Goal: Use online tool/utility: Utilize a website feature to perform a specific function

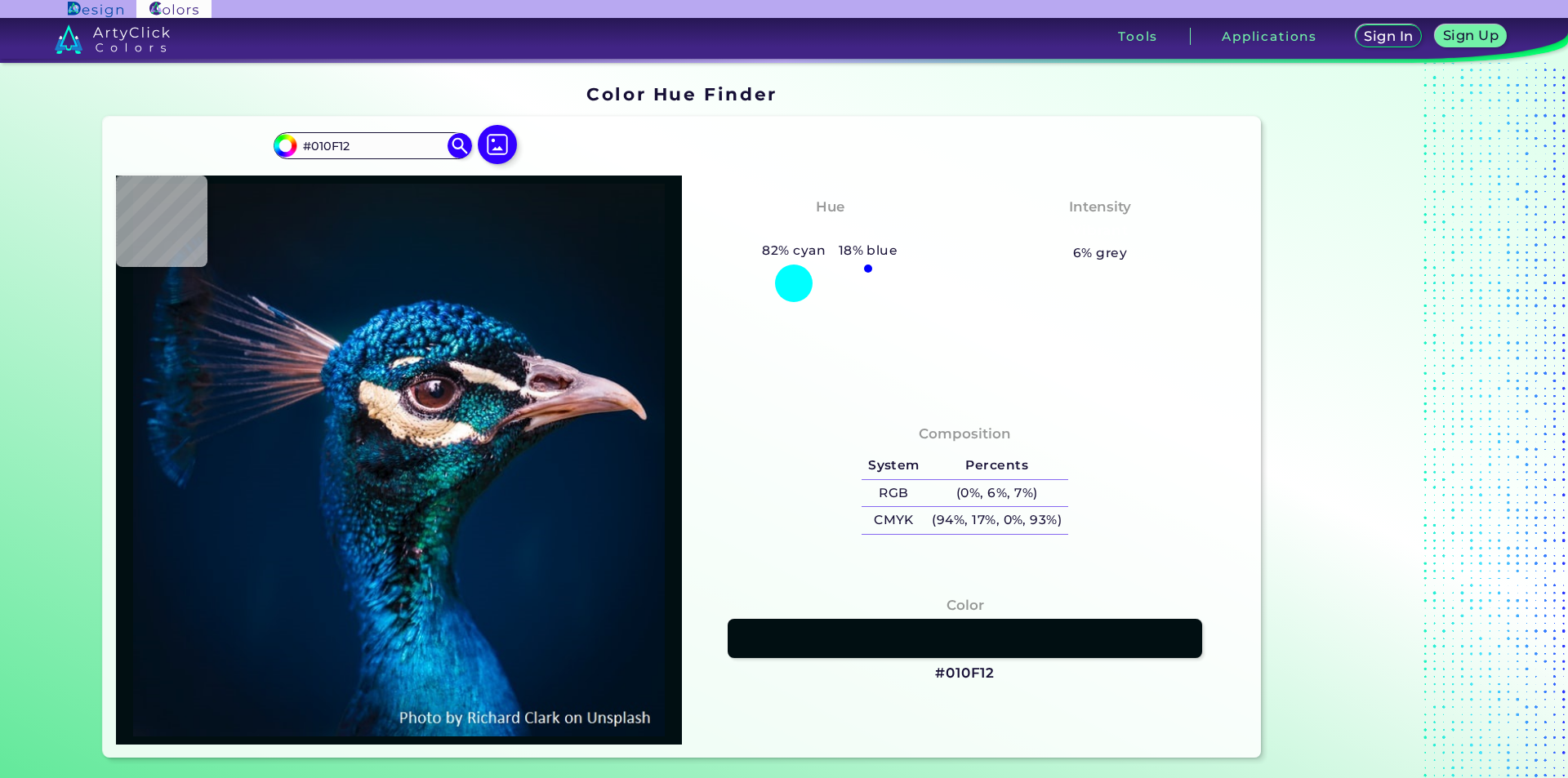
type input "#000606"
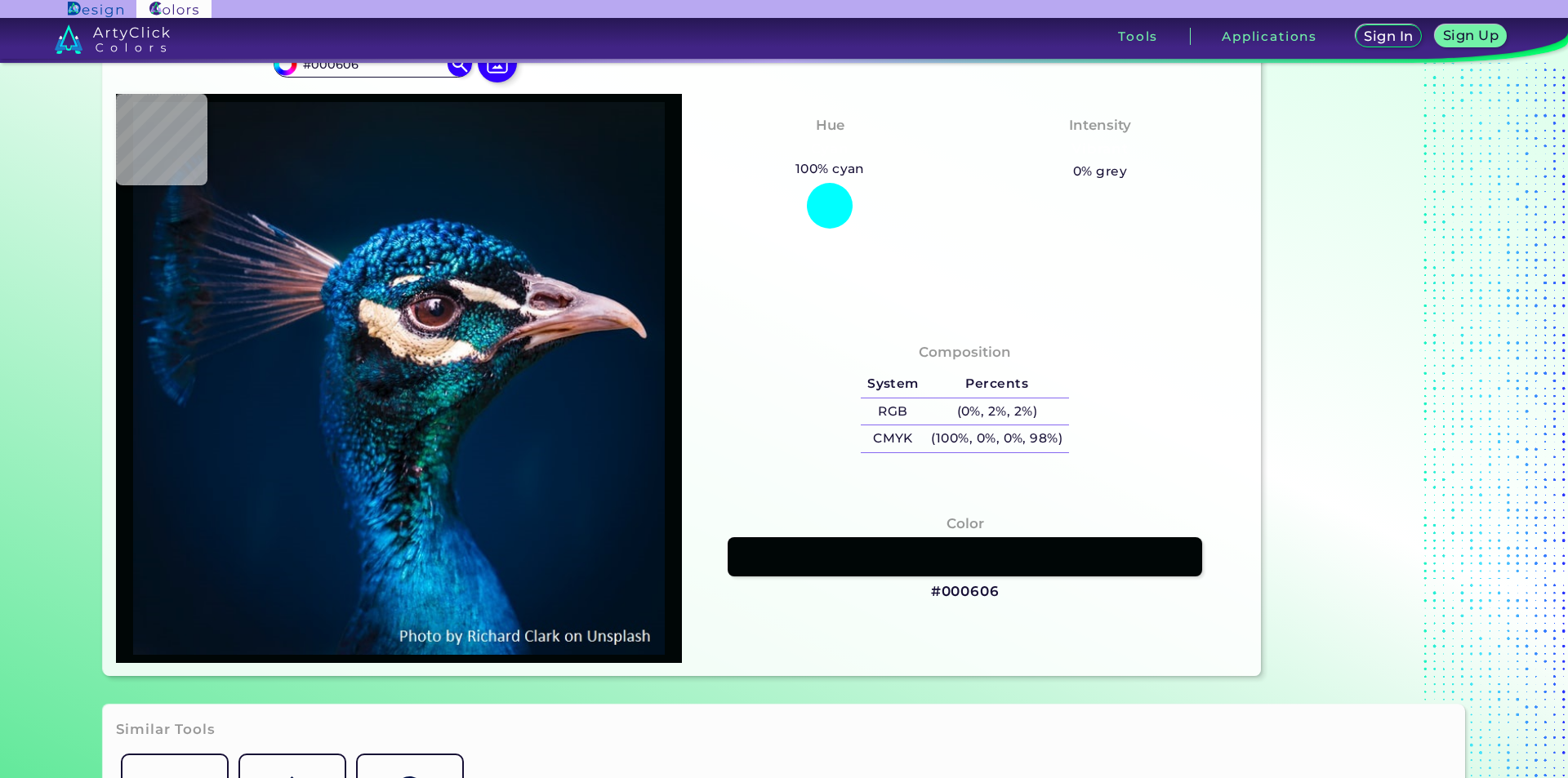
type input "#08080a"
type input "#08080A"
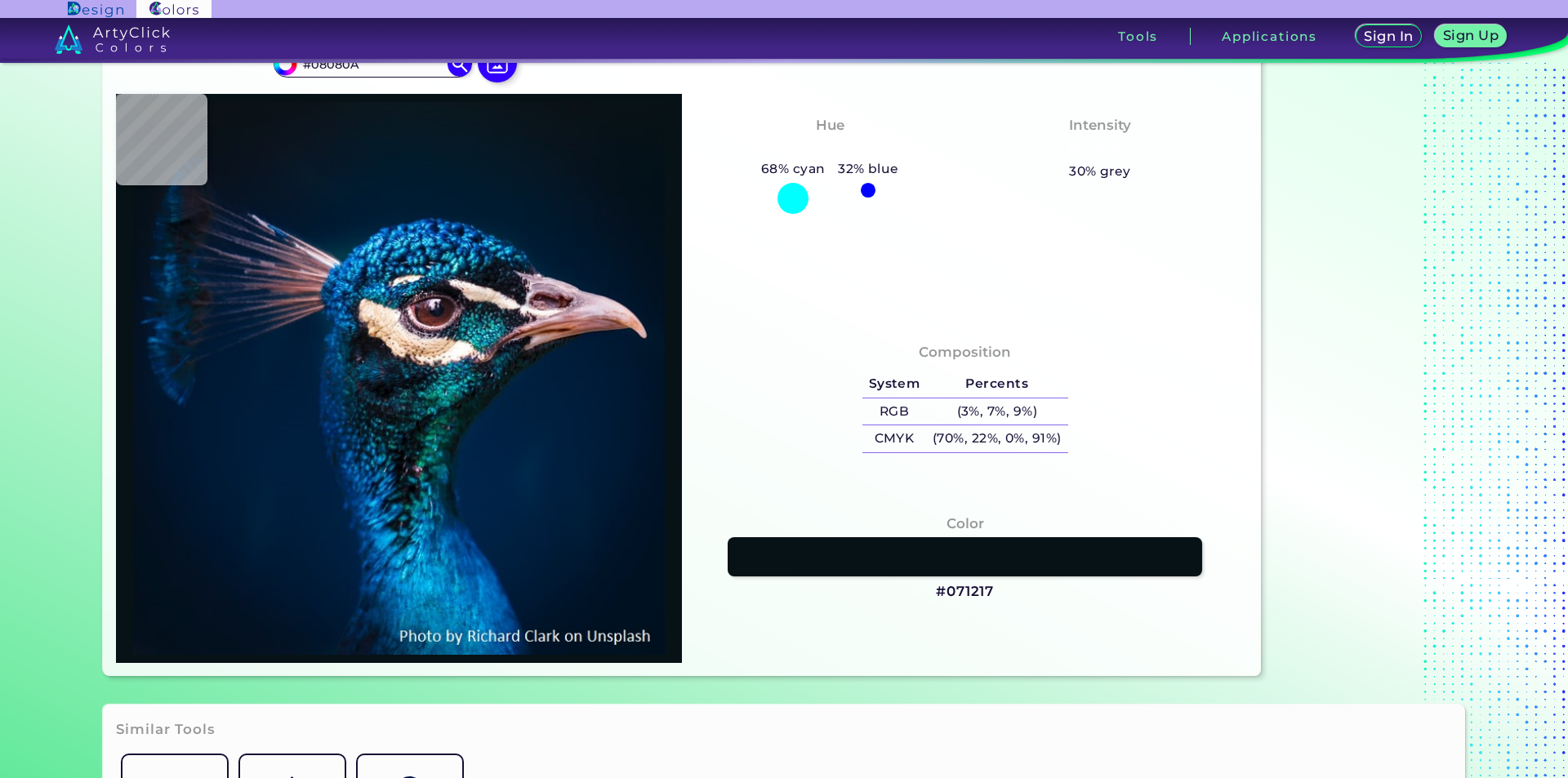
type input "#071217"
type input "#030b10"
type input "#030B10"
type input "#082227"
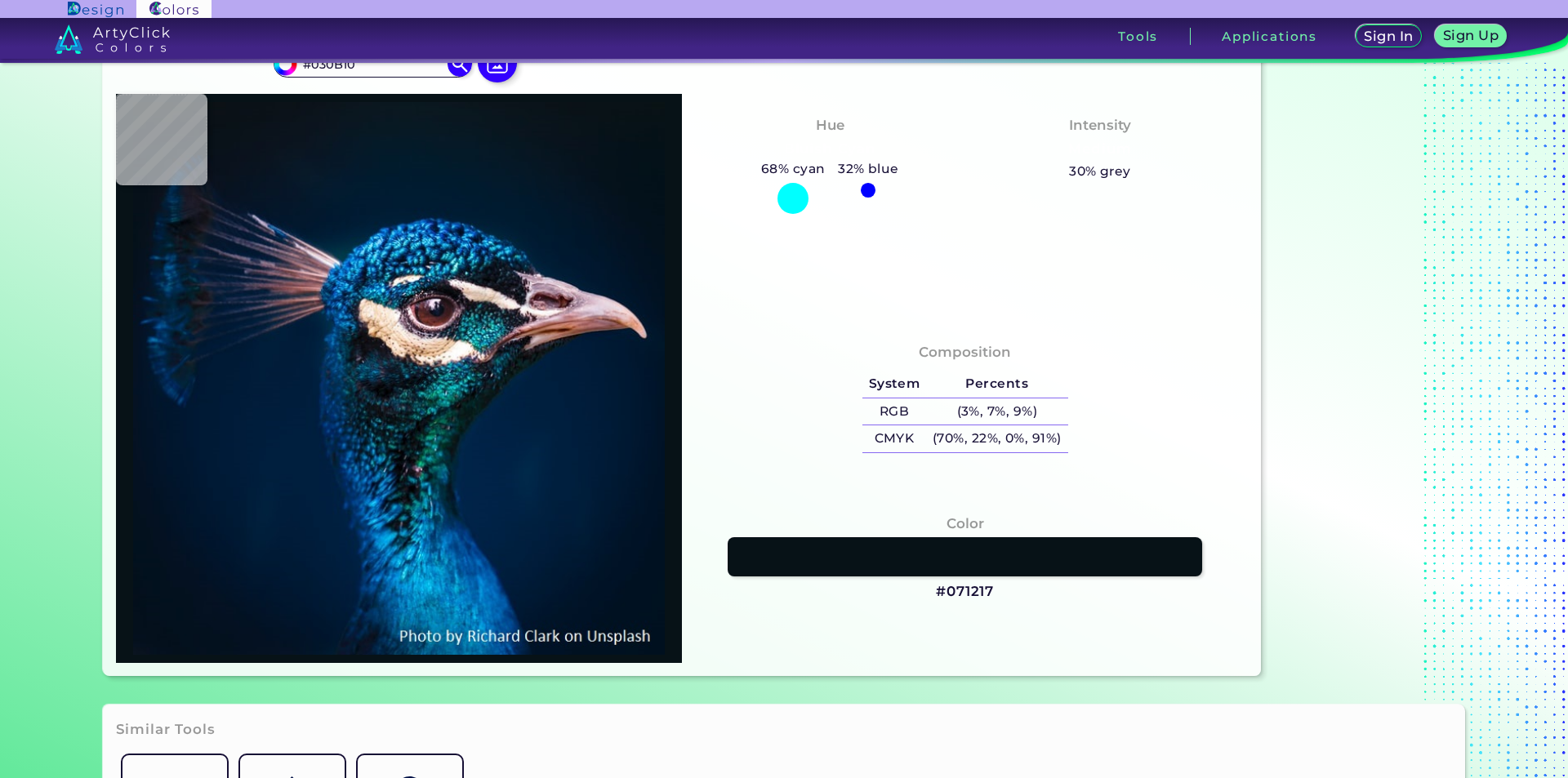
type input "#082227"
type input "#056551"
type input "#013a40"
type input "#013A40"
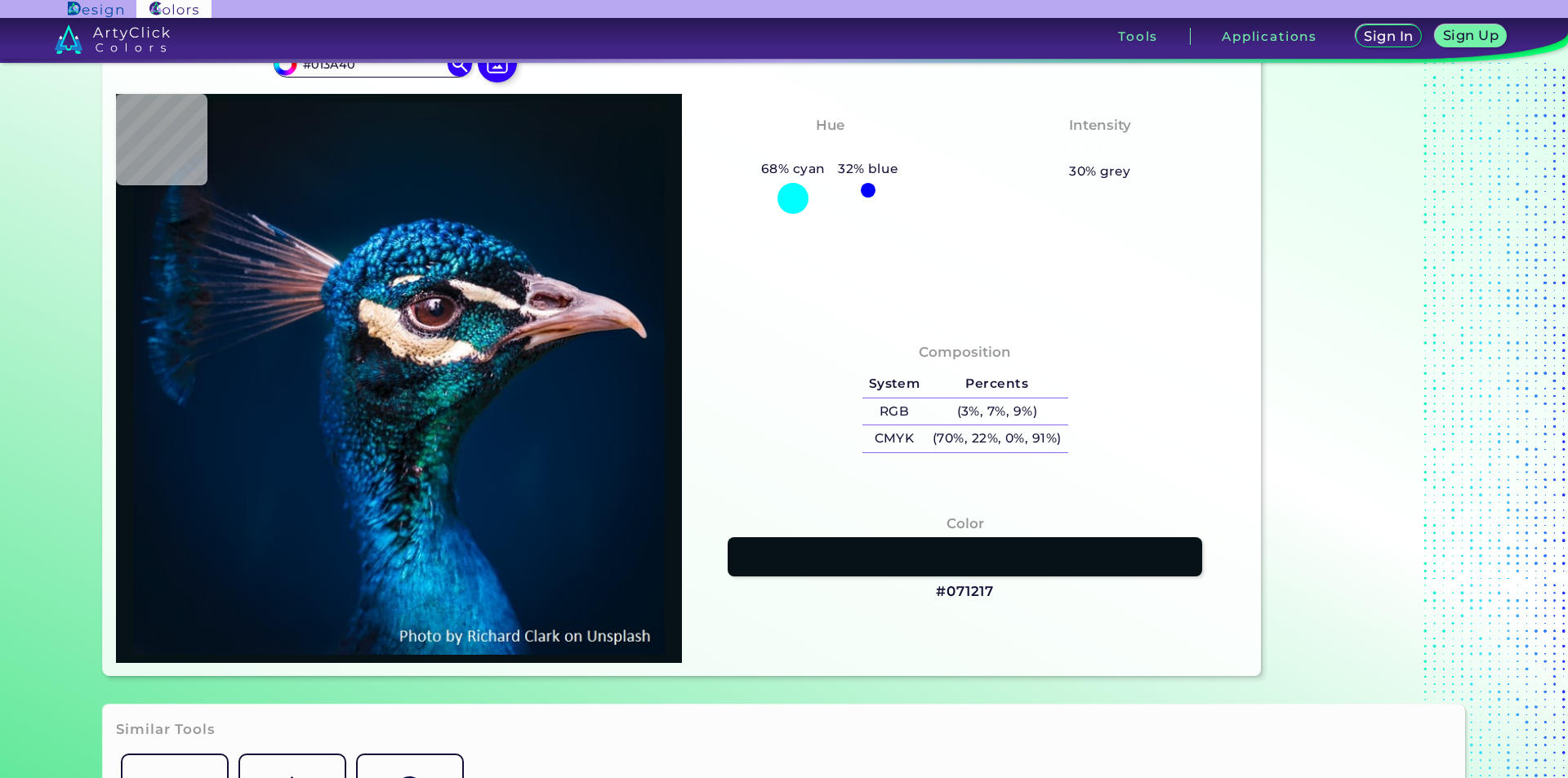
type input "#003d45"
type input "#003D45"
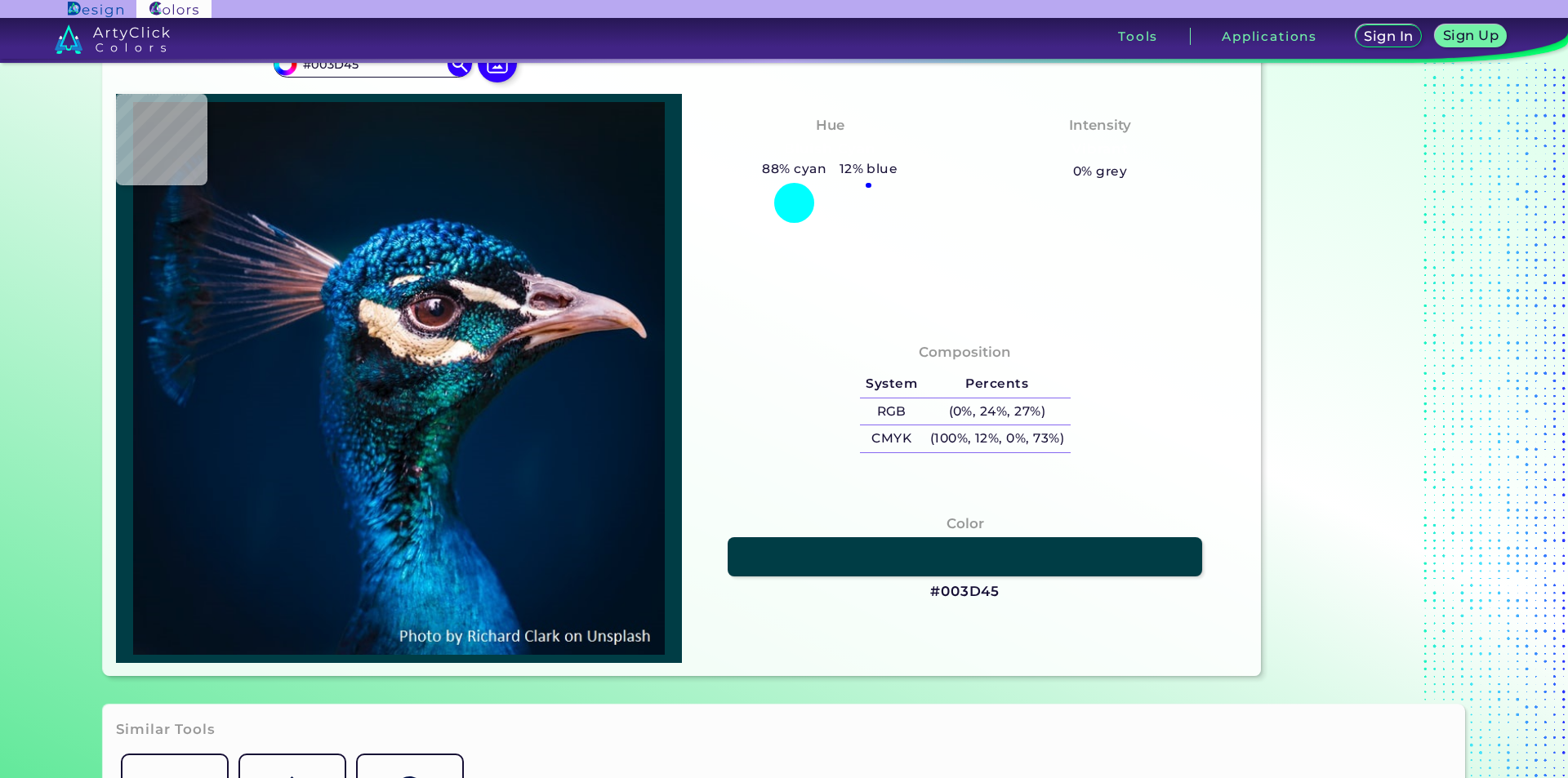
type input "#045350"
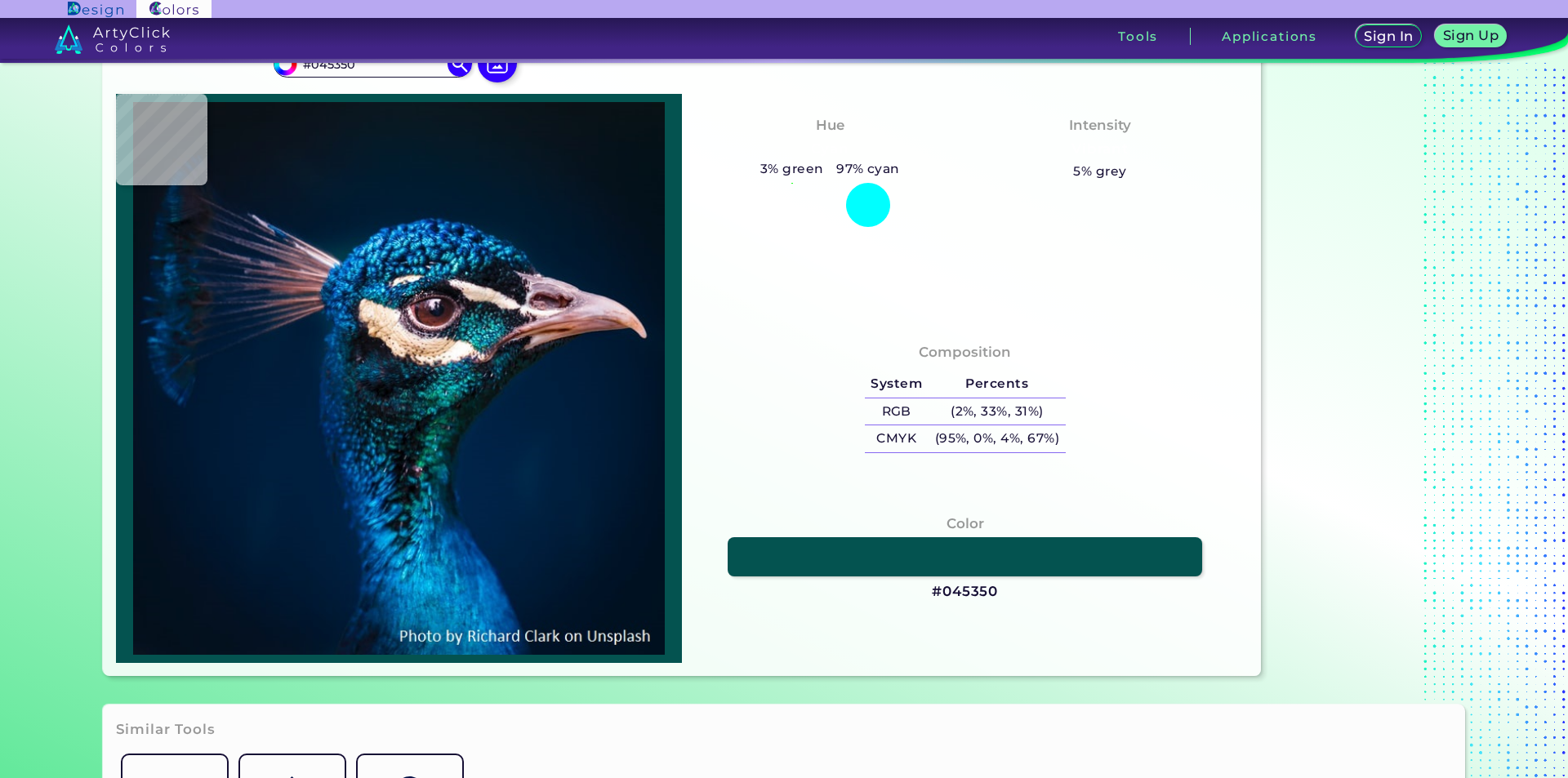
type input "#00343f"
type input "#00343F"
type input "#034c4f"
type input "#034C4F"
type input "#327586"
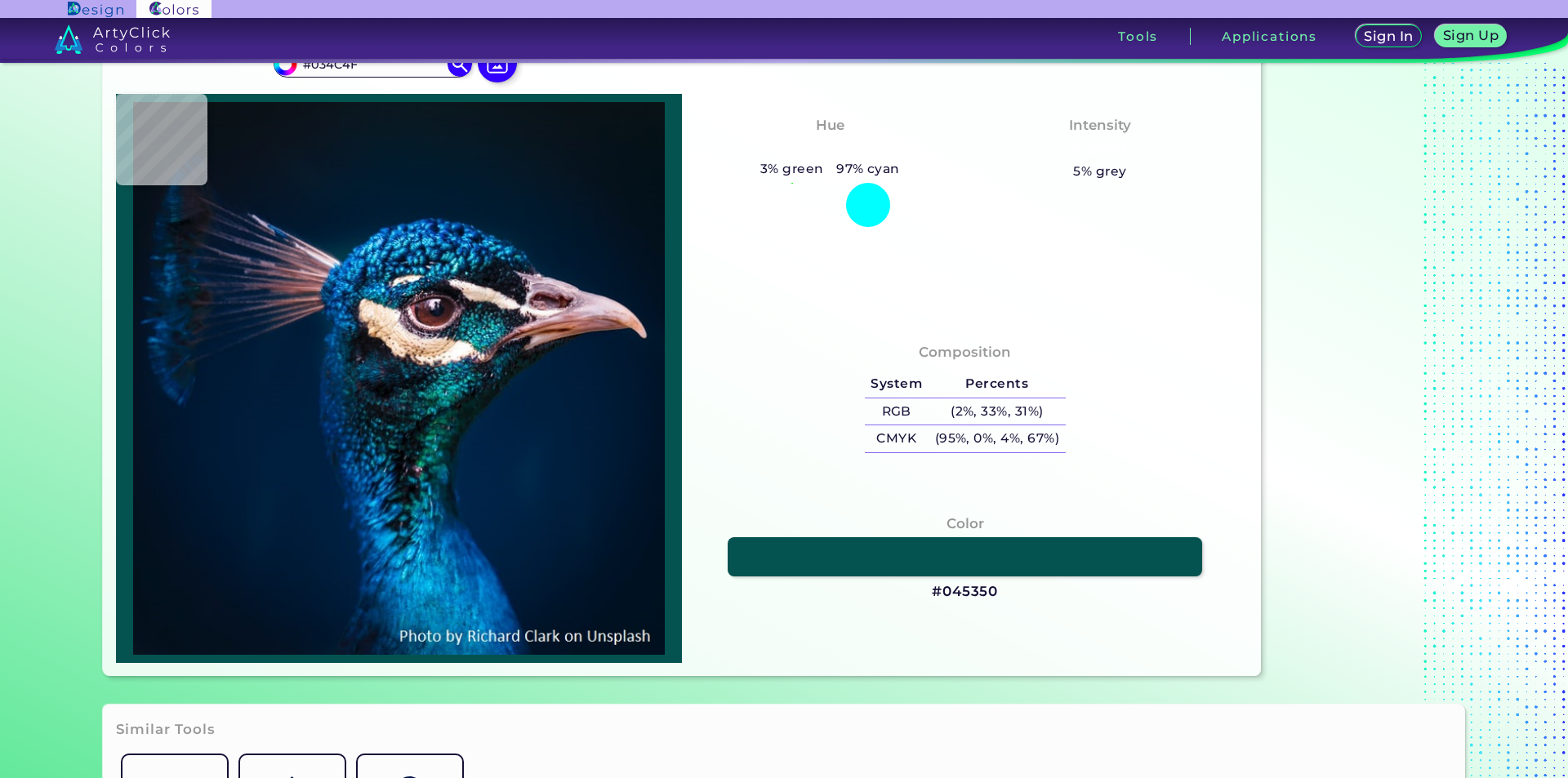
type input "#327586"
type input "#062730"
type input "#02191a"
type input "#02191A"
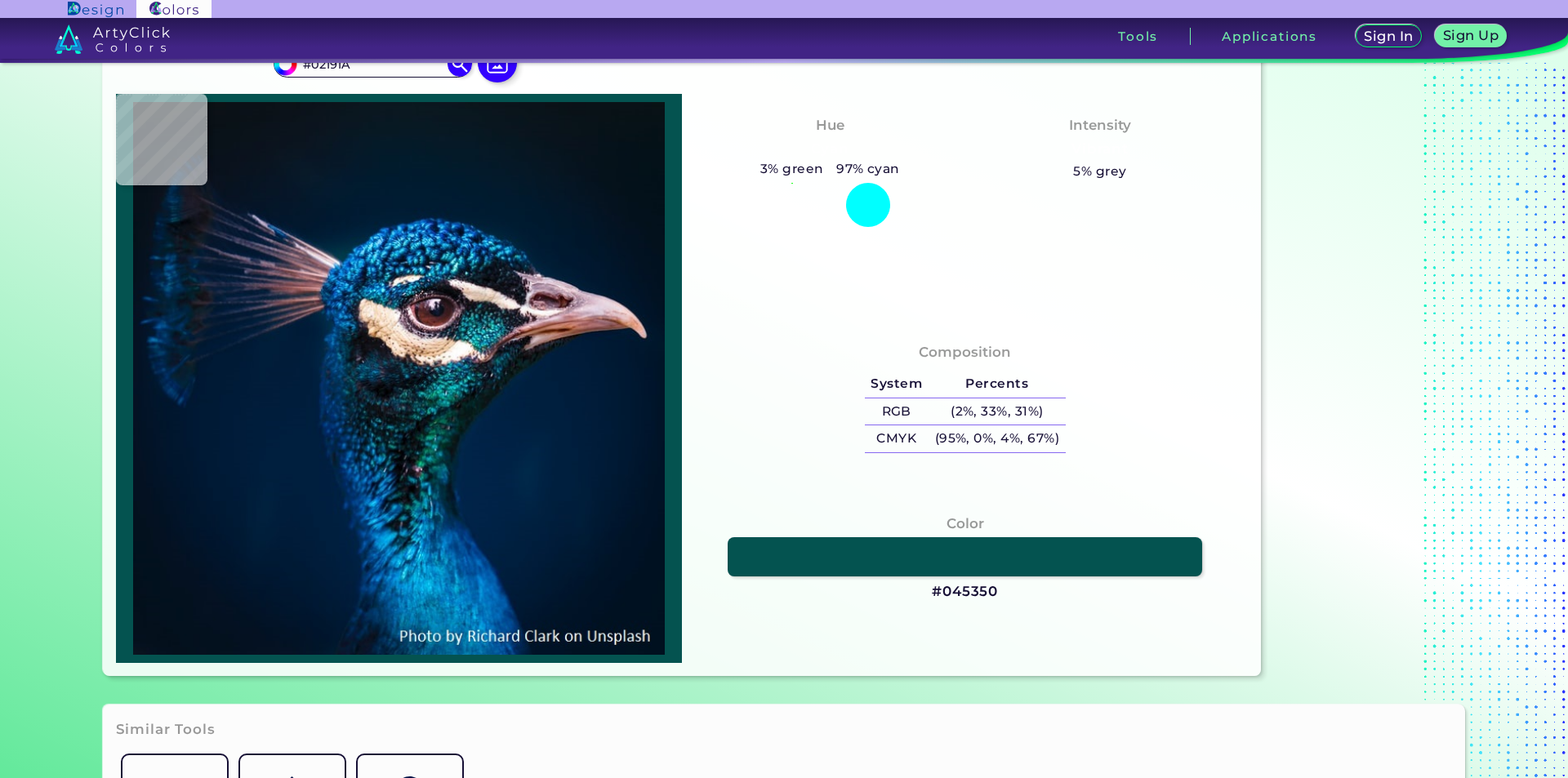
type input "#153939"
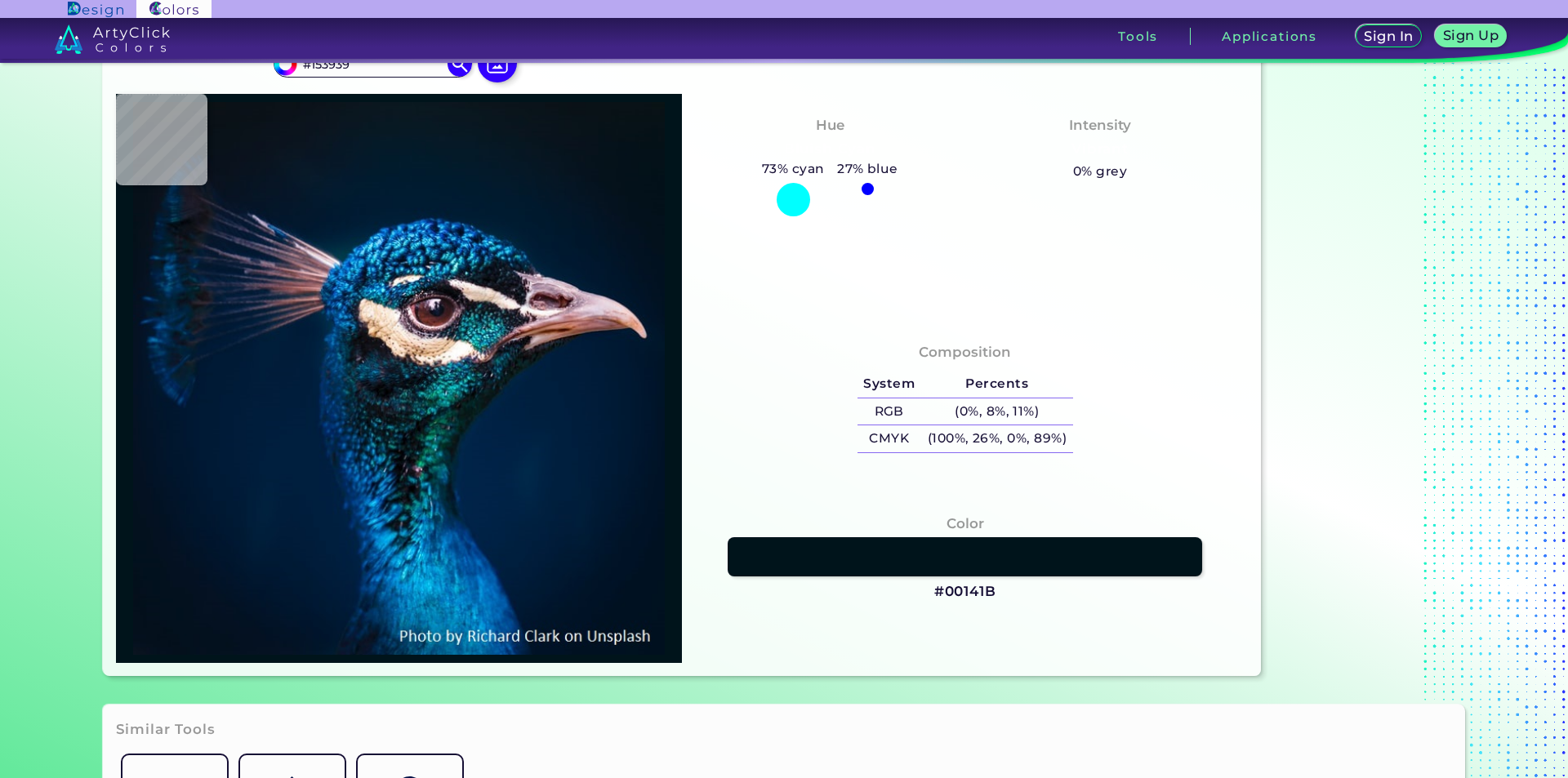
type input "#00141b"
type input "#00141B"
type input "#000e15"
type input "#000E15"
type input "#0e1f21"
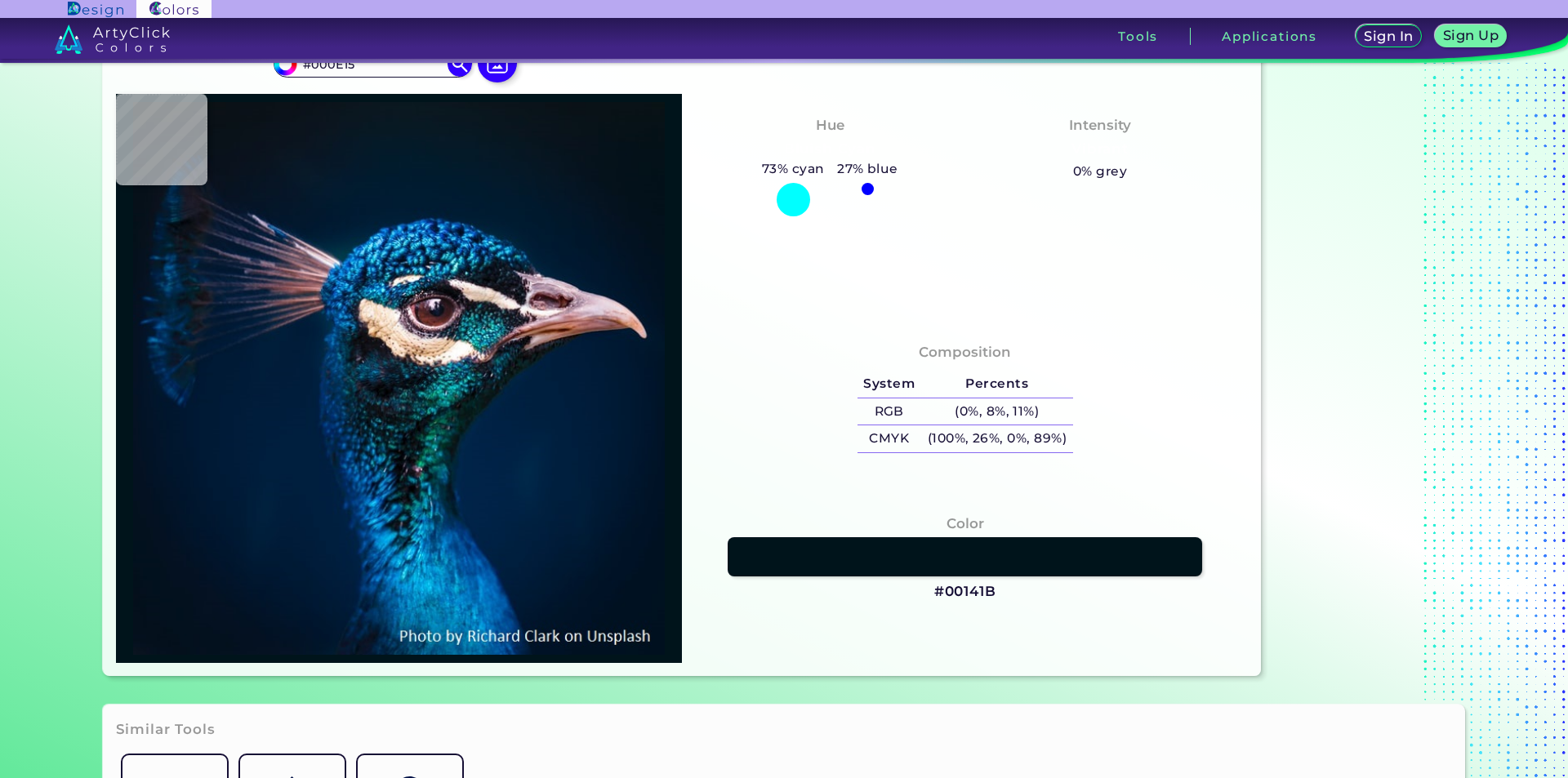
type input "#0E1F21"
type input "#062328"
type input "#092a37"
type input "#092A37"
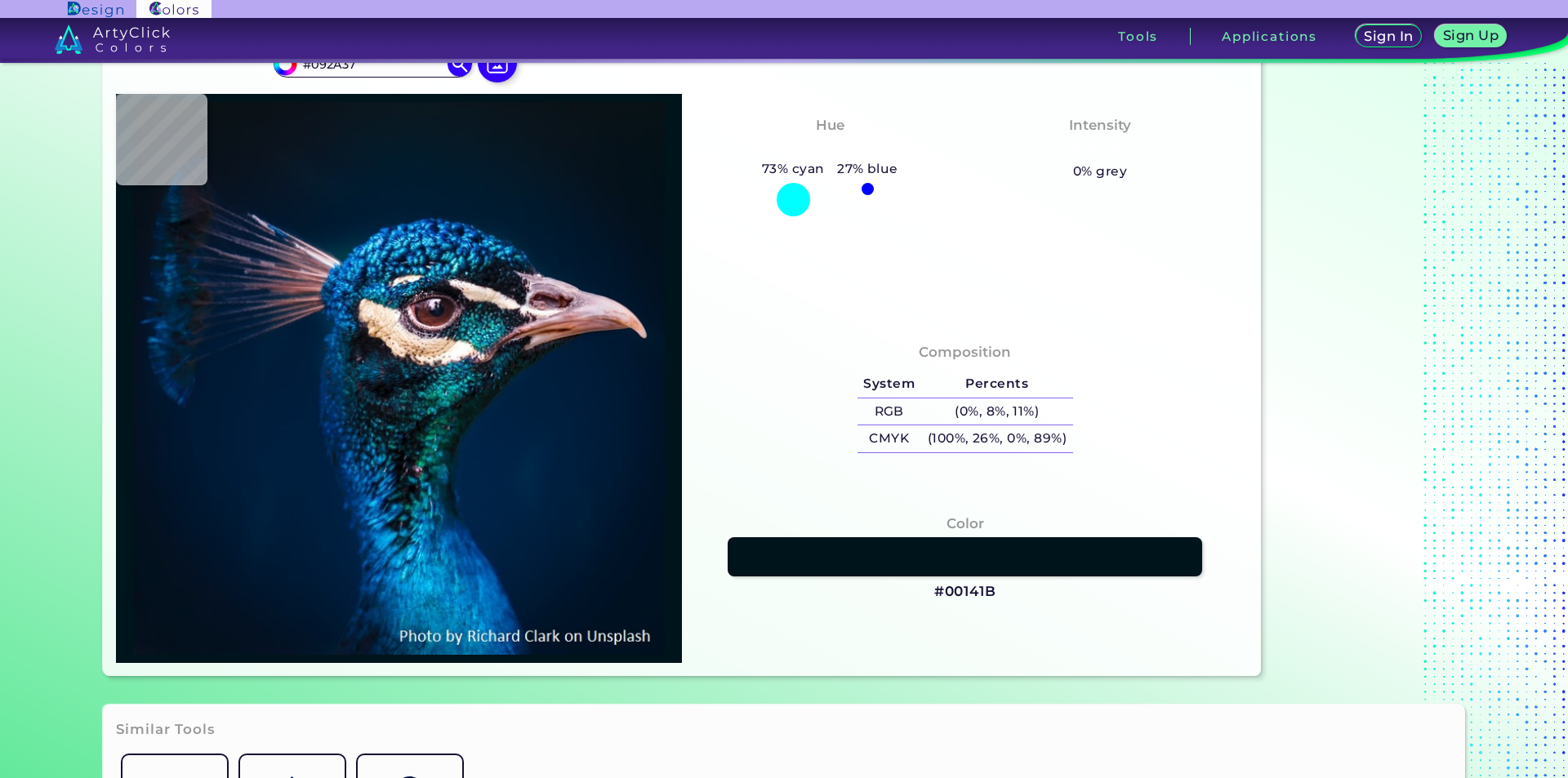
type input "#011e25"
type input "#011E25"
type input "#02131f"
type input "#02131F"
type input "#05282f"
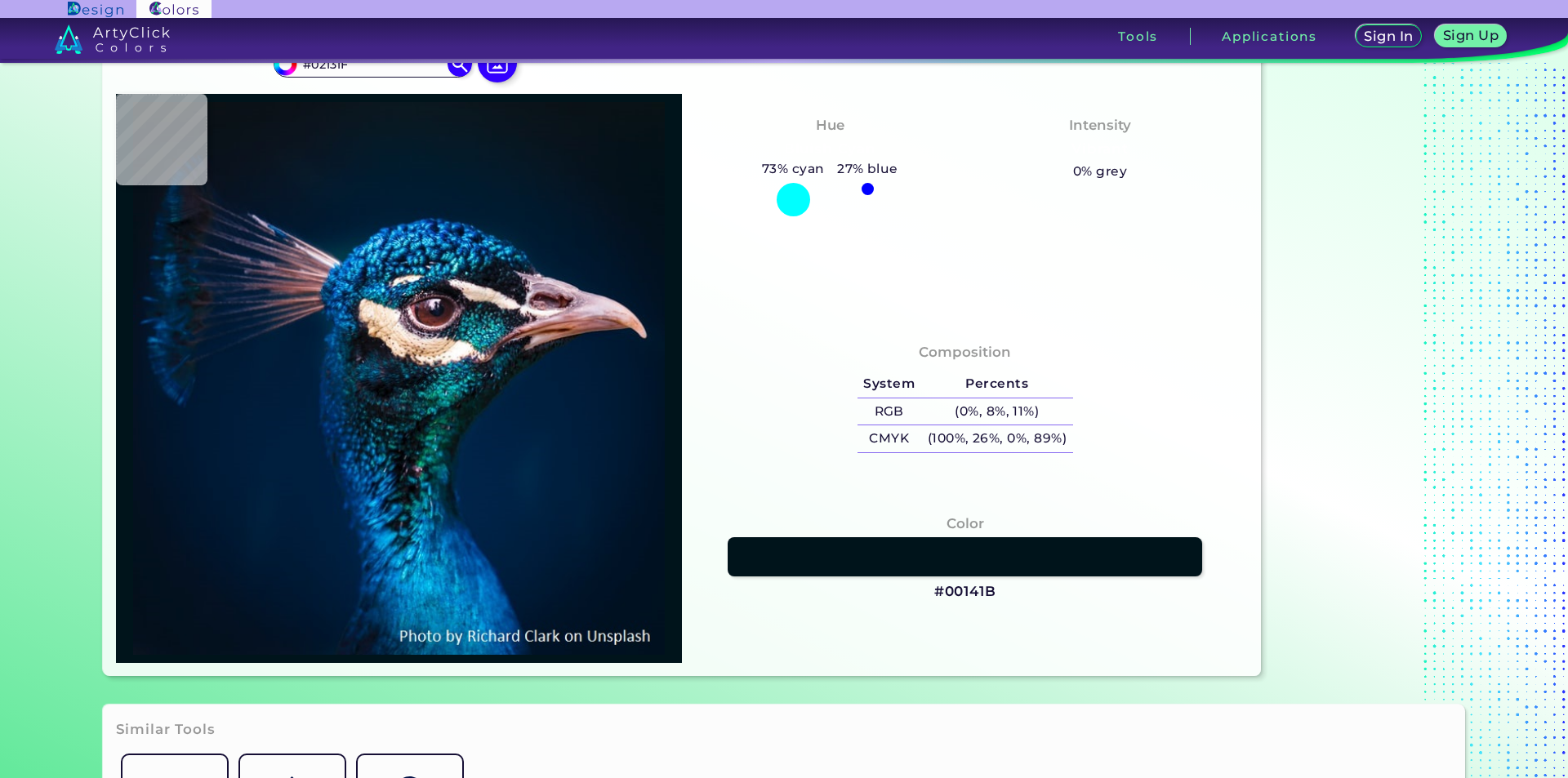
type input "#05282F"
type input "#032429"
type input "#08282d"
type input "#08282D"
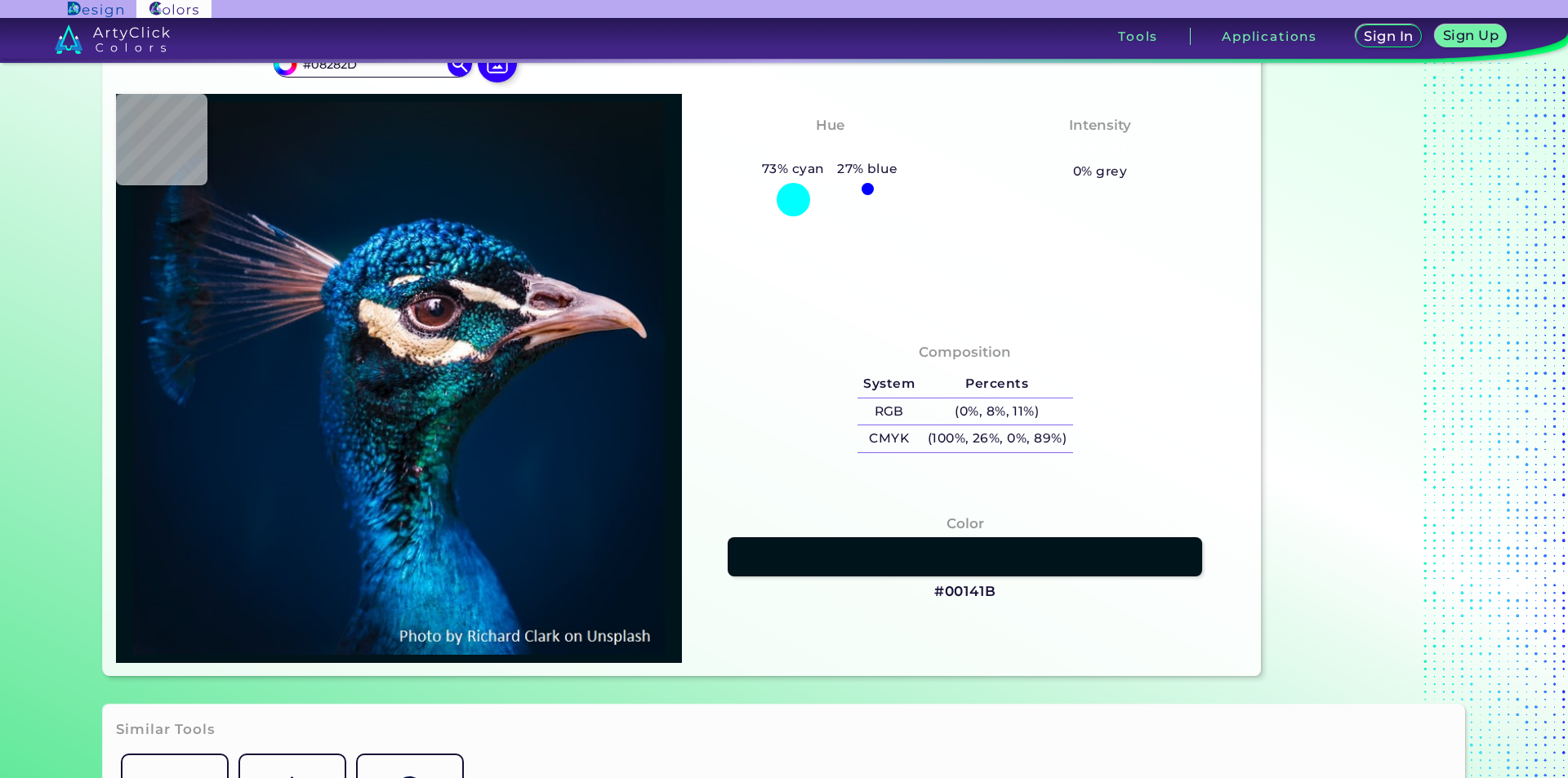
type input "#0b101b"
type input "#0B101B"
type input "#021621"
type input "#0d4550"
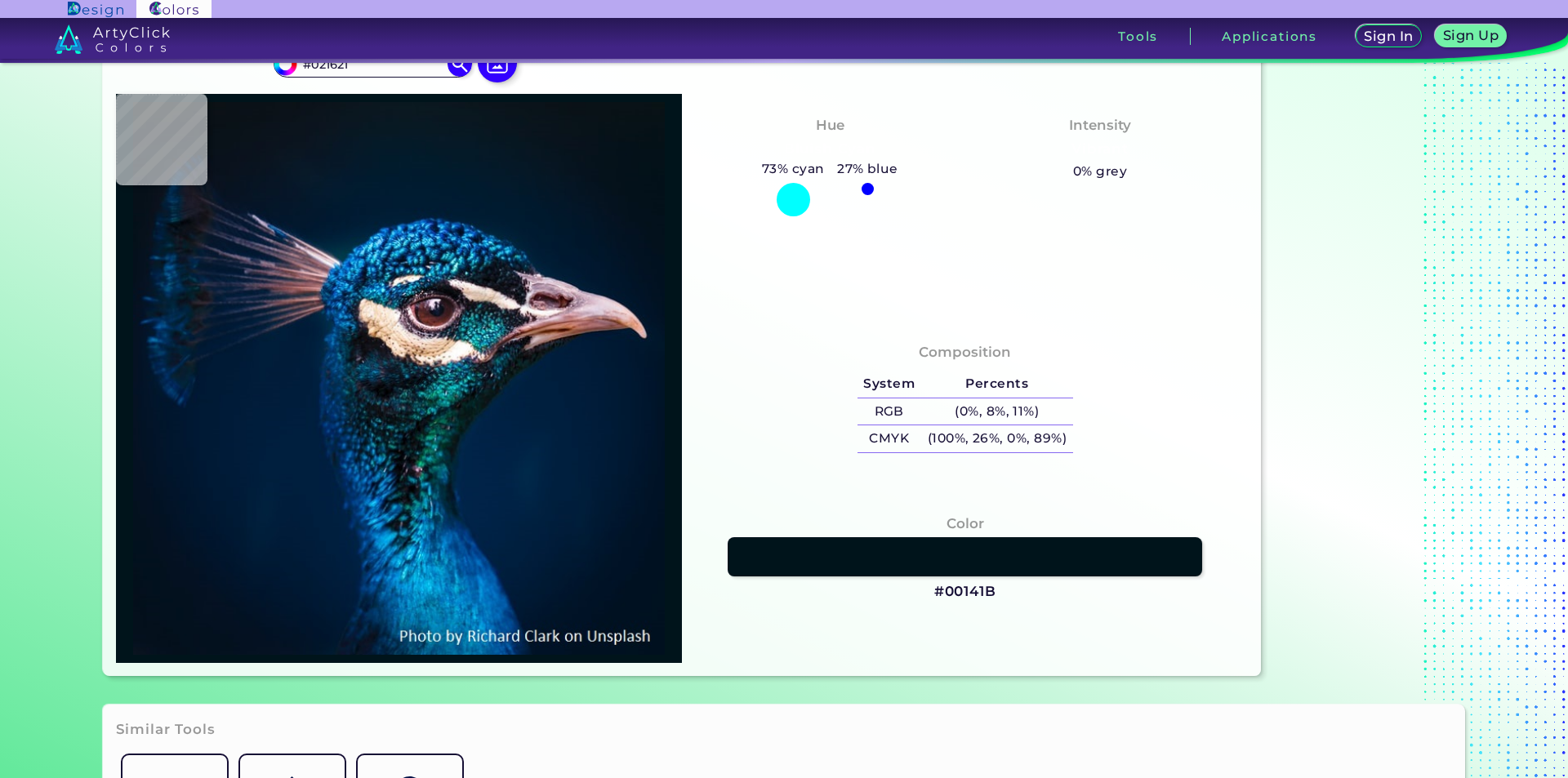
type input "#0D4550"
type input "#18696e"
type input "#18696E"
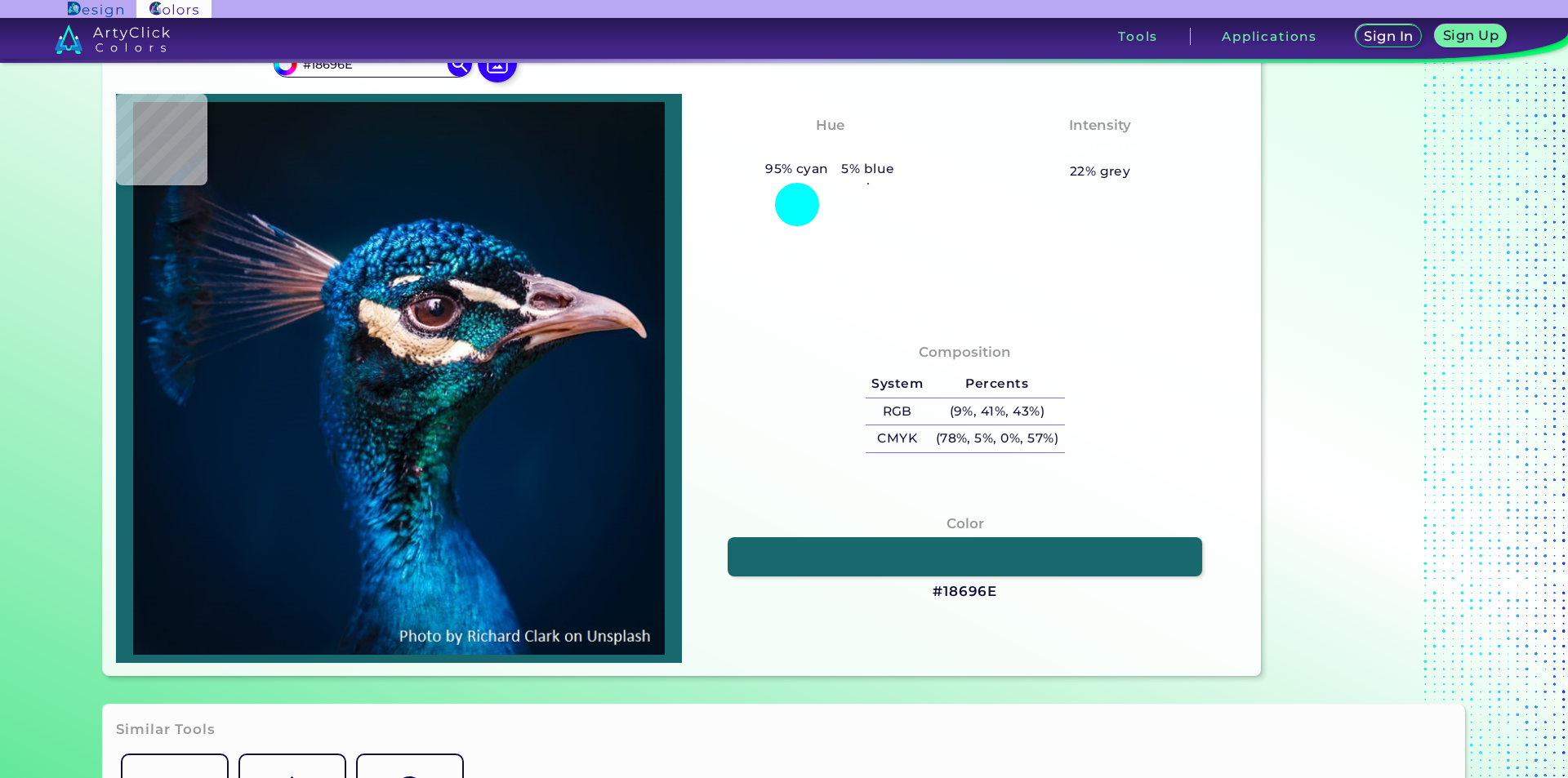
type input "#17777a"
type input "#17777A"
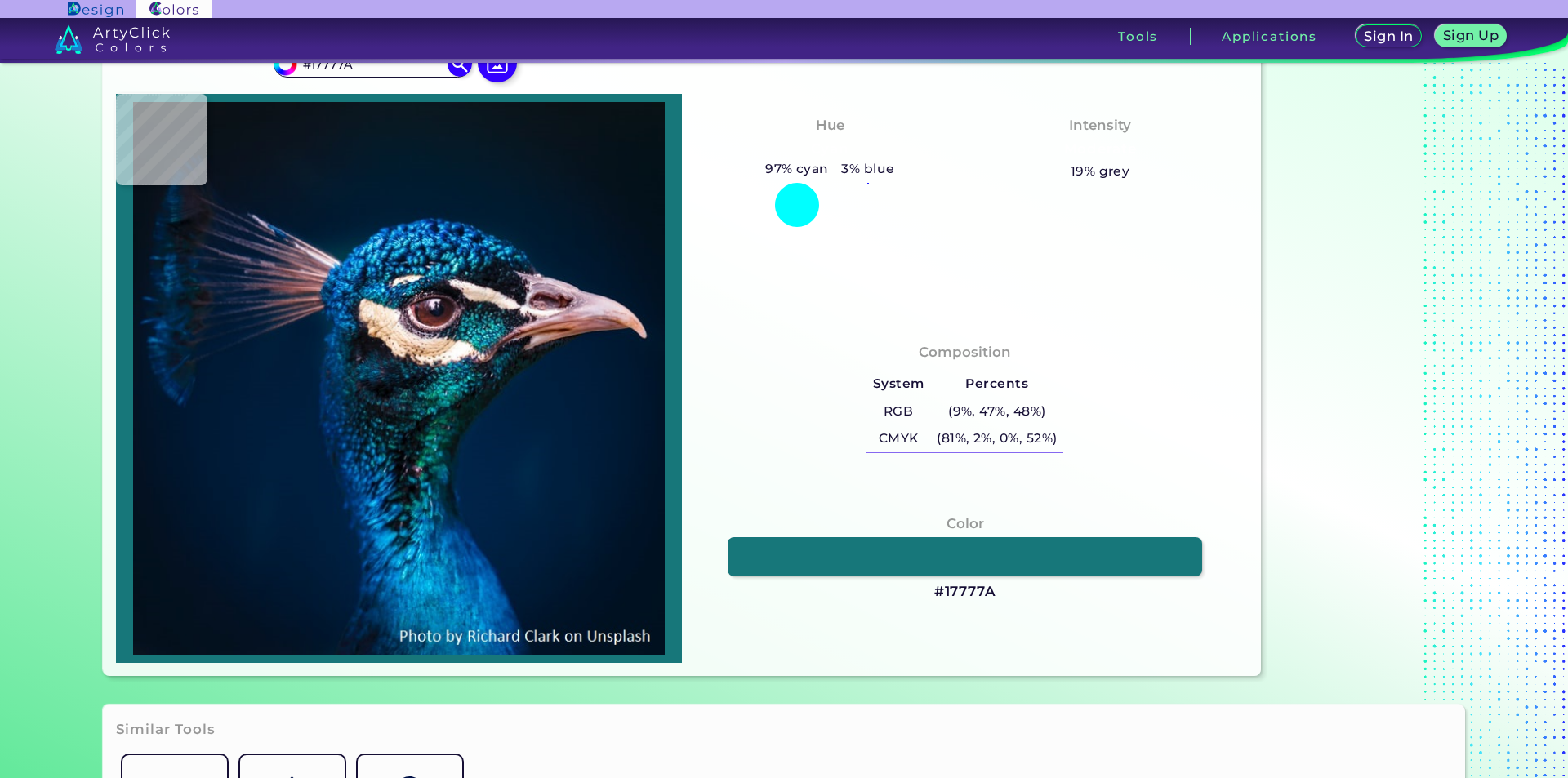
scroll to position [0, 0]
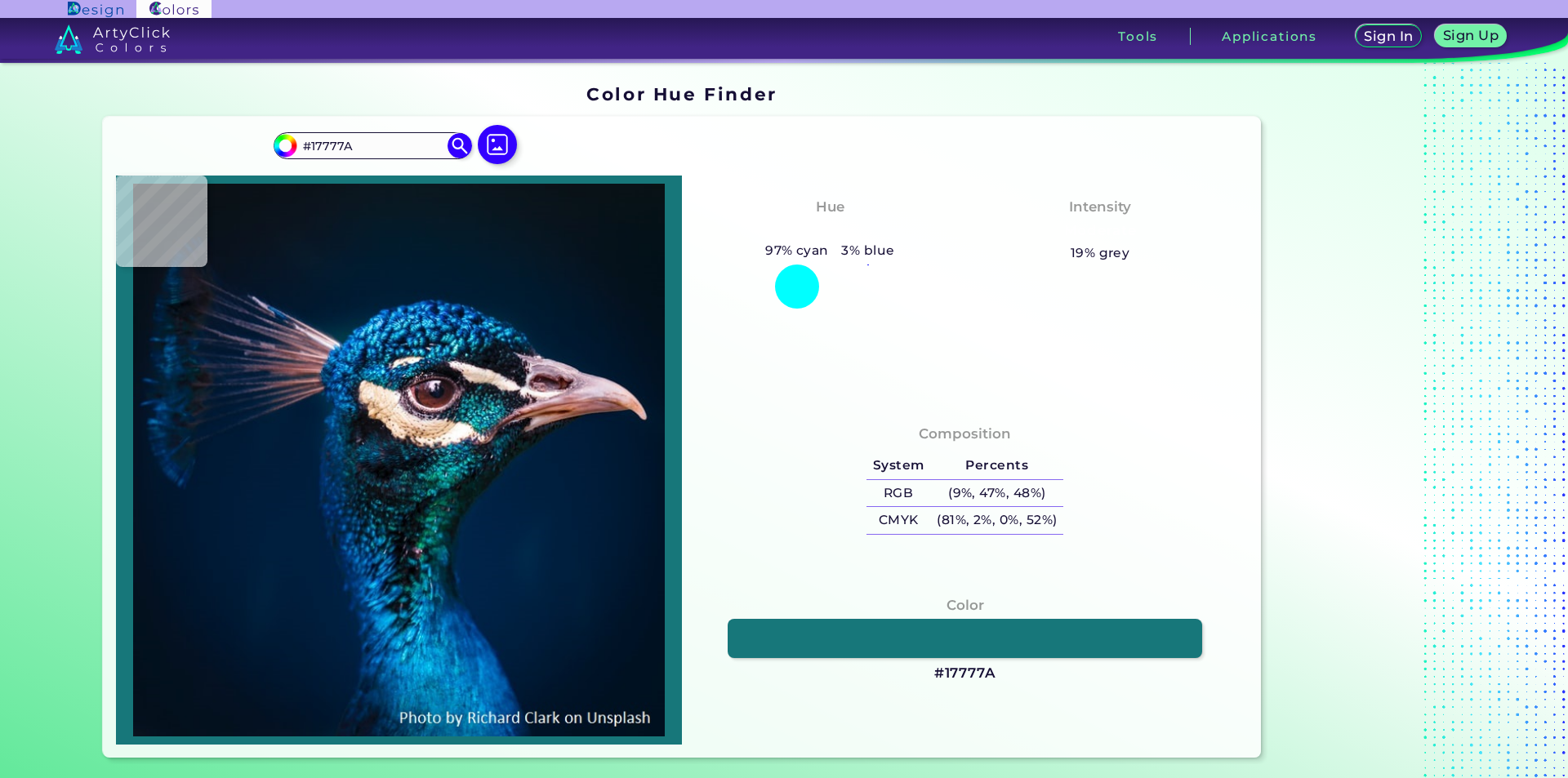
type input "#f0d0b4"
type input "#F0D0B4"
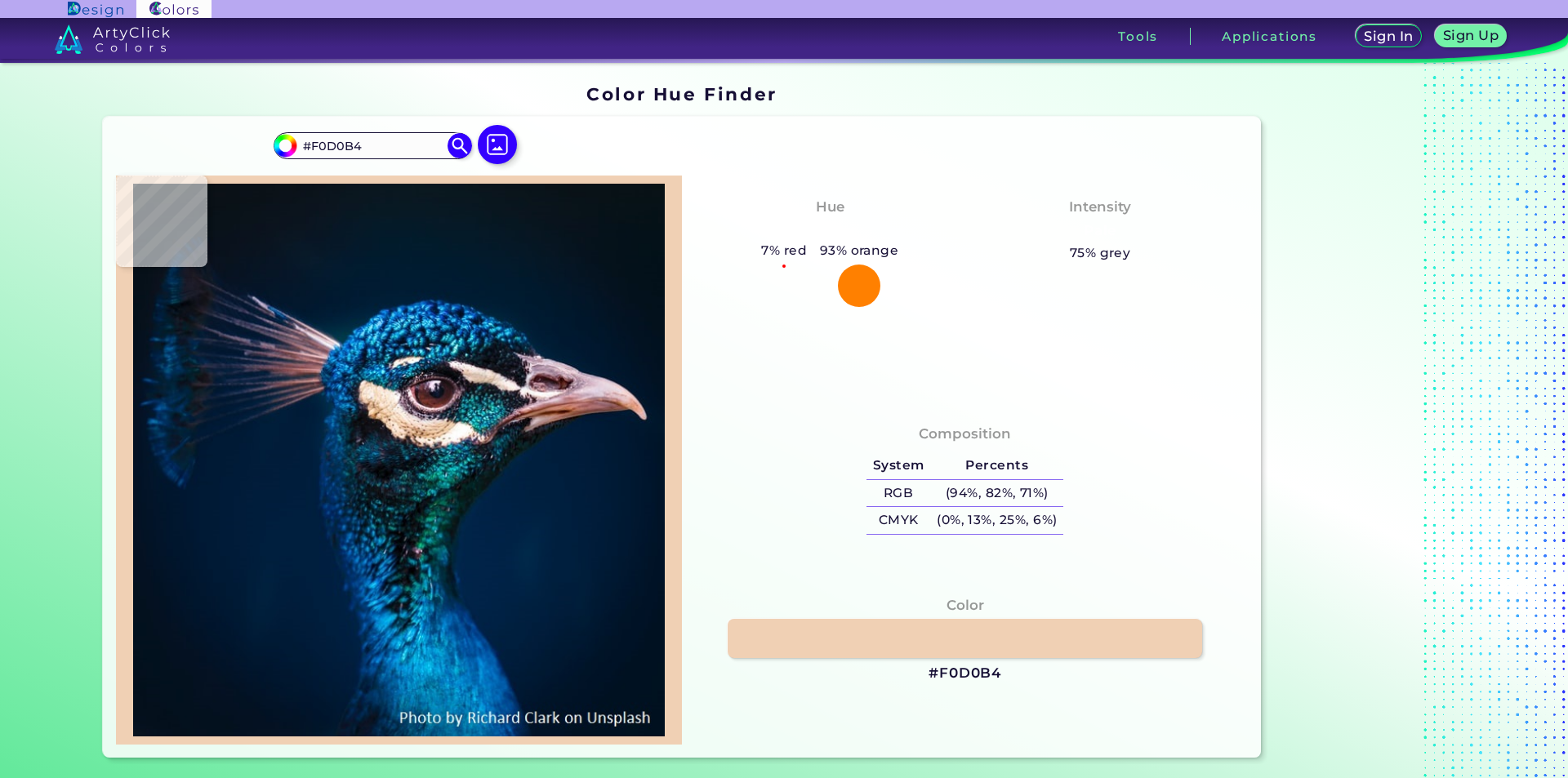
type input "#fcdbbe"
type input "#FCDBBE"
type input "#aa9385"
type input "#AA9385"
type input "#cdada1"
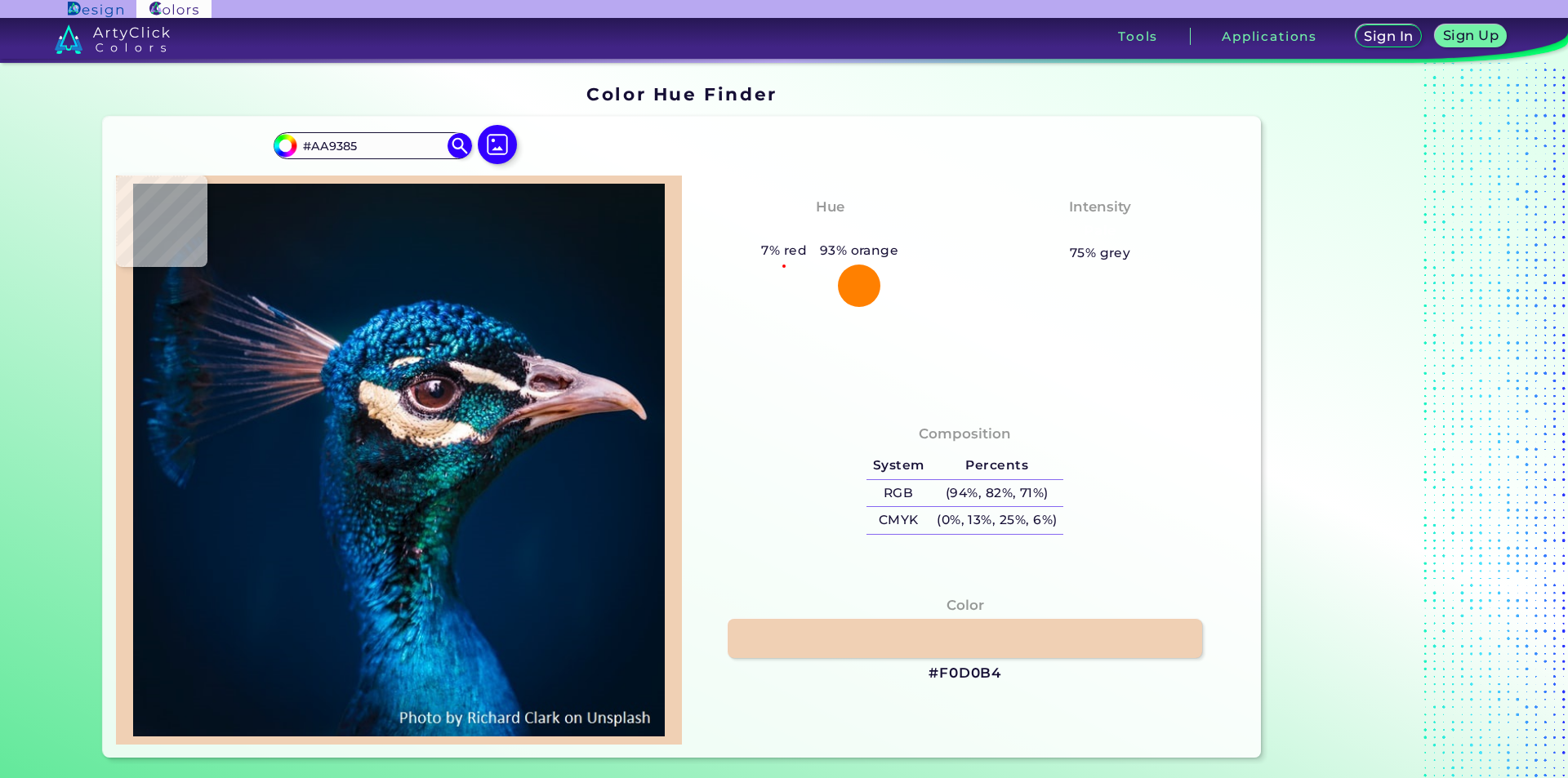
type input "#CDADA1"
type input "#d7b29c"
type input "#D7B29C"
type input "#271c24"
type input "#271C24"
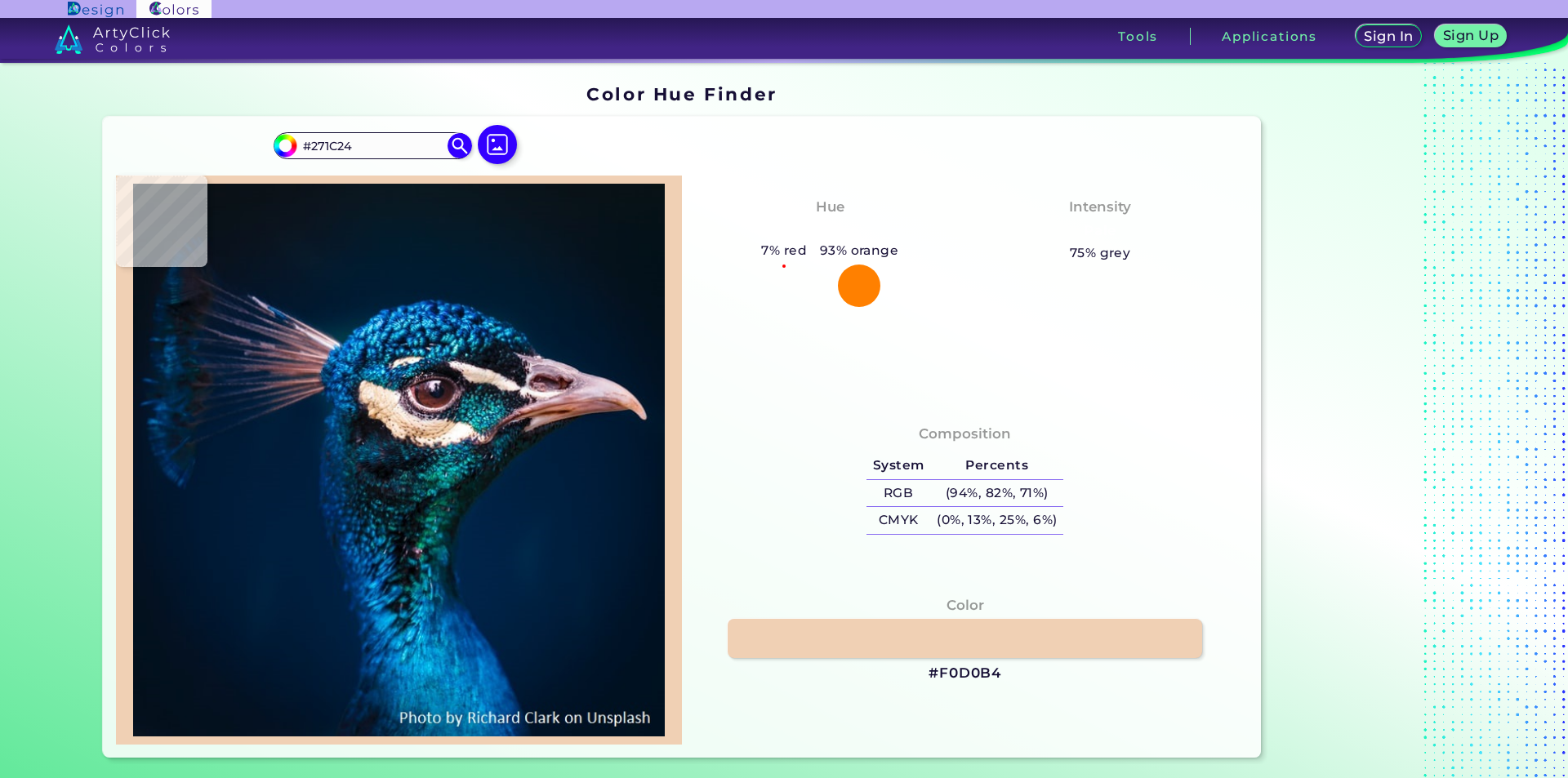
type input "#1f232c"
type input "#1F232C"
type input "#143e4f"
type input "#143E4F"
type input "#002434"
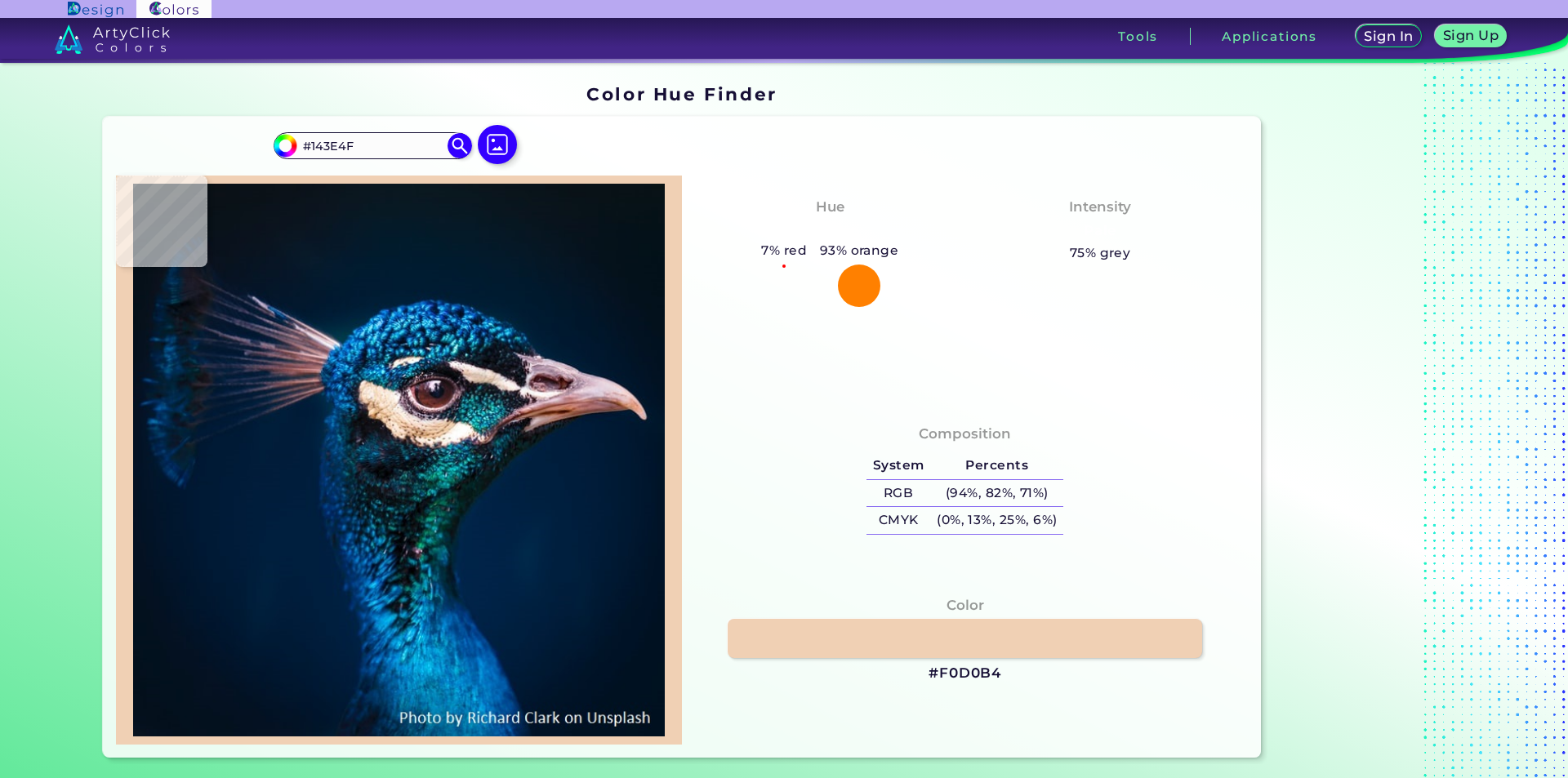
type input "#002434"
type input "#073c4d"
type input "#073C4D"
type input "#0f1d2e"
type input "#0F1D2E"
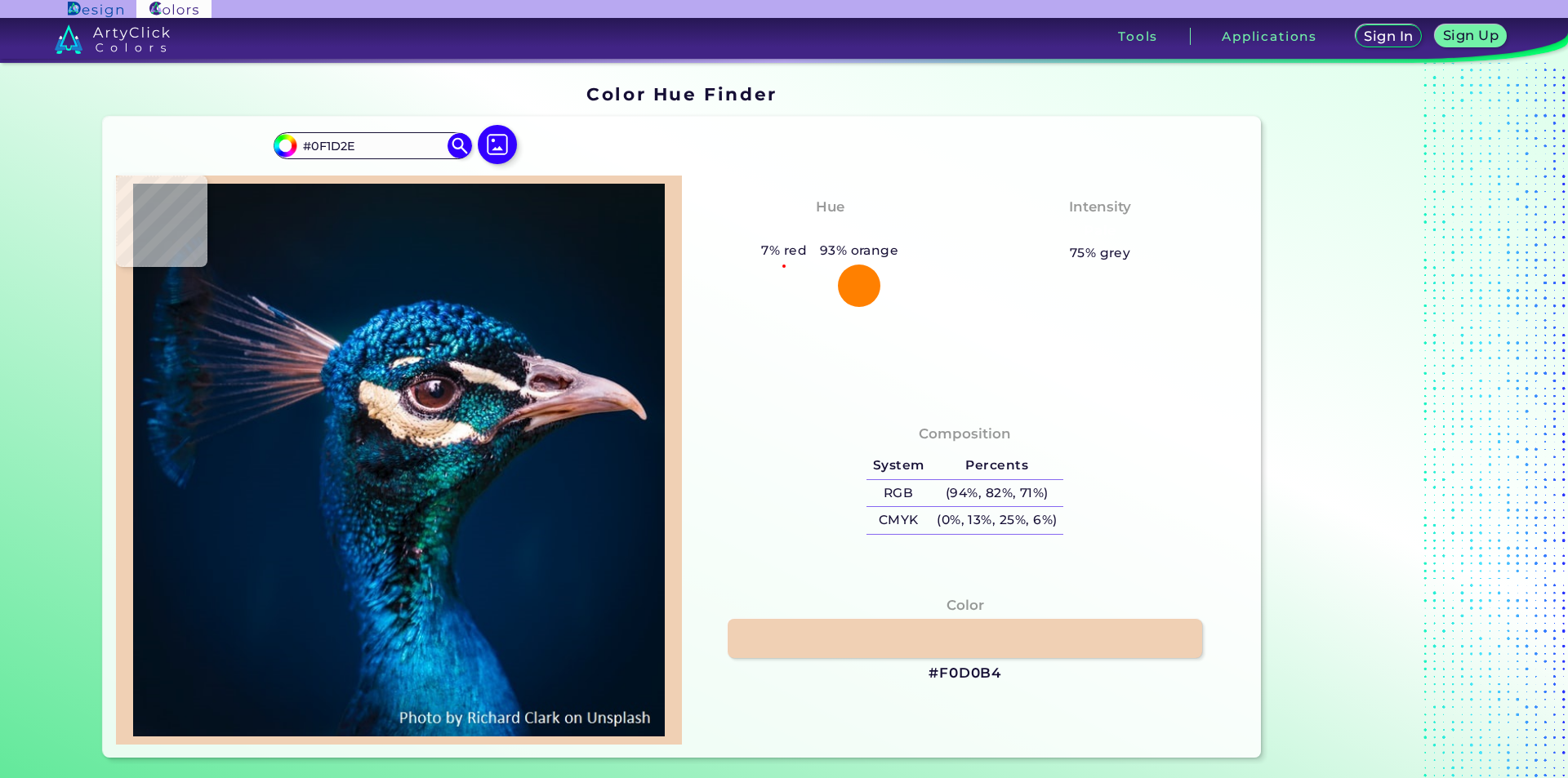
type input "#030712"
type input "#09121a"
type input "#09121A"
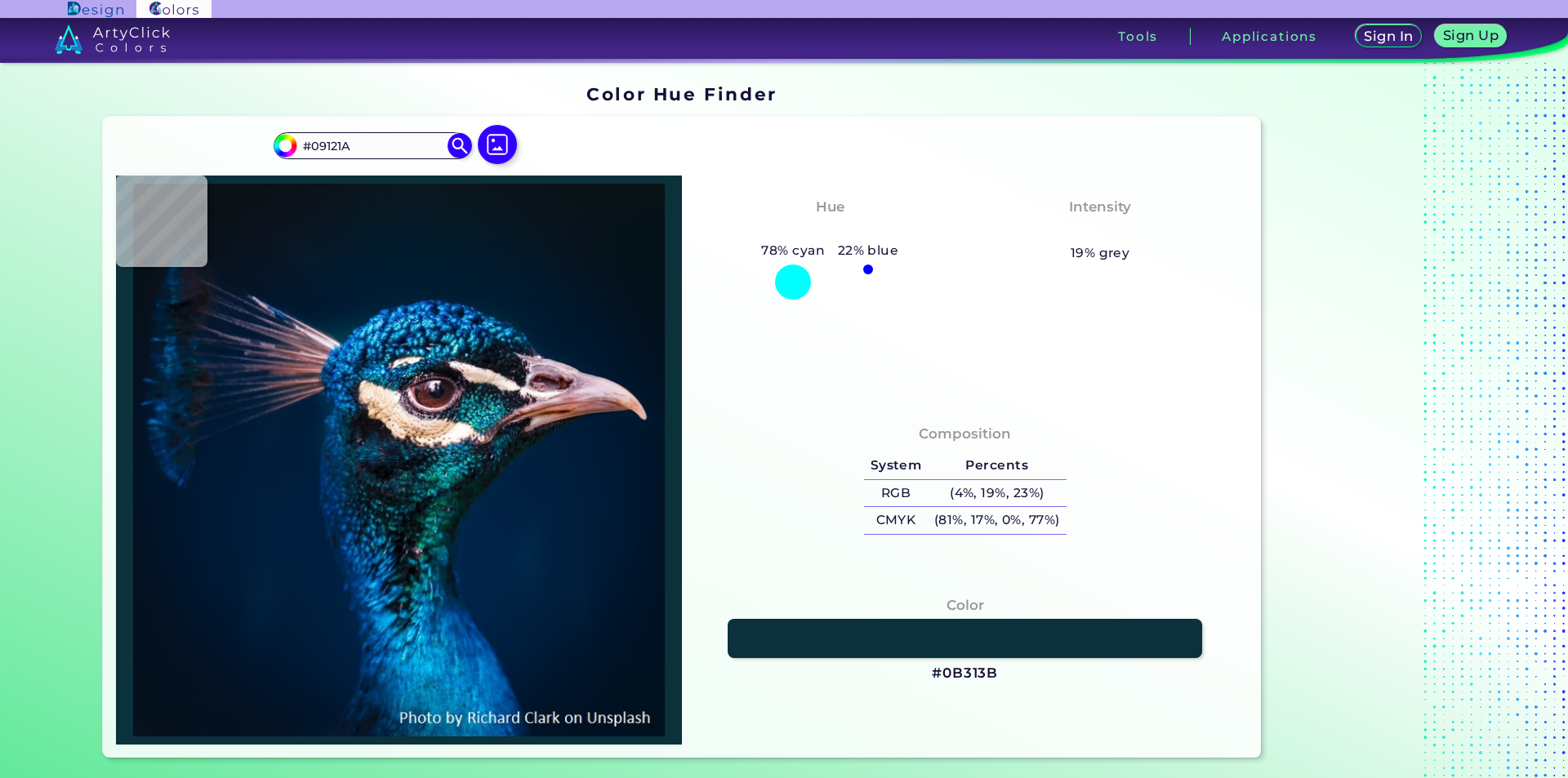
type input "#0b313b"
type input "#0B313B"
type input "#070b18"
type input "#070B18"
type input "#021a21"
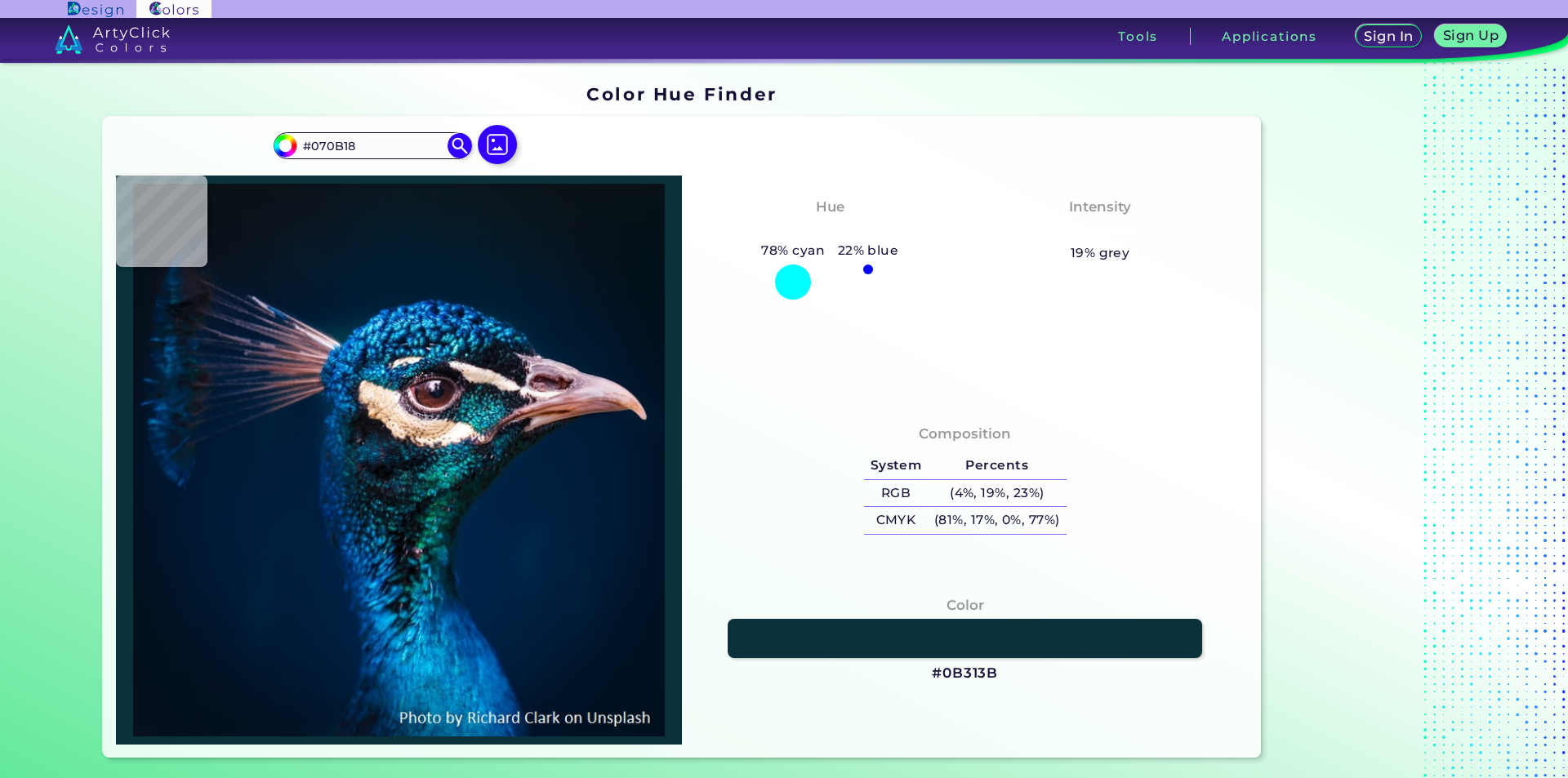
type input "#021A21"
type input "#002c31"
type input "#002C31"
type input "#238f95"
type input "#238F95"
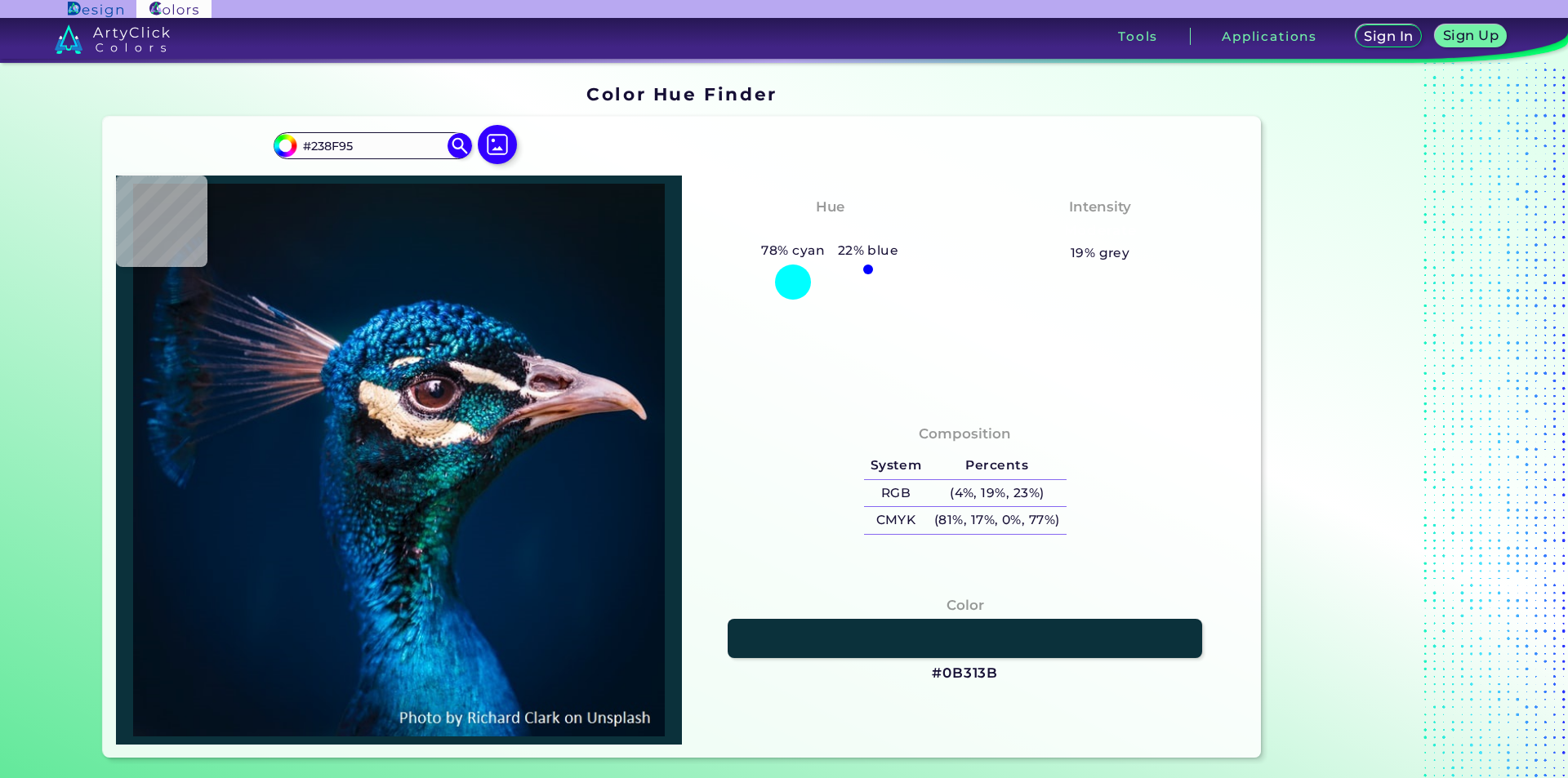
type input "#209fa7"
type input "#209FA7"
type input "#015a63"
type input "#015A63"
type input "#085964"
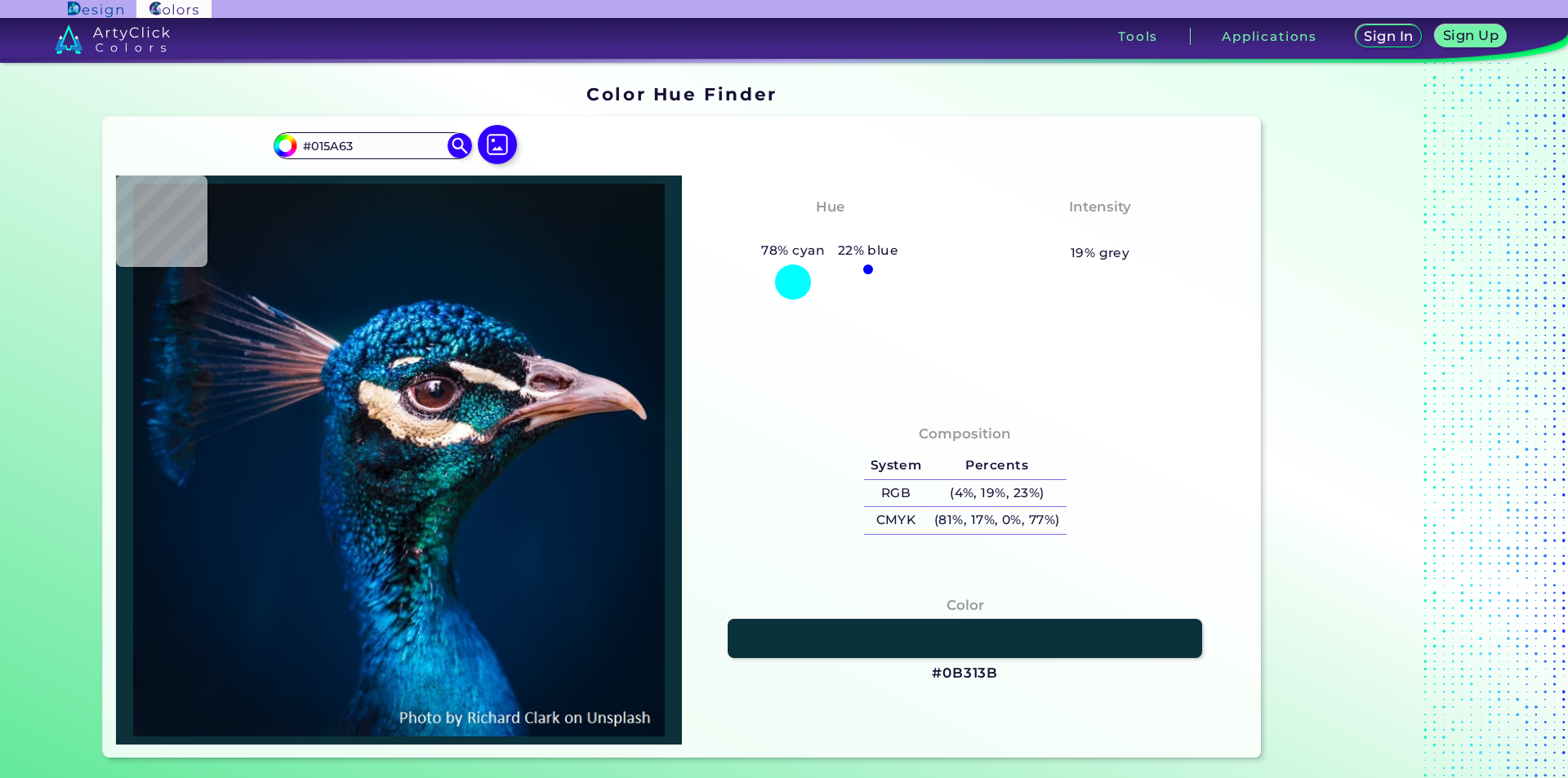
type input "#085964"
type input "#19717d"
type input "#19717D"
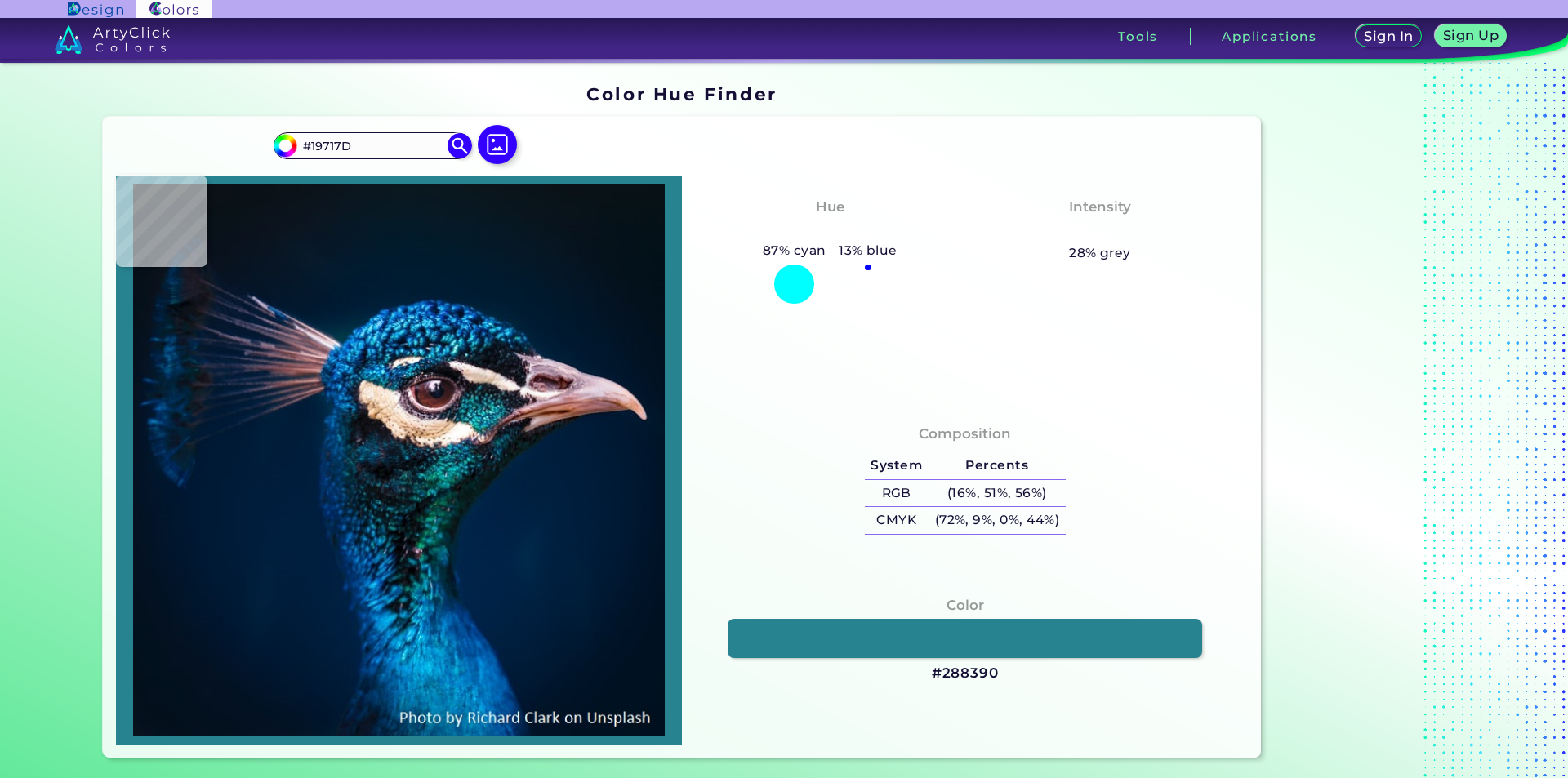
type input "#288390"
type input "#1b6a77"
type input "#1B6A77"
type input "#144e60"
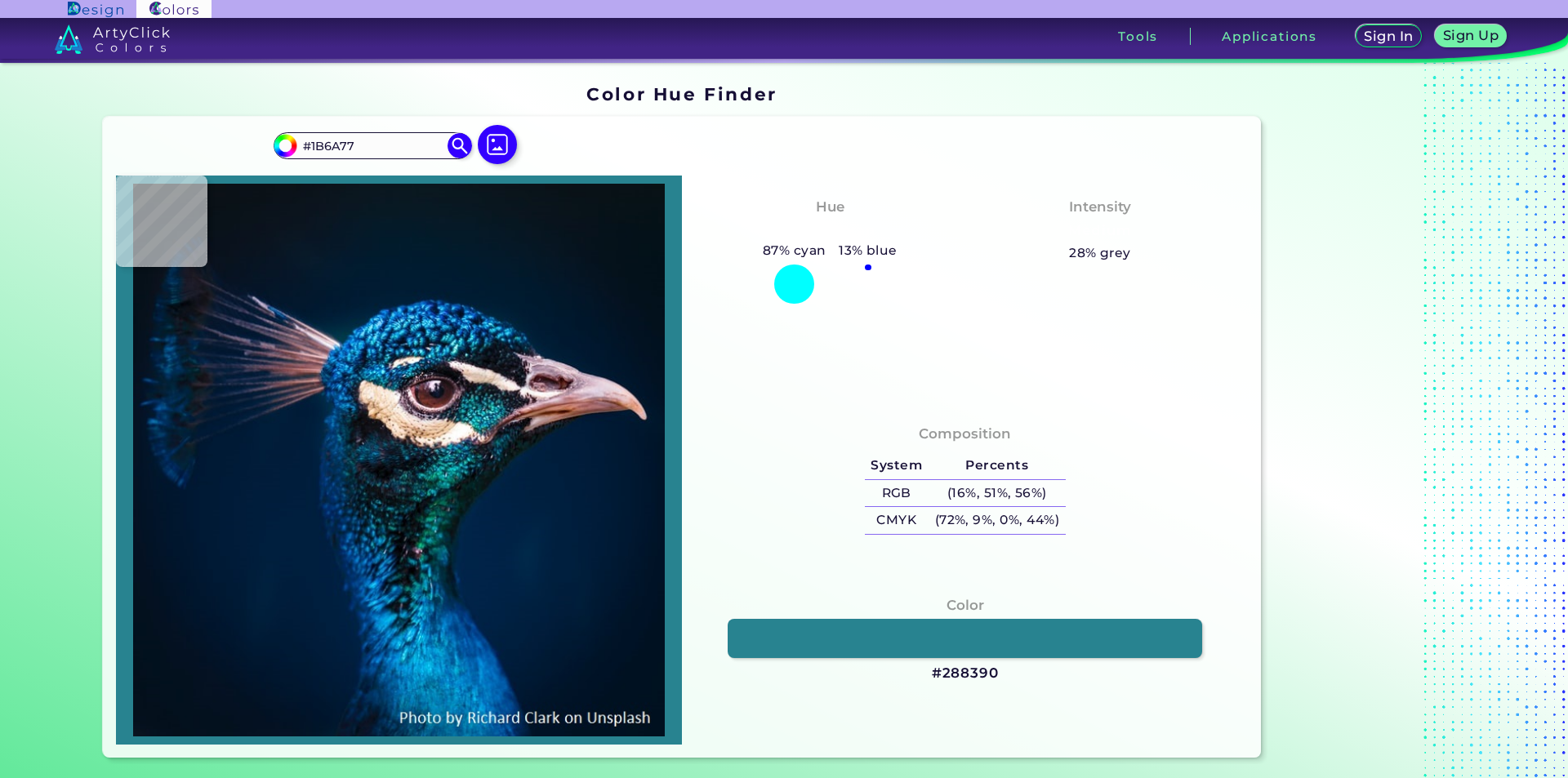
type input "#144E60"
type input "#01171e"
type input "#01171E"
type input "#071417"
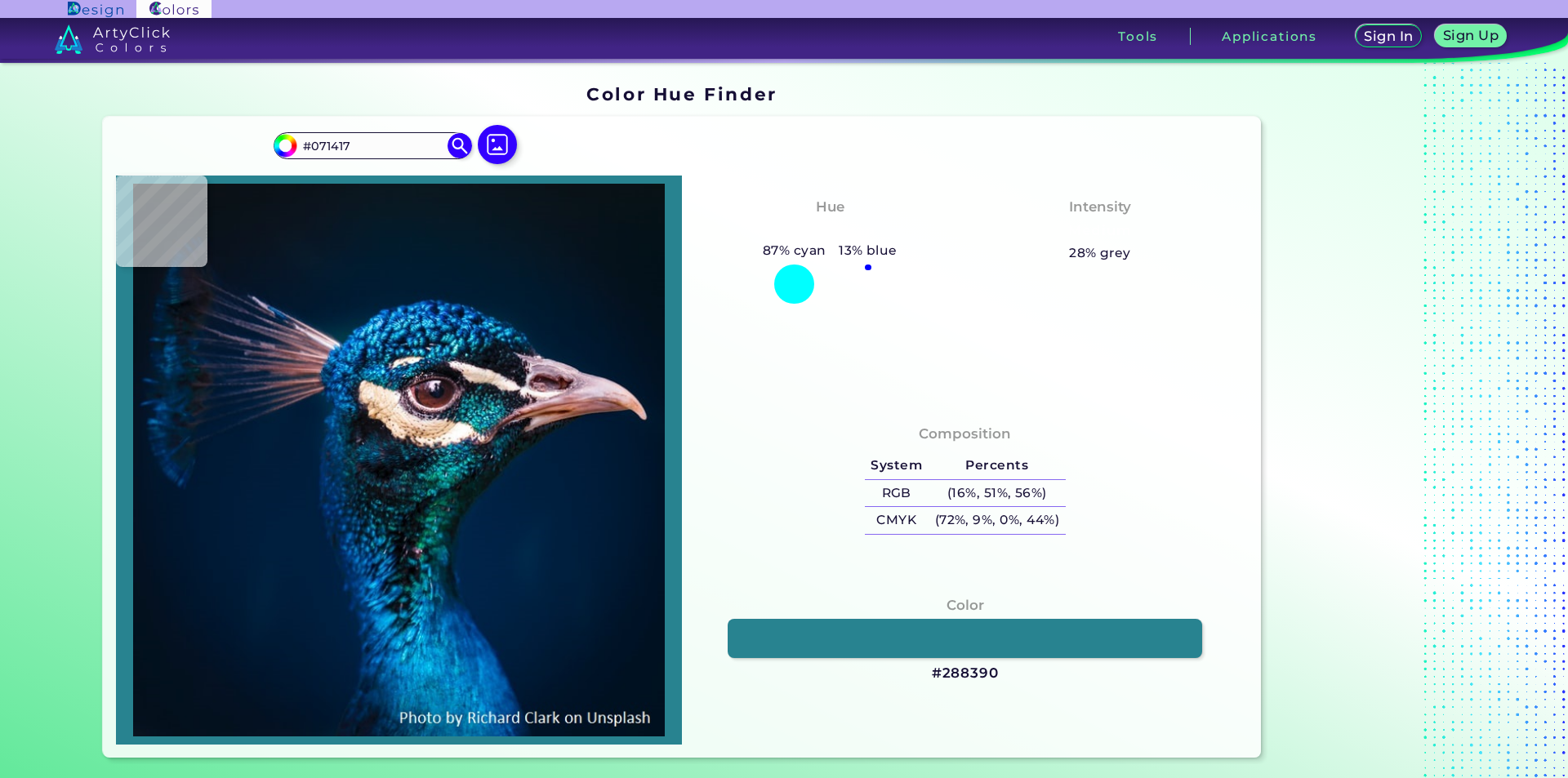
type input "#08192b"
type input "#08192B"
type input "#121e2d"
type input "#121E2D"
type input "#091823"
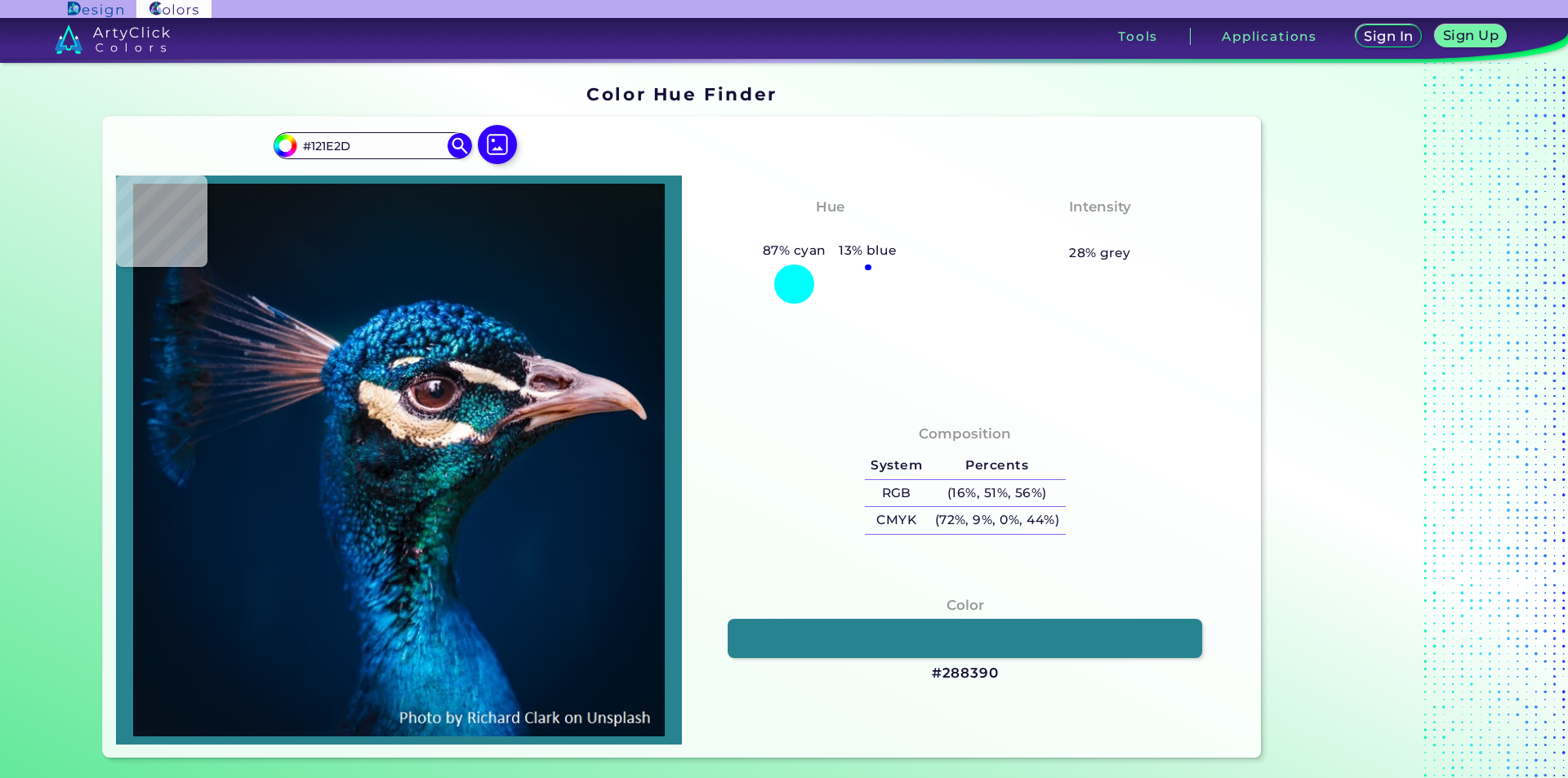
type input "#091823"
type input "#082133"
type input "#182435"
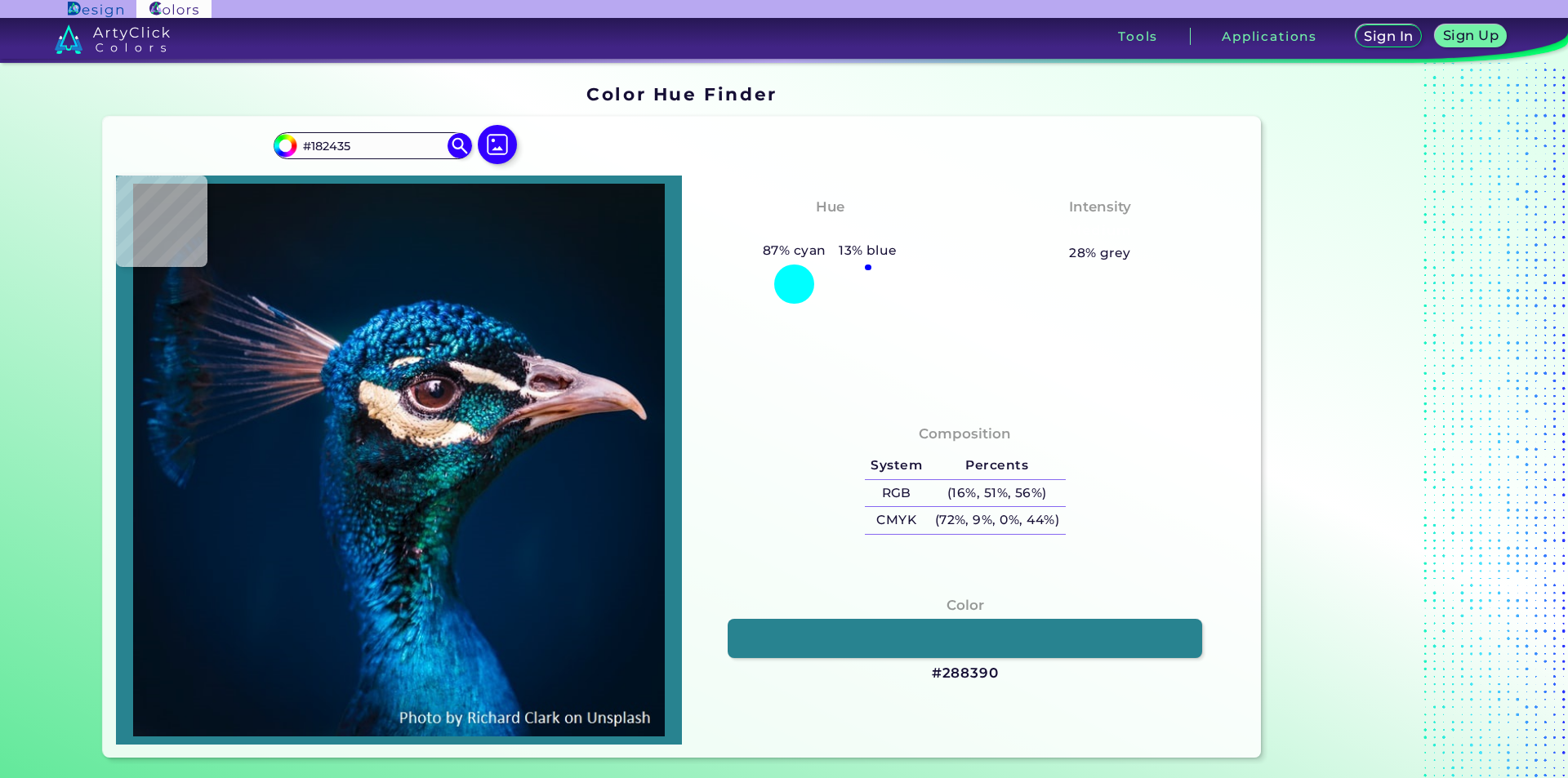
type input "#161f2b"
type input "#161F2B"
type input "#181926"
type input "#171a24"
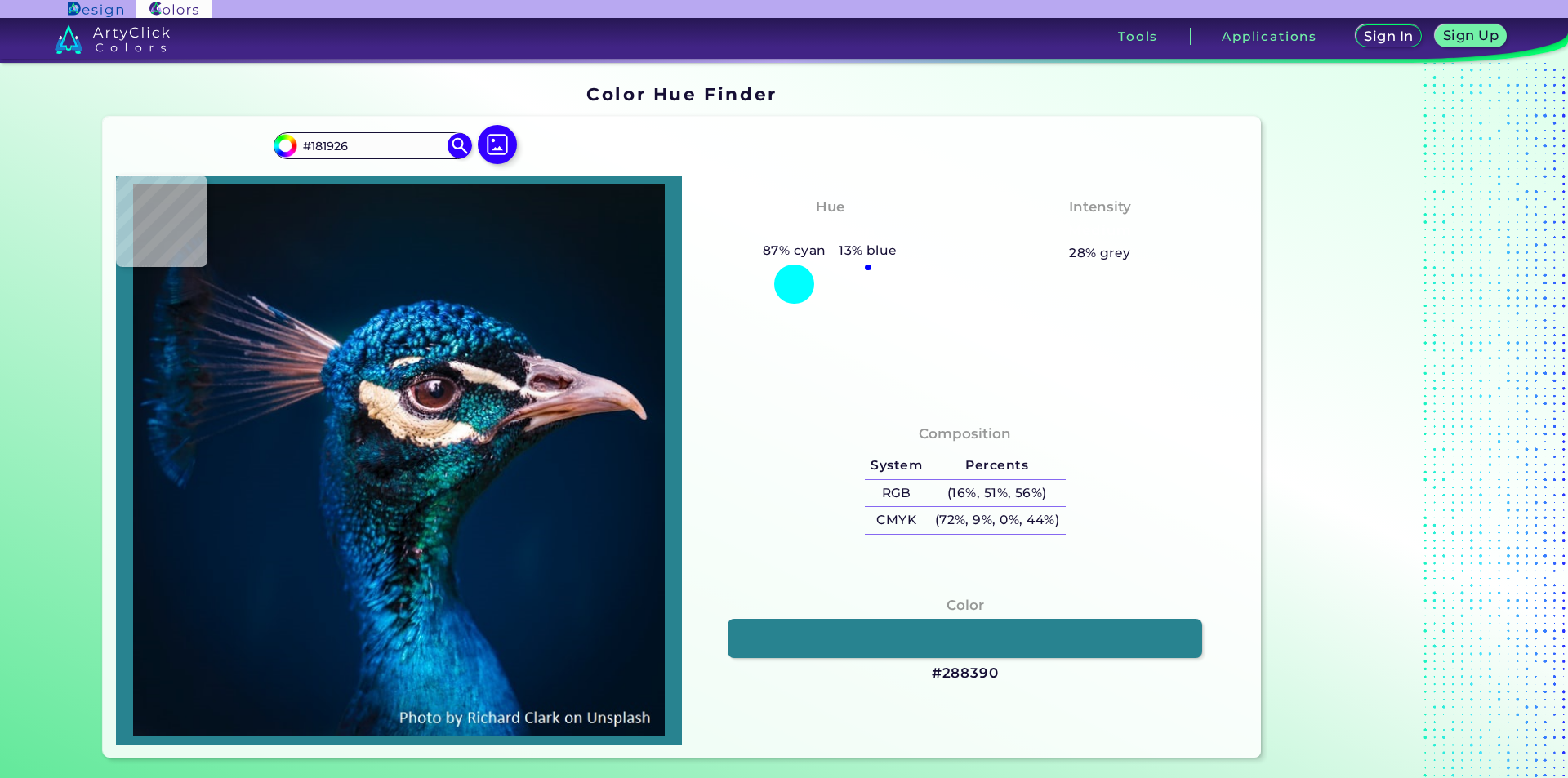
type input "#171A24"
type input "#17161e"
type input "#17161E"
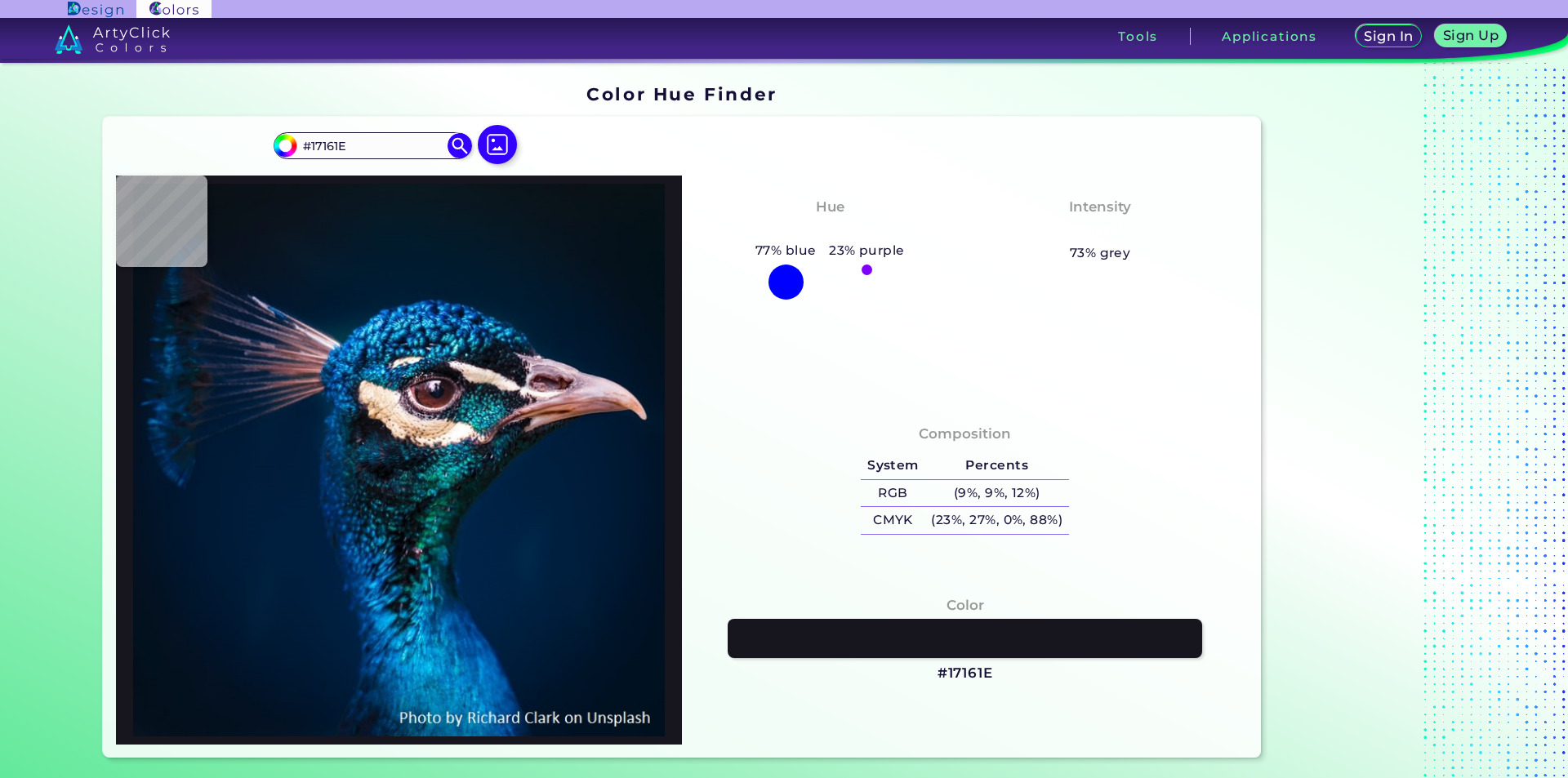
click at [378, 433] on img at bounding box center [398, 461] width 549 height 553
click at [401, 332] on img at bounding box center [398, 461] width 549 height 553
type input "#035499"
type input "#17537e"
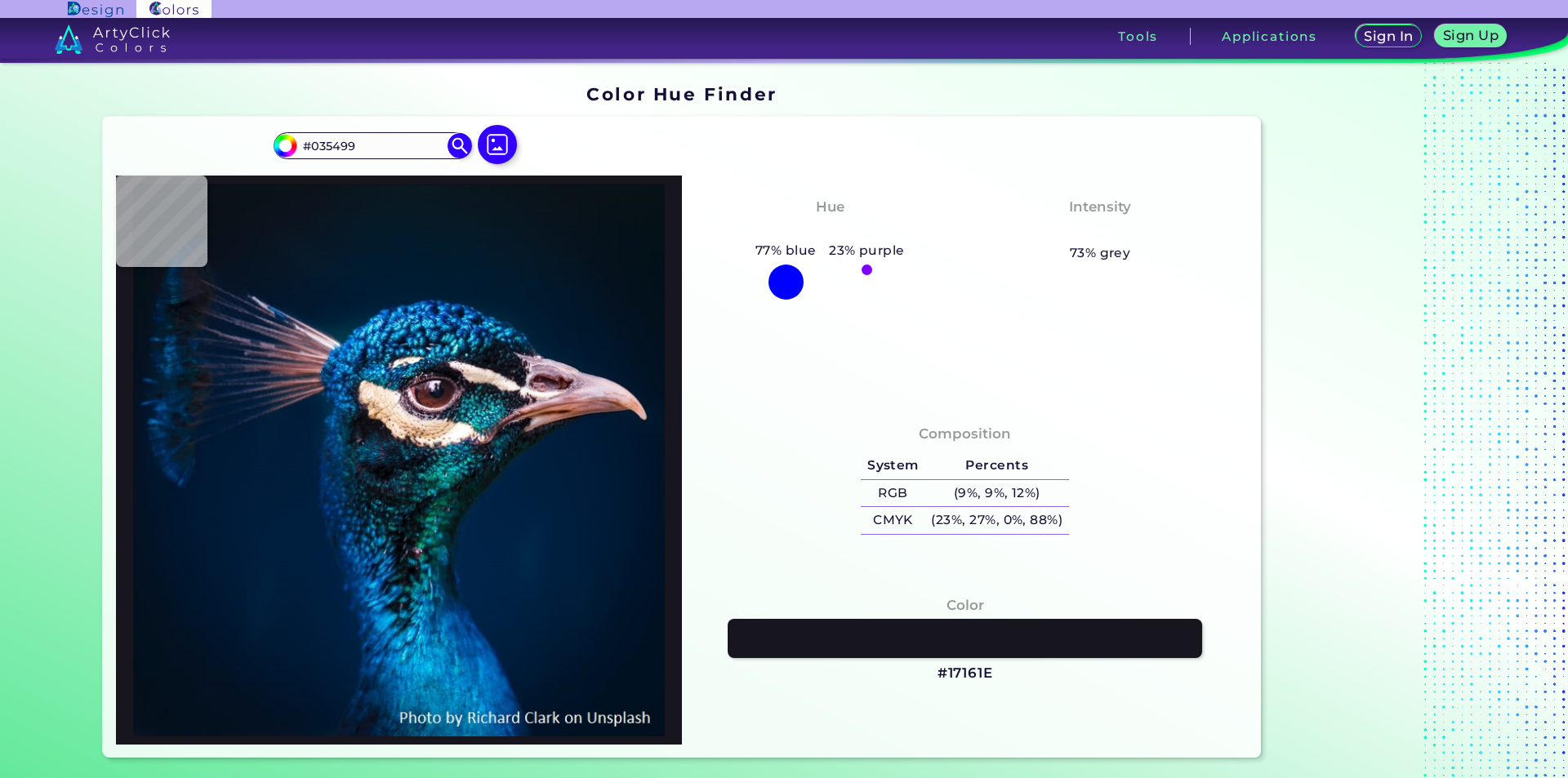
type input "#17537E"
type input "#056dbc"
type input "#056DBC"
type input "#042c57"
type input "#042C57"
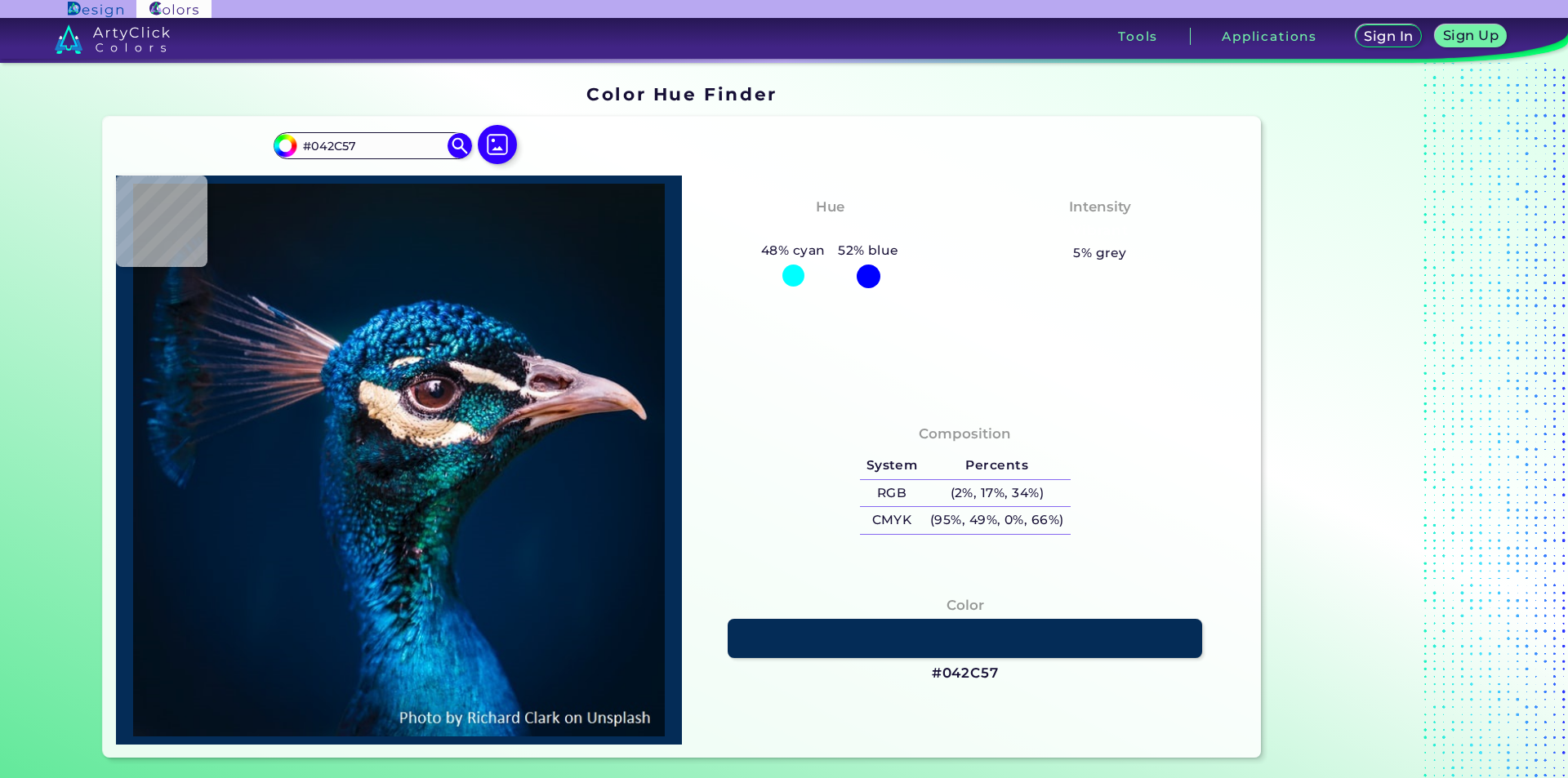
type input "#001c32"
type input "#001C32"
type input "#001b30"
type input "#001B30"
type input "#001b2e"
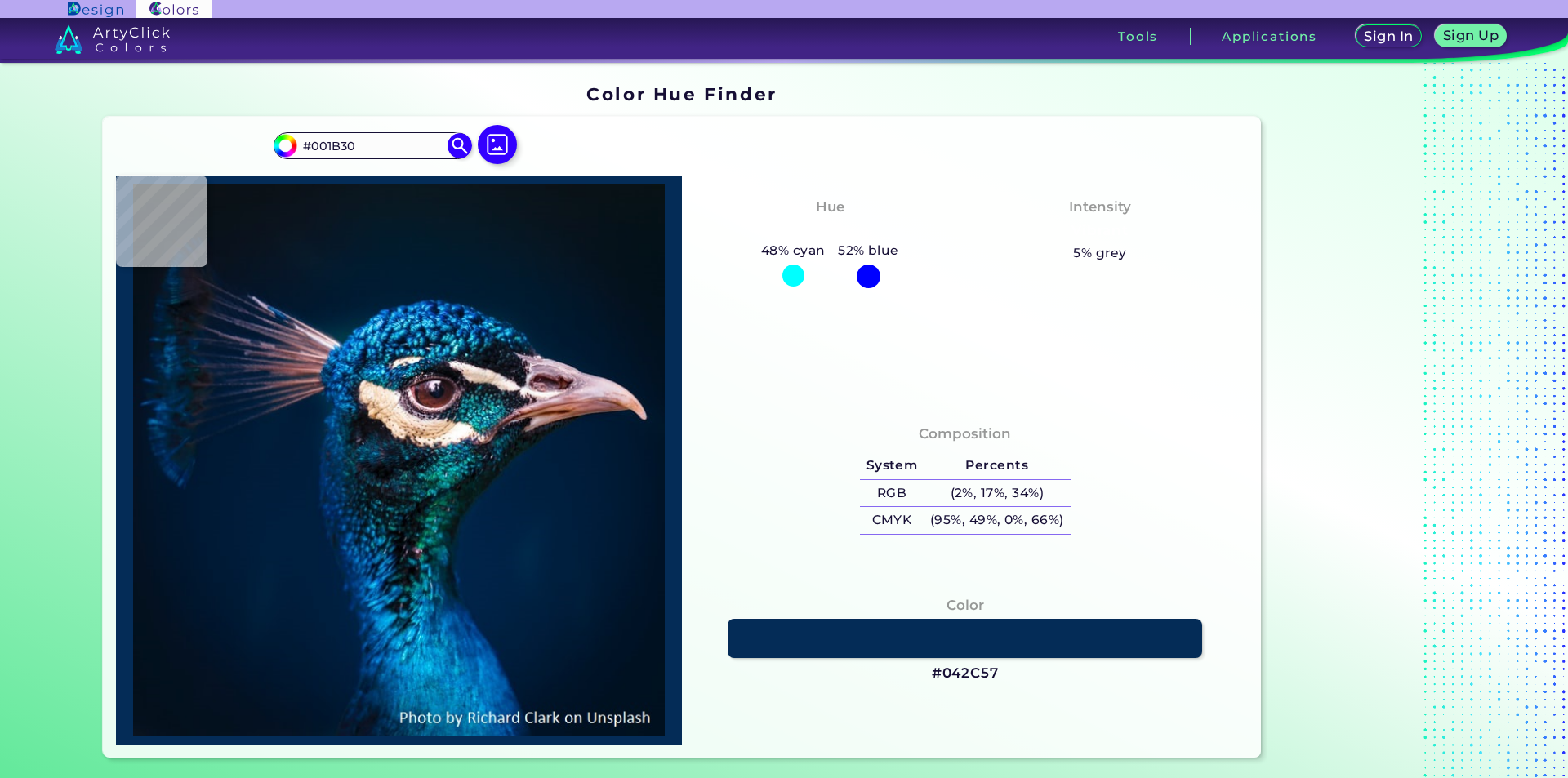
type input "#001B2E"
type input "#011b2a"
type input "#011B2A"
type input "#061927"
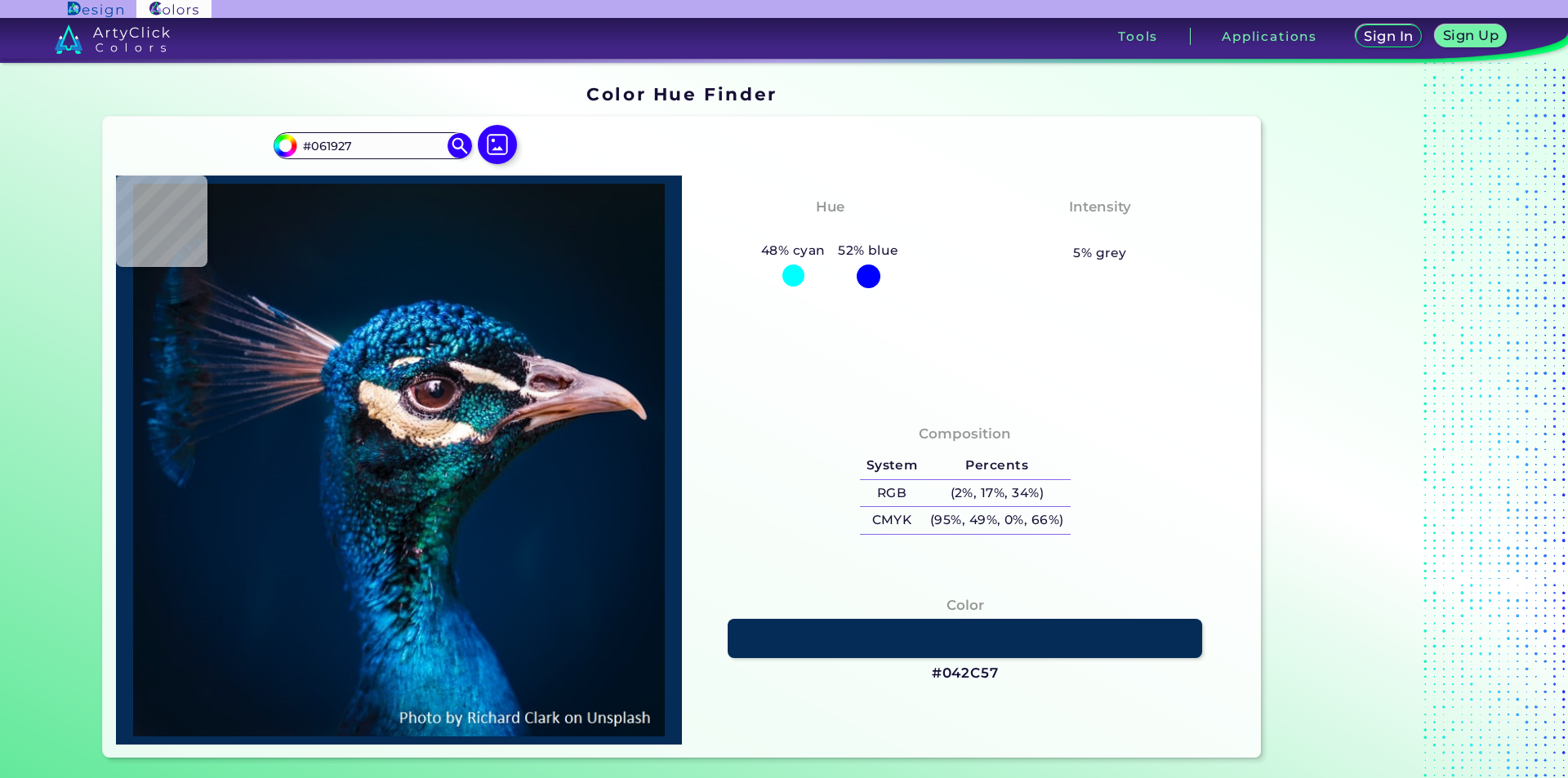
type input "#071925"
type input "#081923"
type input "#081621"
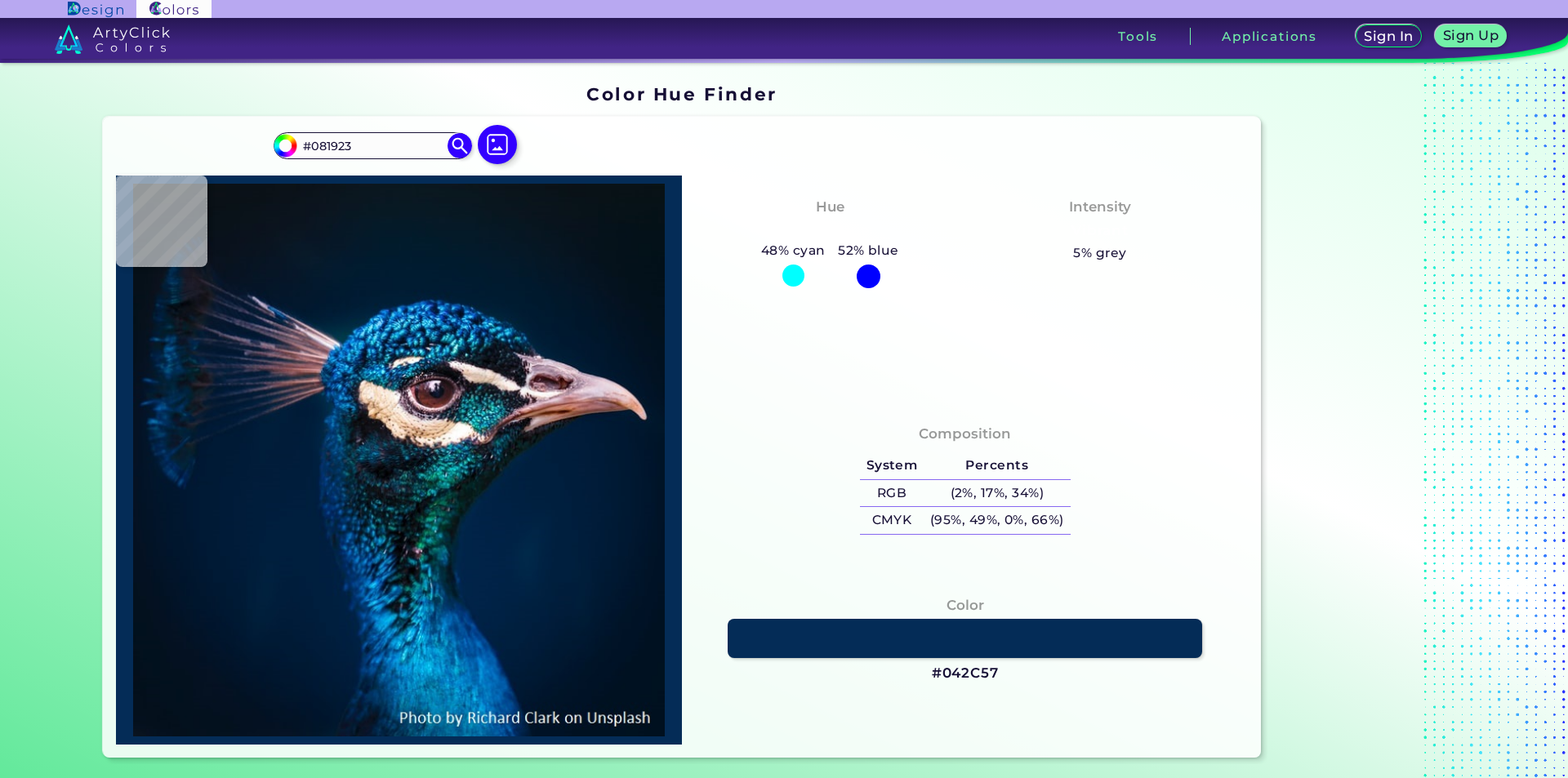
type input "#081621"
type input "#09171f"
type input "#09171F"
type input "#09161e"
type input "#09161E"
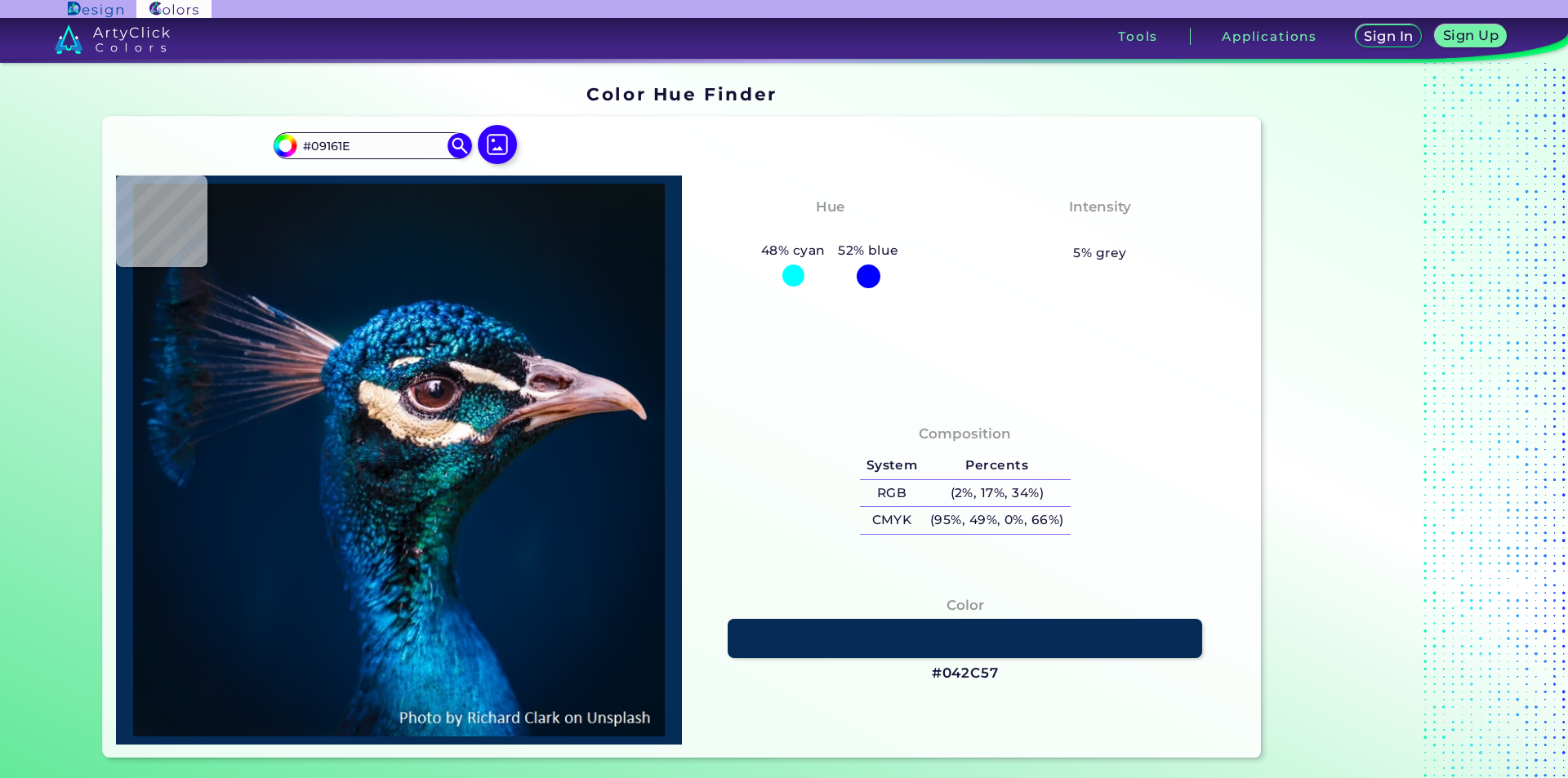
type input "#0b161c"
type input "#0B161C"
type input "#0b141b"
type input "#0B141B"
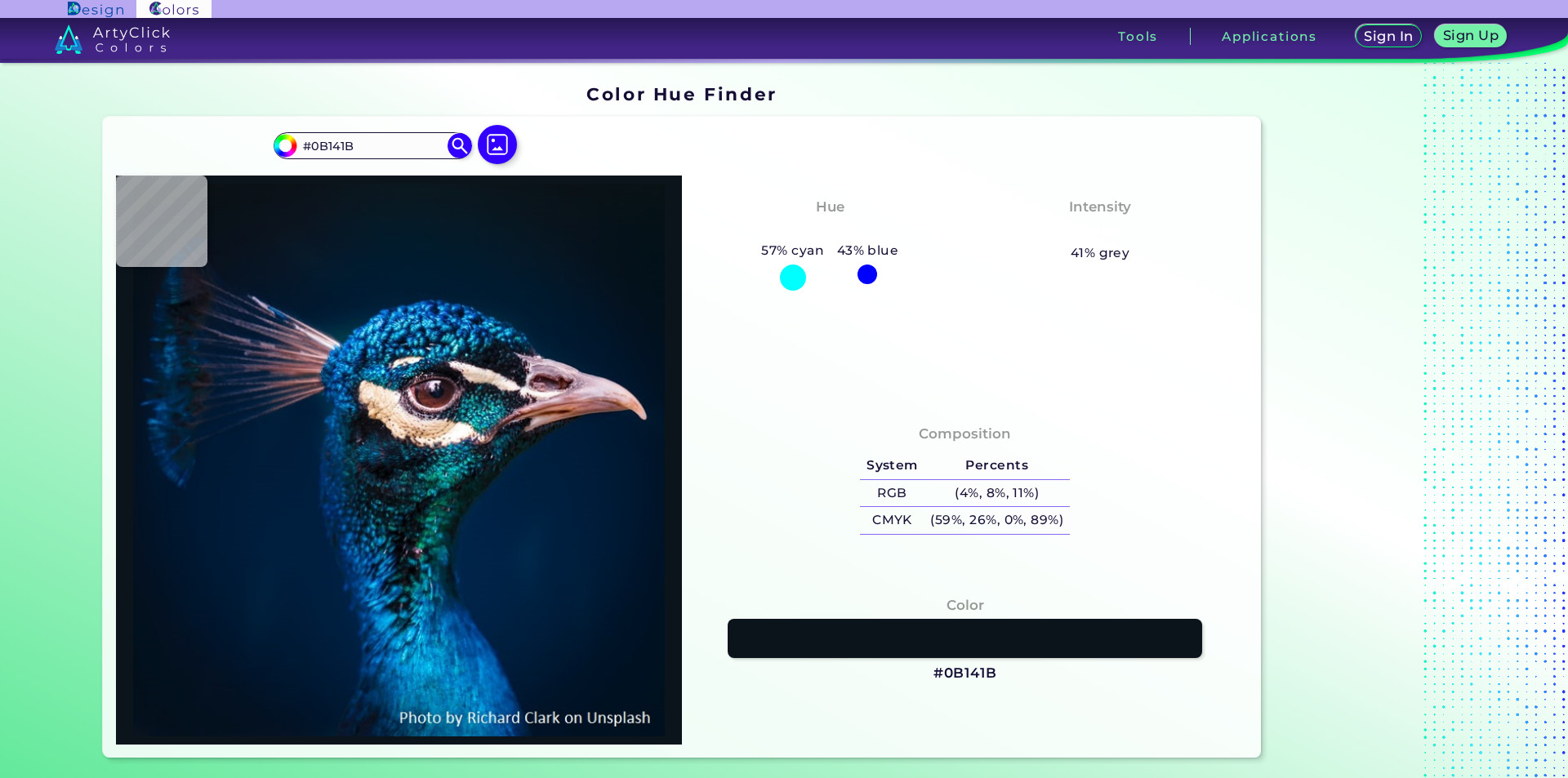
type input "#081923"
type input "#001b2e"
type input "#001B2E"
type input "#011b32"
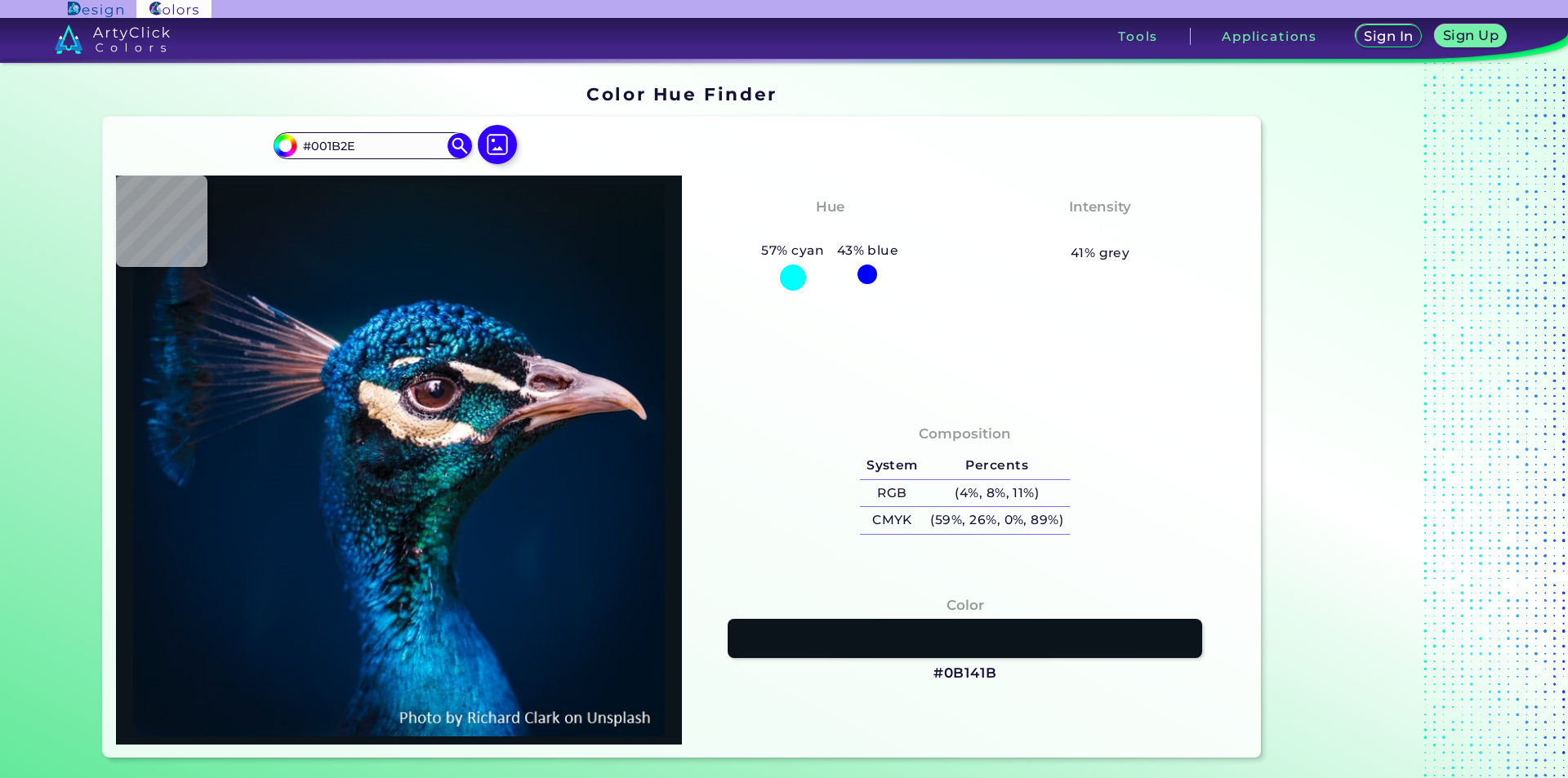
type input "#011B32"
type input "#866675"
type input "#905e67"
type input "#905E67"
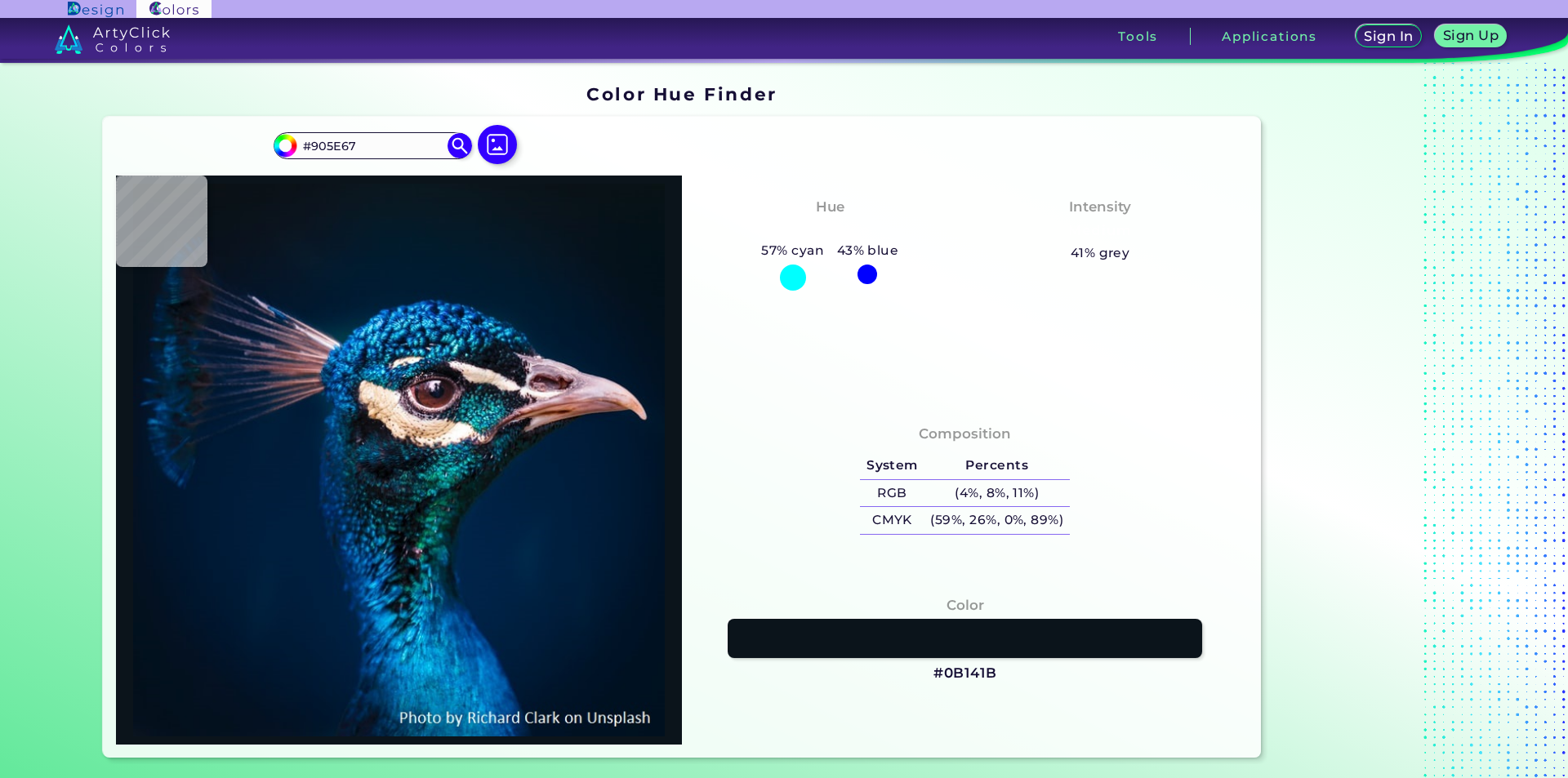
type input "#313244"
type input "#554047"
type input "#9b787e"
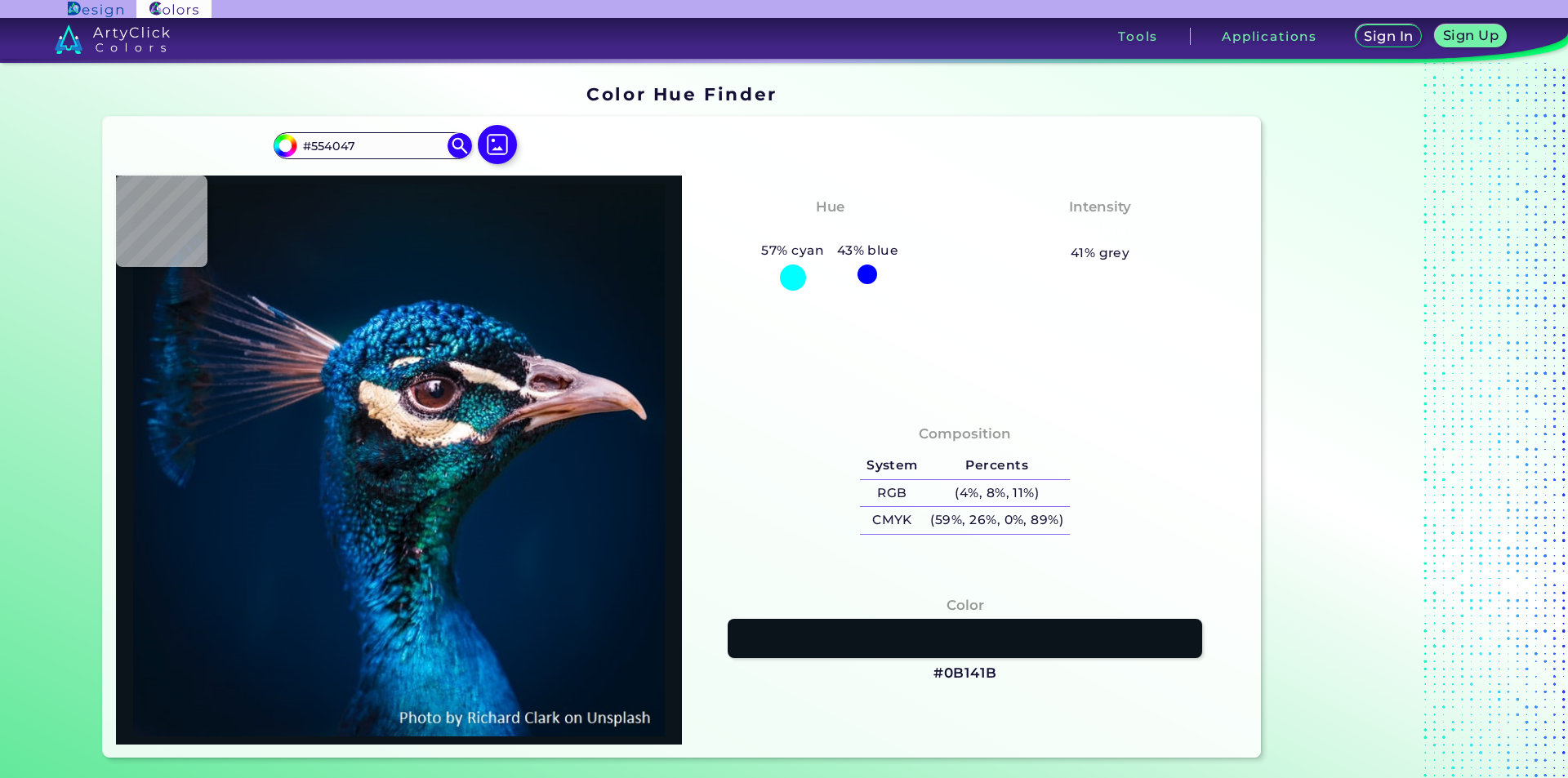
type input "#9B787E"
type input "#06304d"
type input "#06304D"
type input "#0e5b9c"
type input "#0E5B9C"
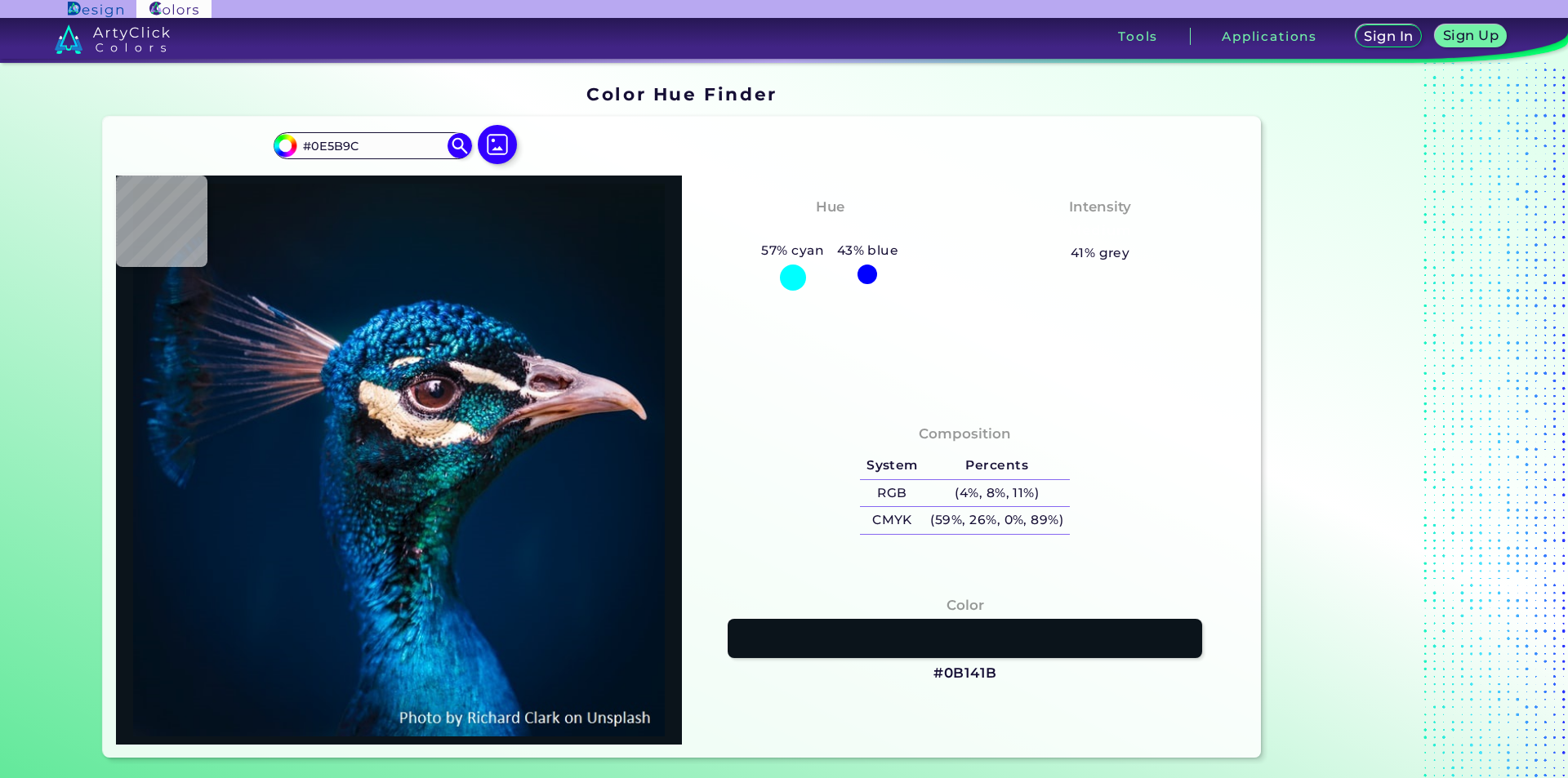
type input "#014f87"
type input "#014F87"
type input "#1577b7"
type input "#1577B7"
type input "#1c2034"
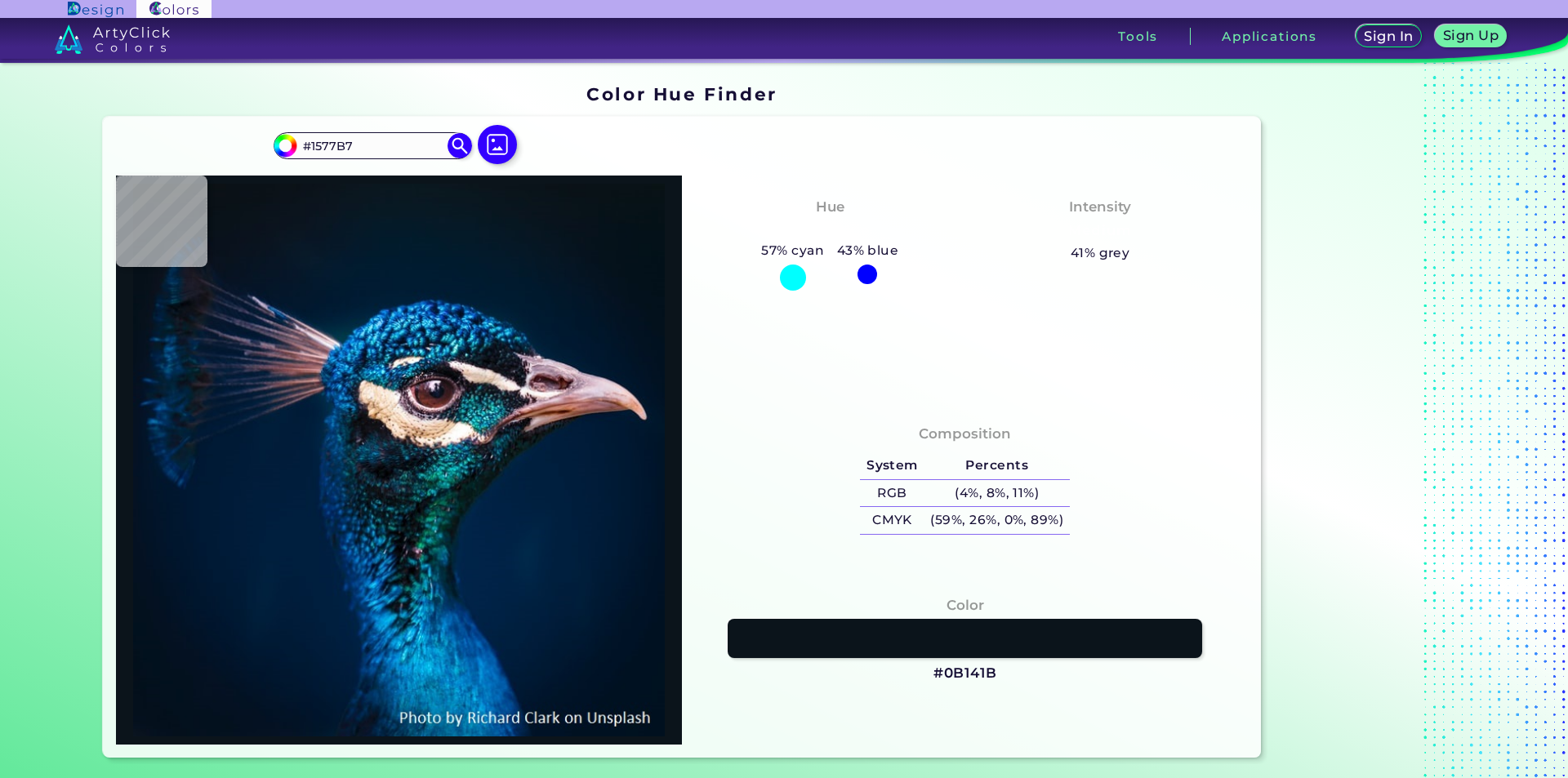
type input "#1C2034"
type input "#0679a1"
type input "#0679A1"
type input "#000d18"
type input "#000D18"
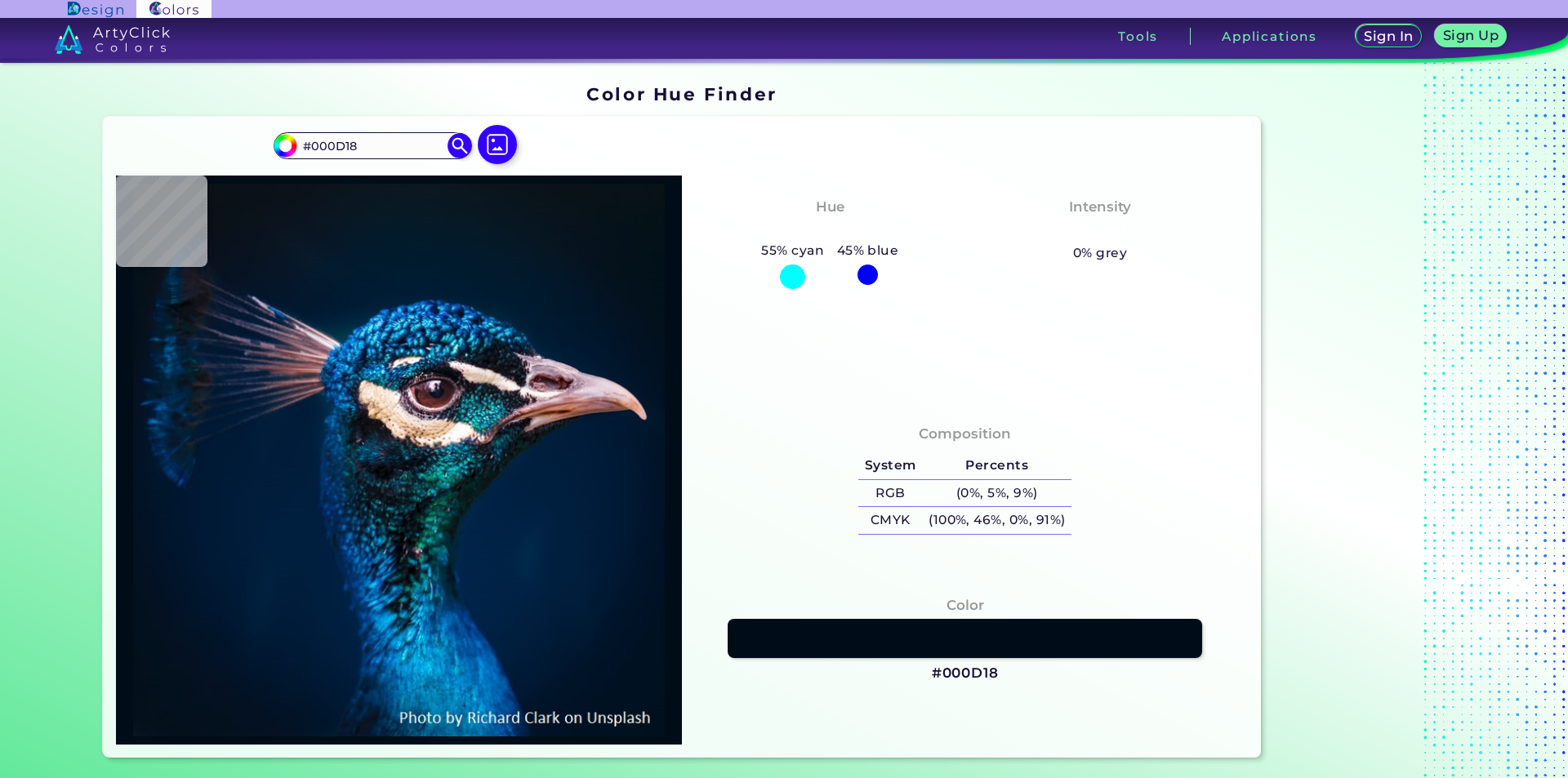
type input "#043f77"
type input "#043F77"
type input "#011a2e"
type input "#011A2E"
type input "#061822"
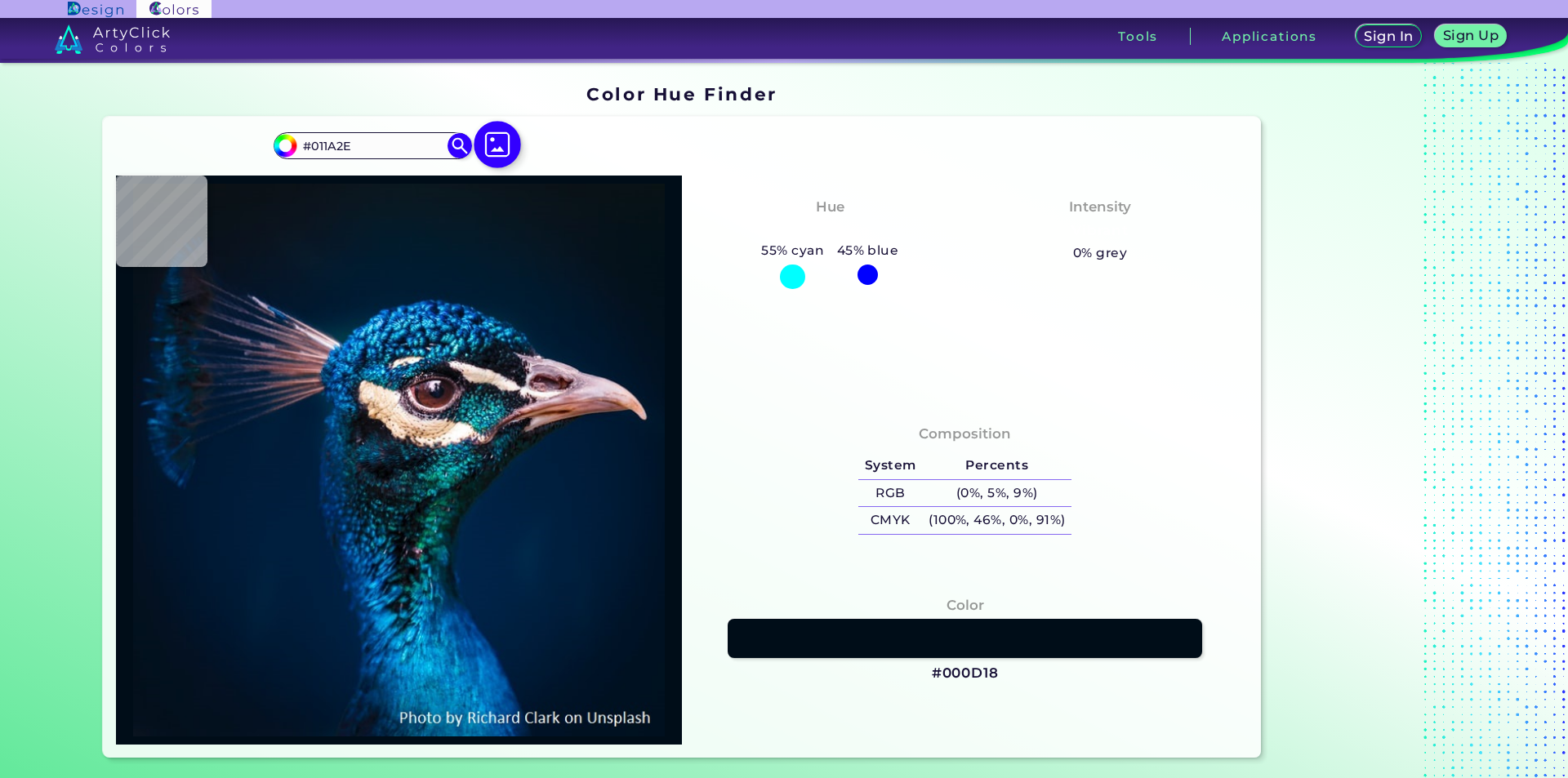
type input "#061822"
click at [501, 142] on img at bounding box center [497, 144] width 48 height 48
click at [0, 0] on input "file" at bounding box center [0, 0] width 0 height 0
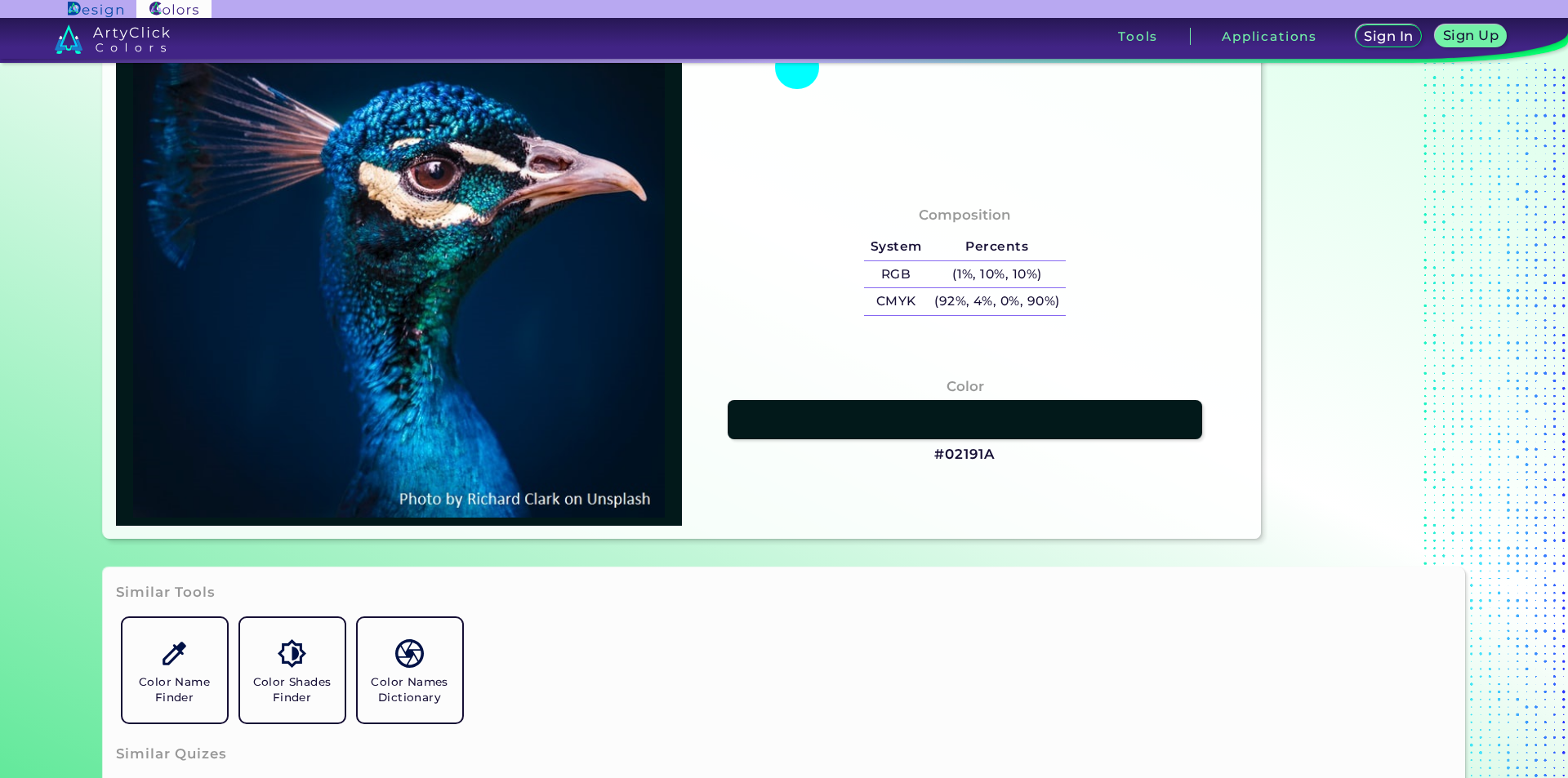
scroll to position [490, 0]
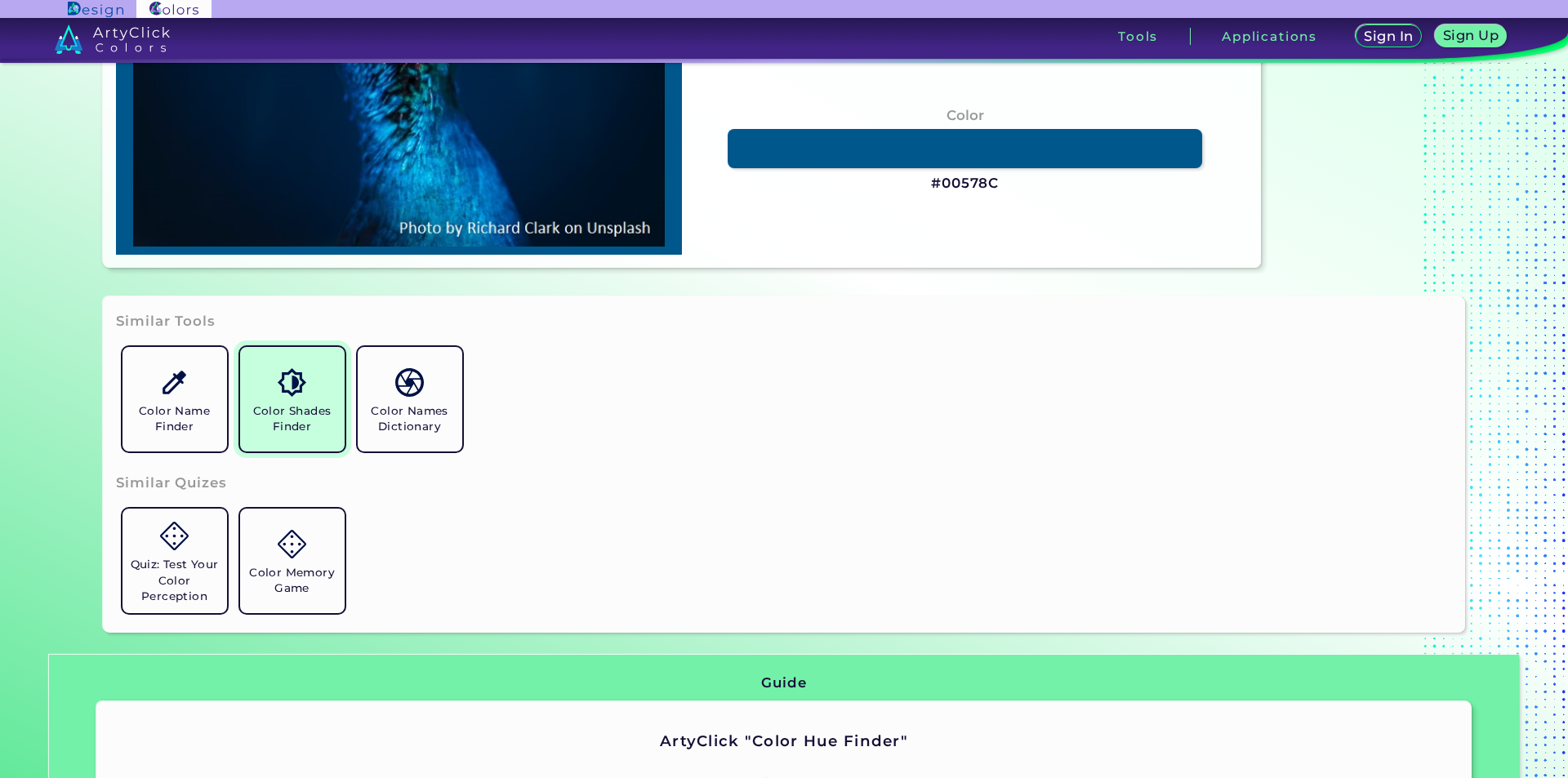
click at [294, 416] on h5 "Color Shades Finder" at bounding box center [292, 419] width 92 height 31
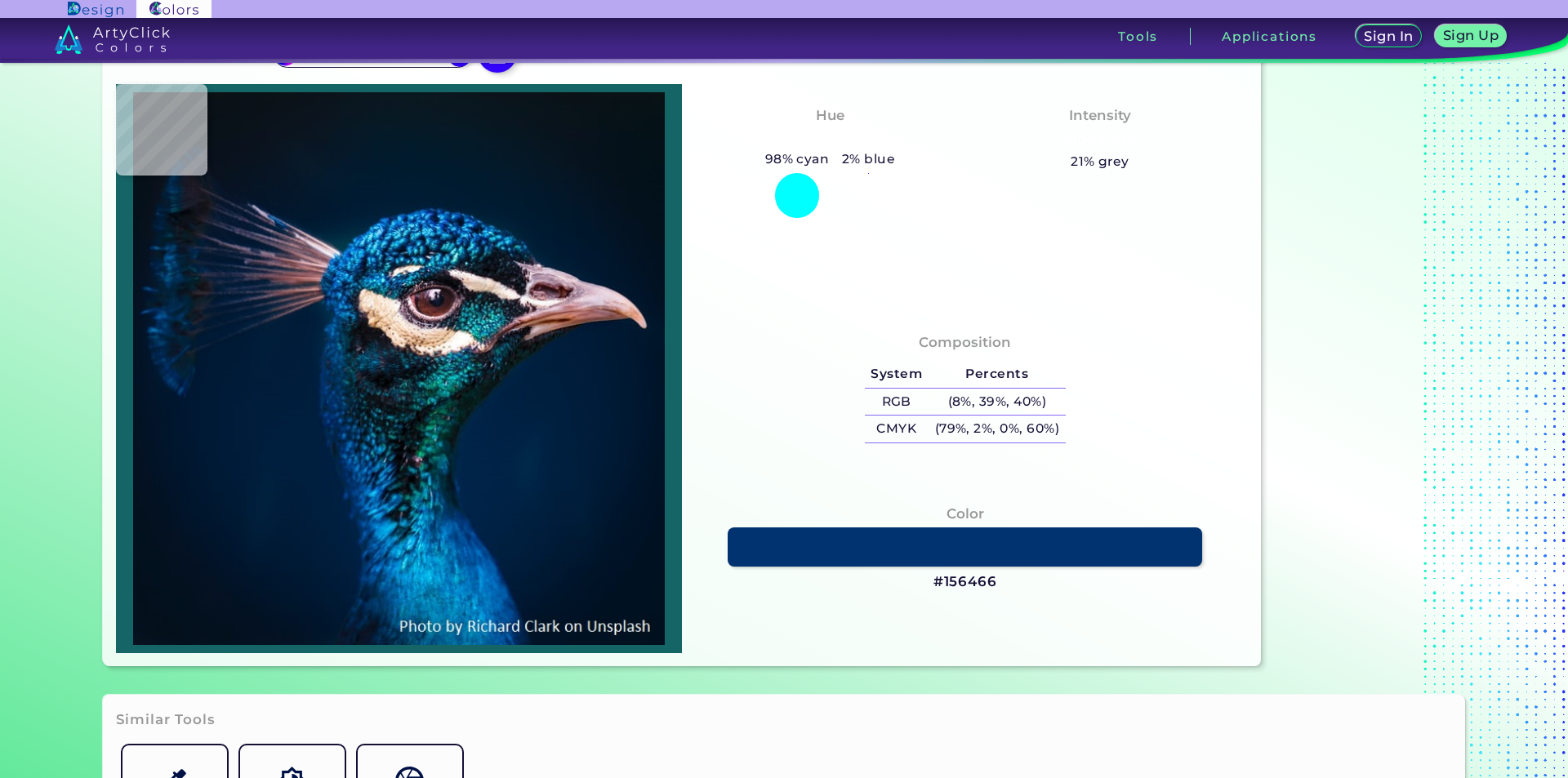
scroll to position [1, 0]
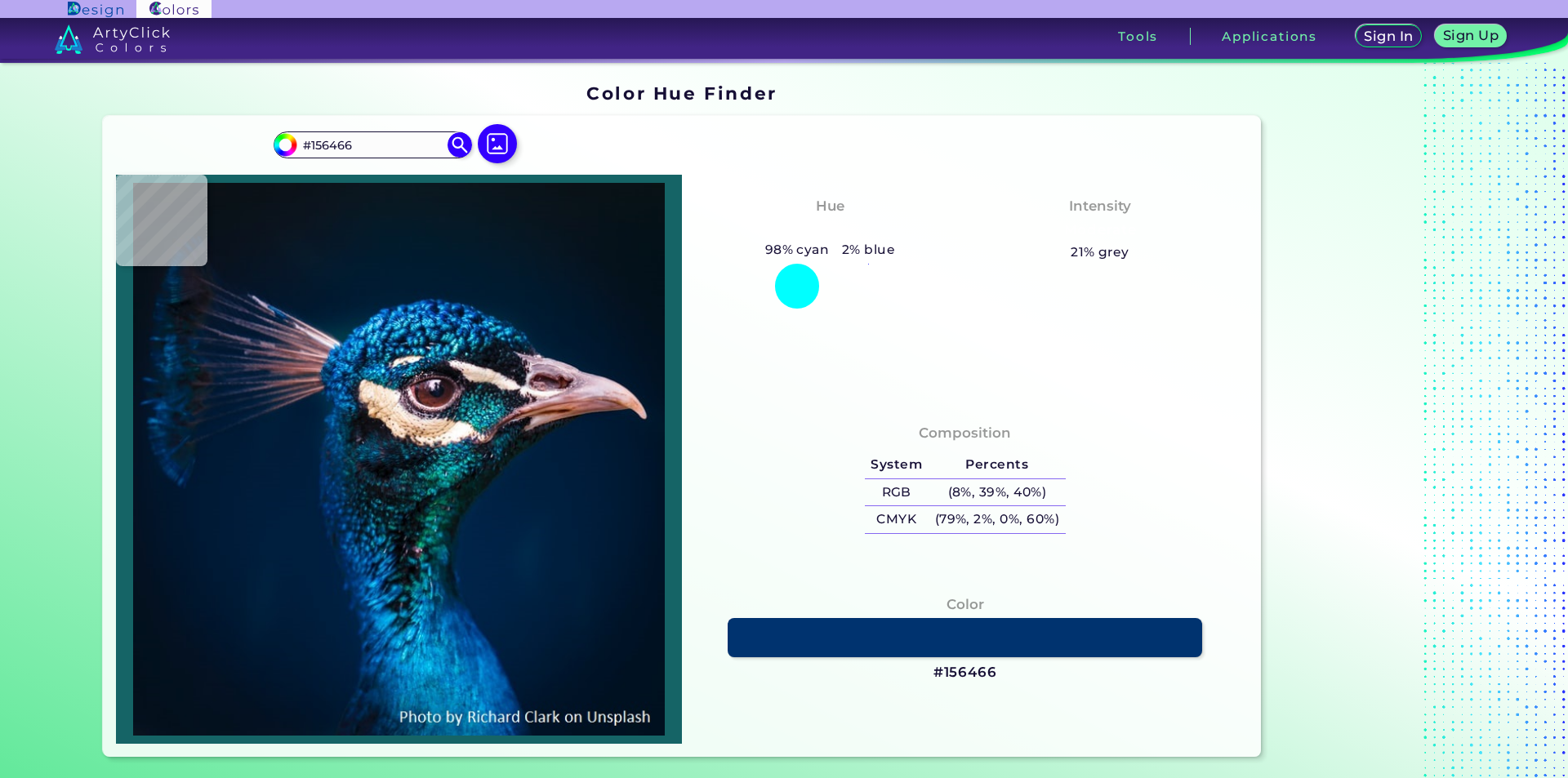
type input "#011120"
type input "#8a5d6c"
type input "#8A5D6C"
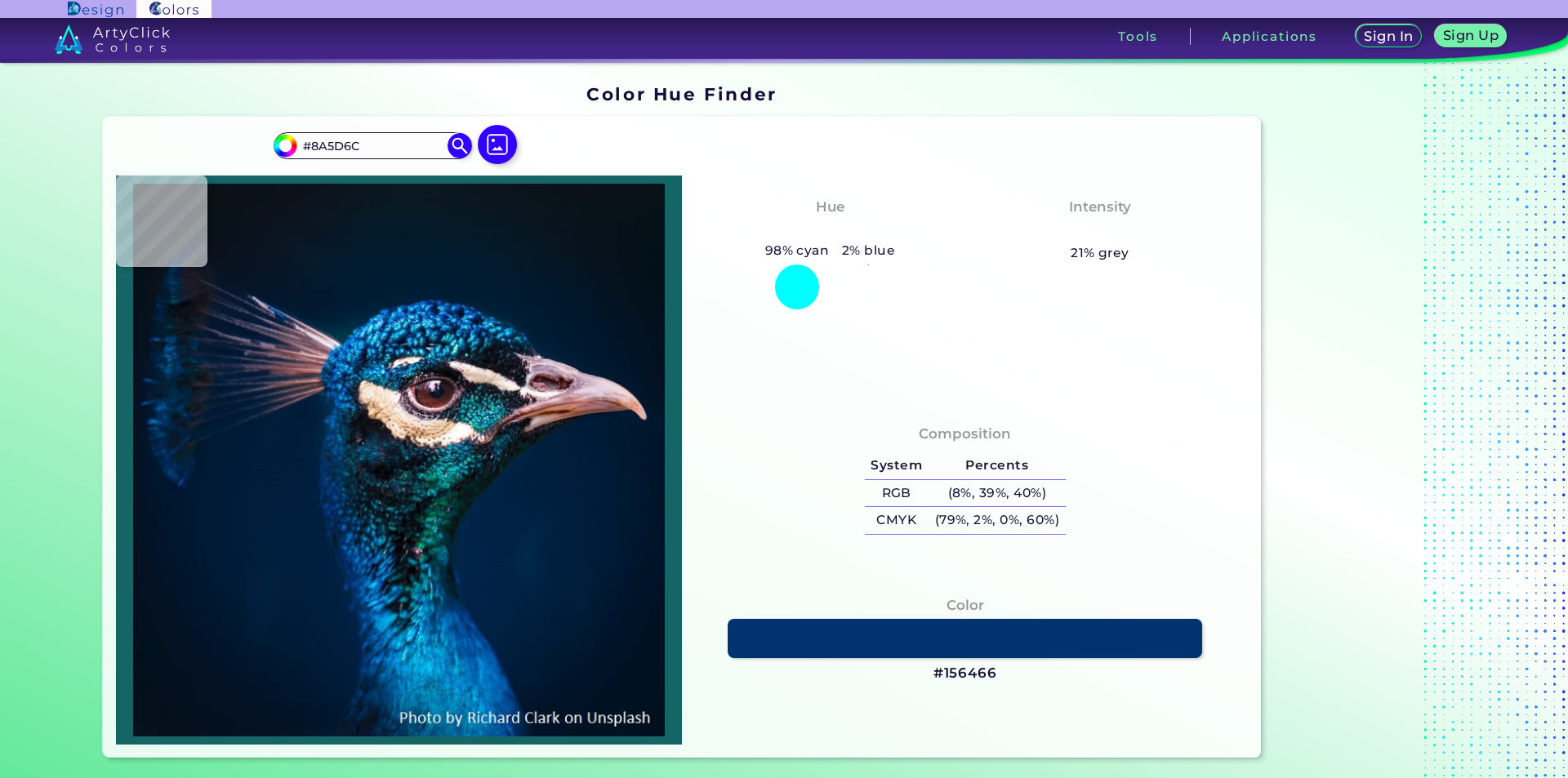
type input "#e7d6d5"
type input "#E7D6D5"
type input "#d7bba7"
type input "#D7BBA7"
type input "#1a1e26"
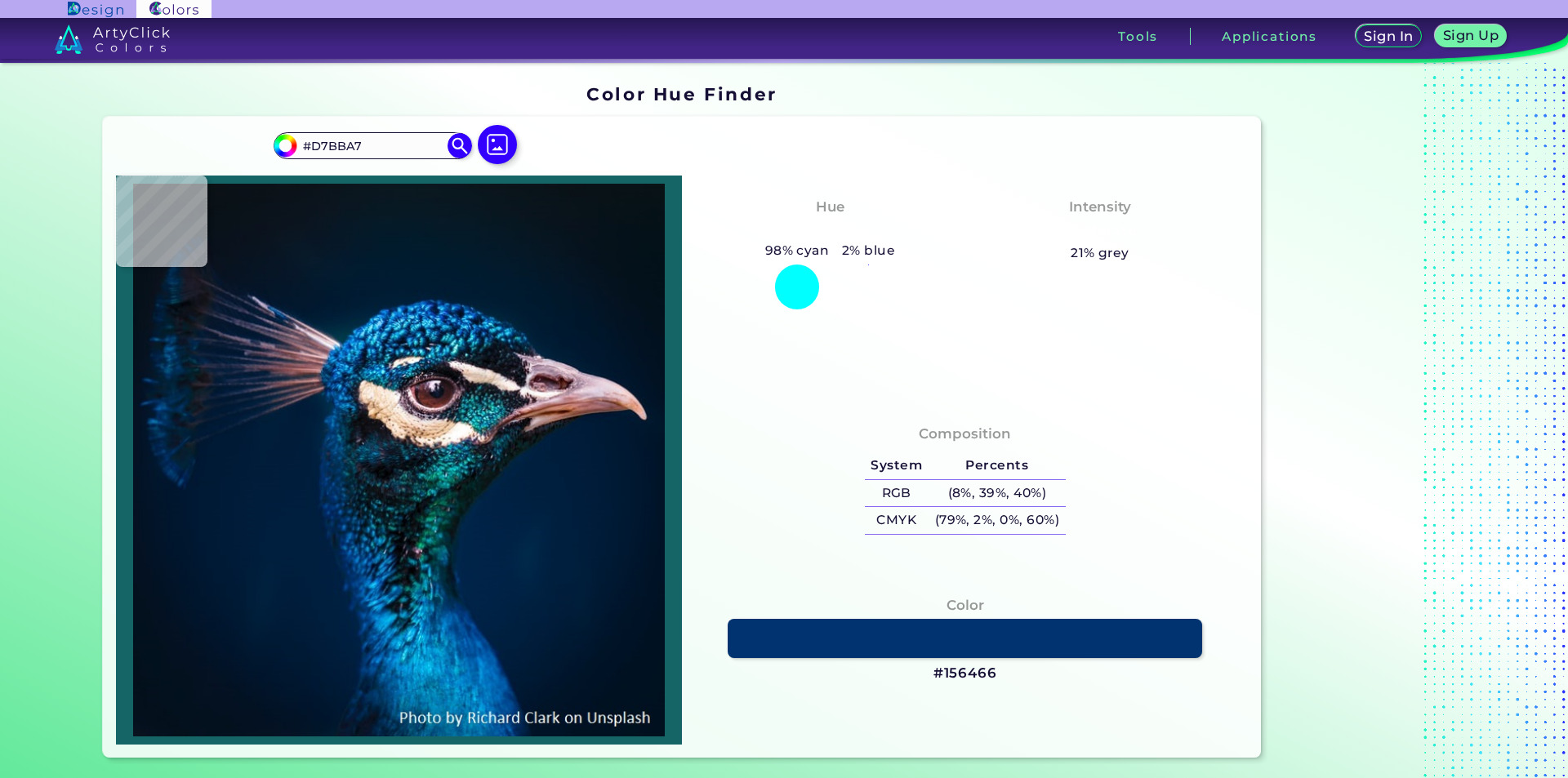
type input "#1A1E26"
type input "#48515e"
type input "#48515E"
type input "#0b4564"
type input "#0B4564"
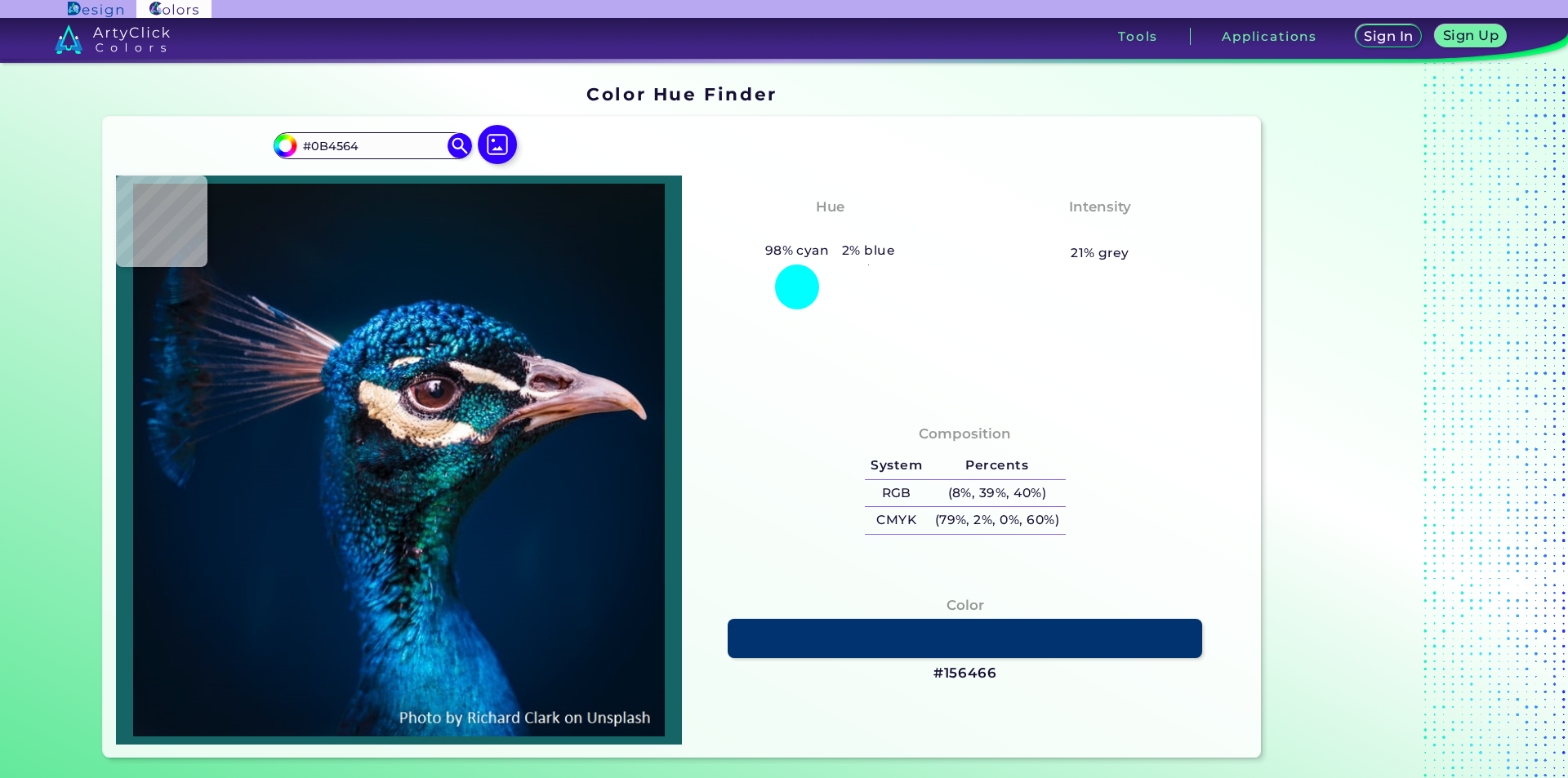
type input "#022655"
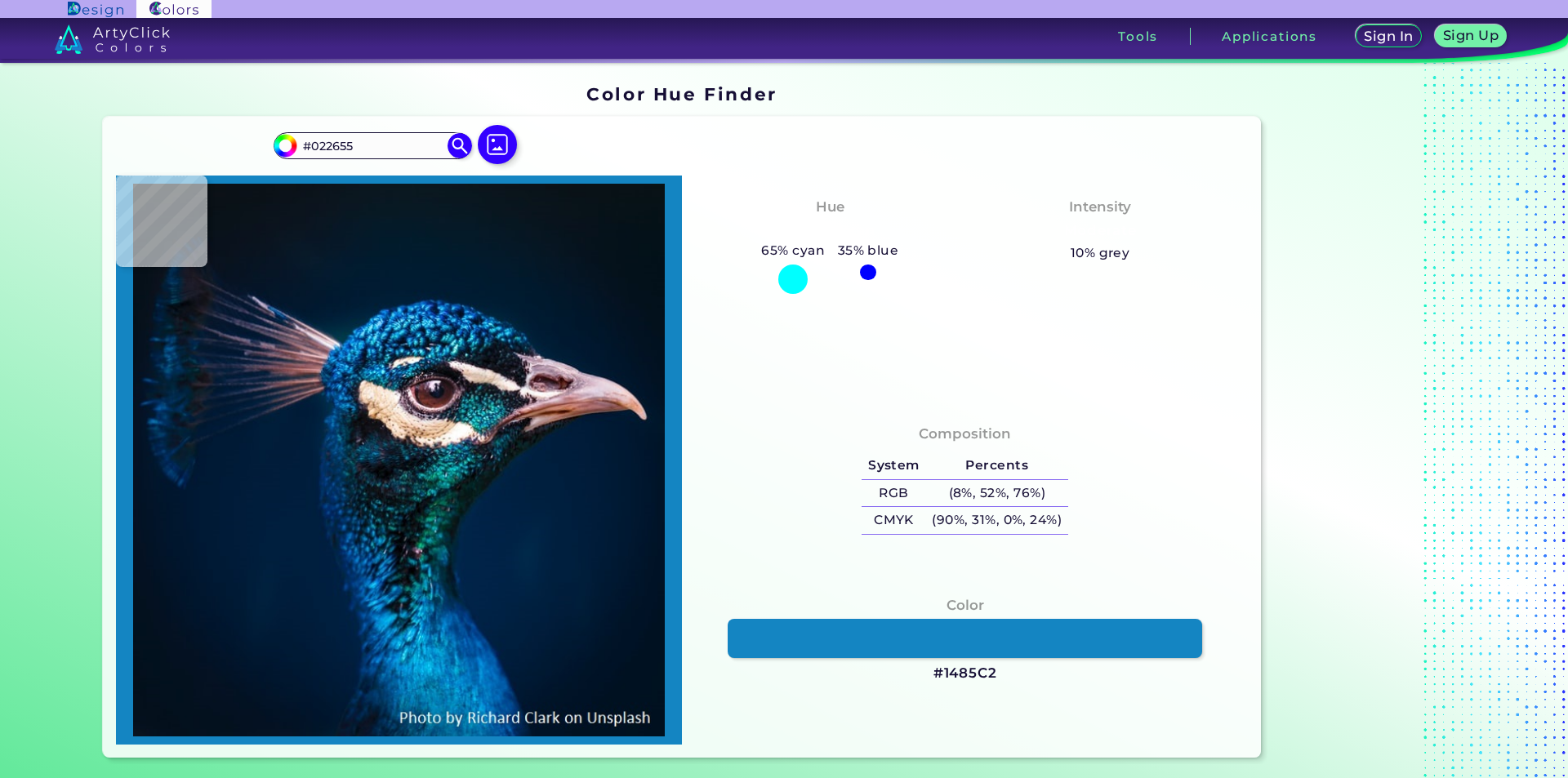
type input "#1485c2"
type input "#1485C2"
type input "#1387df"
type input "#1387DF"
type input "#001d39"
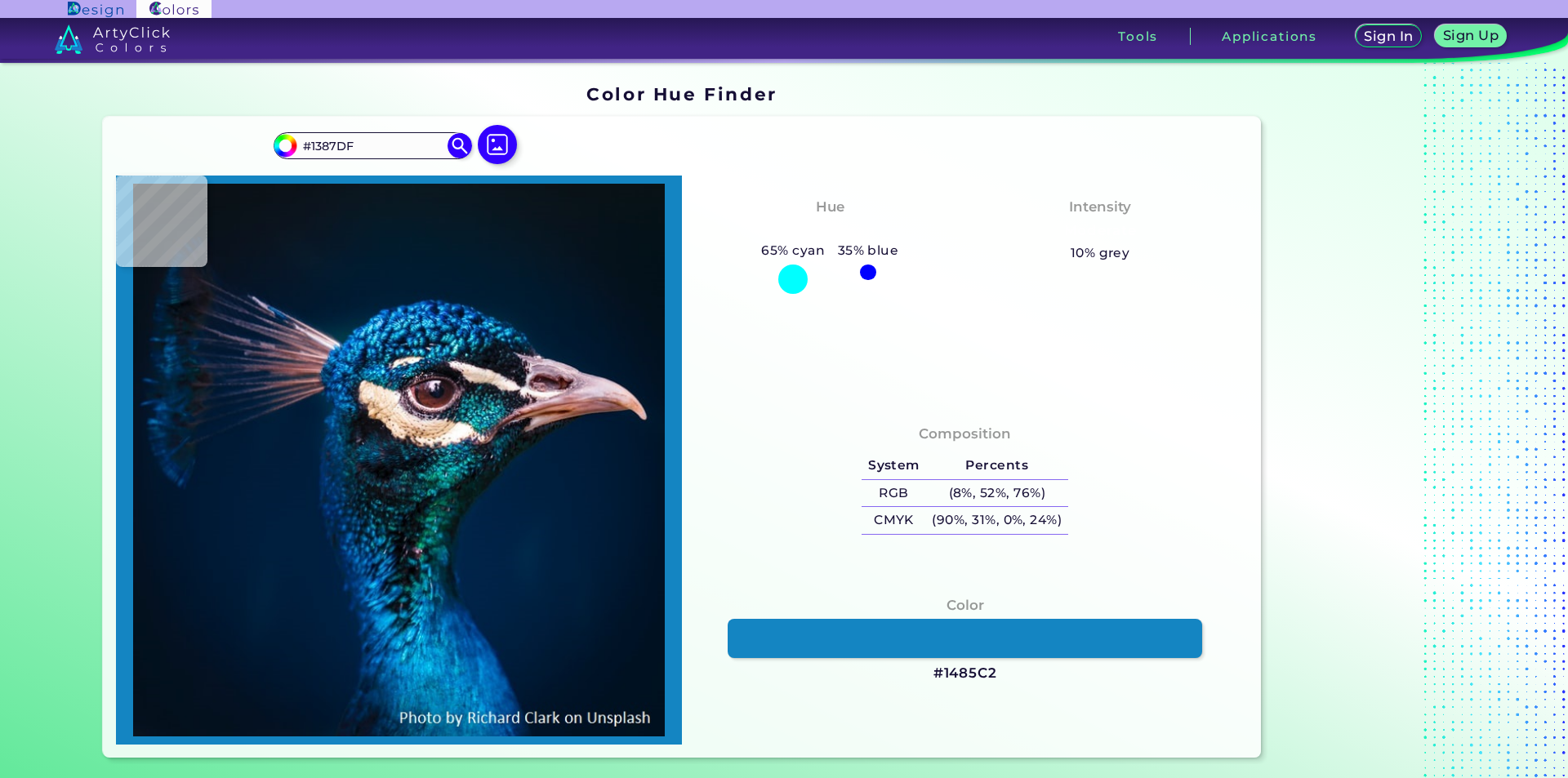
type input "#001D39"
type input "#001b2e"
type input "#001B2E"
type input "#061826"
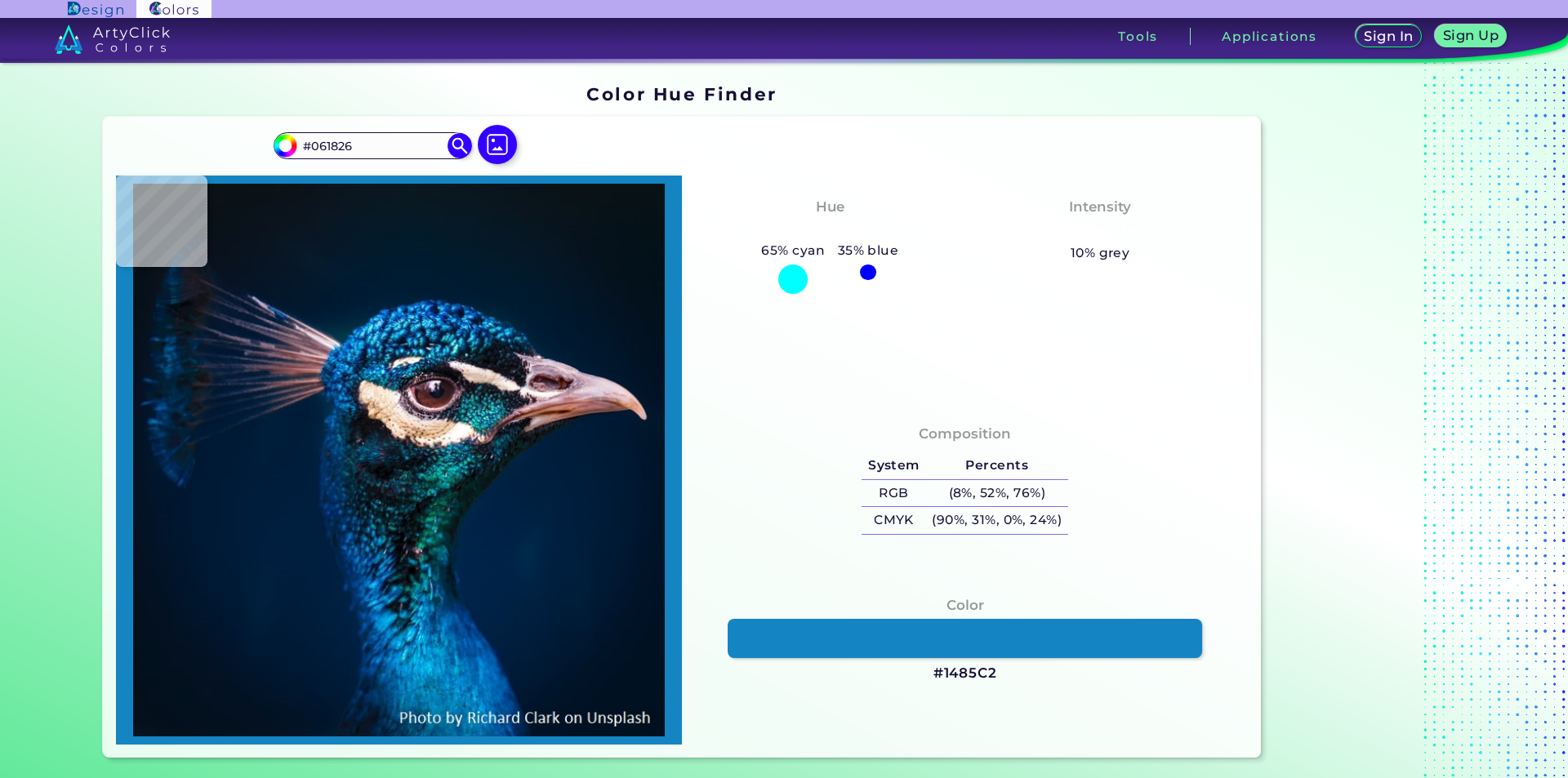
type input "#081621"
type input "#081620"
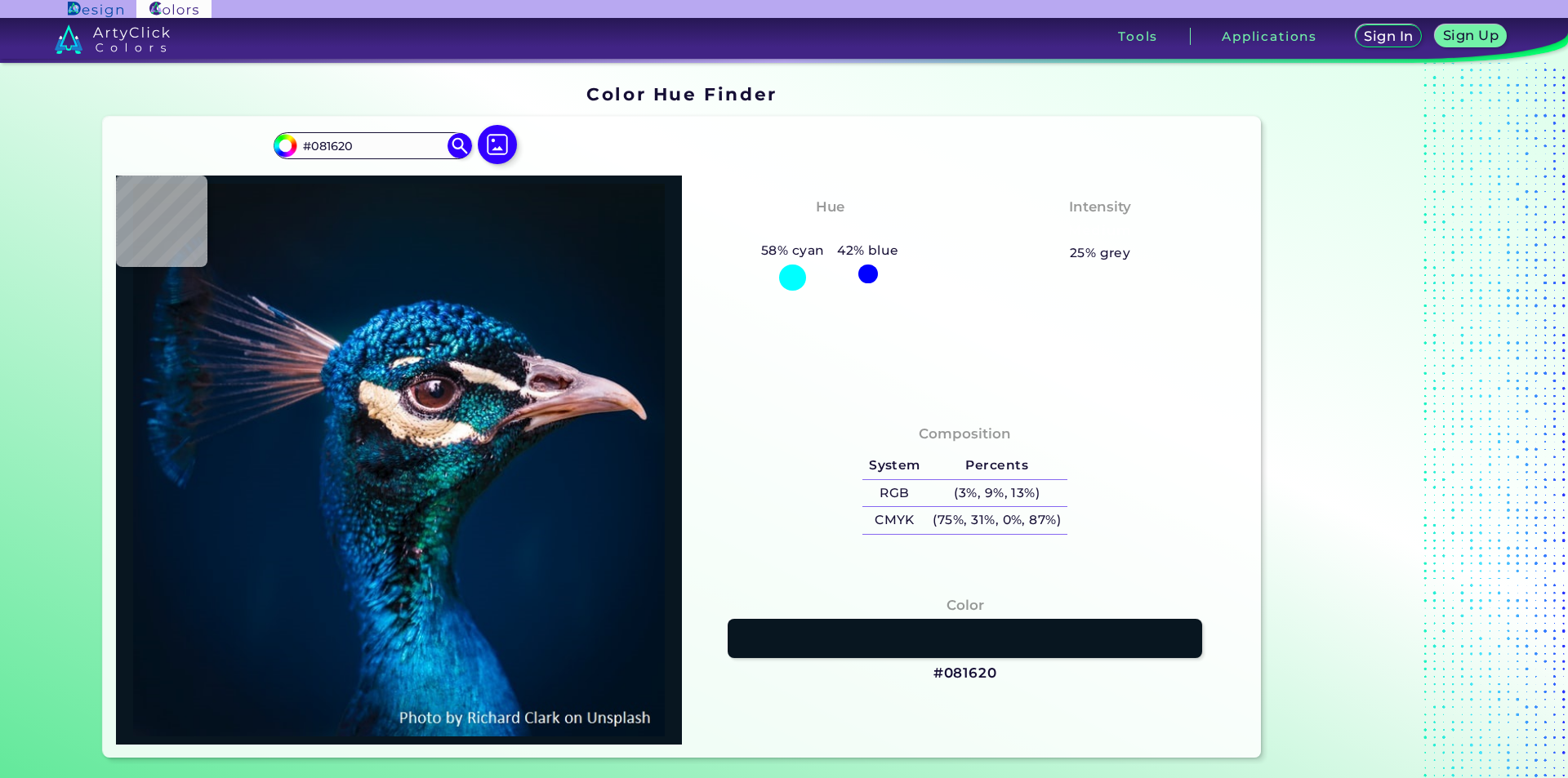
type input "#08161f"
type input "#08161F"
type input "#09141a"
type input "#09141A"
type input "#0a1117"
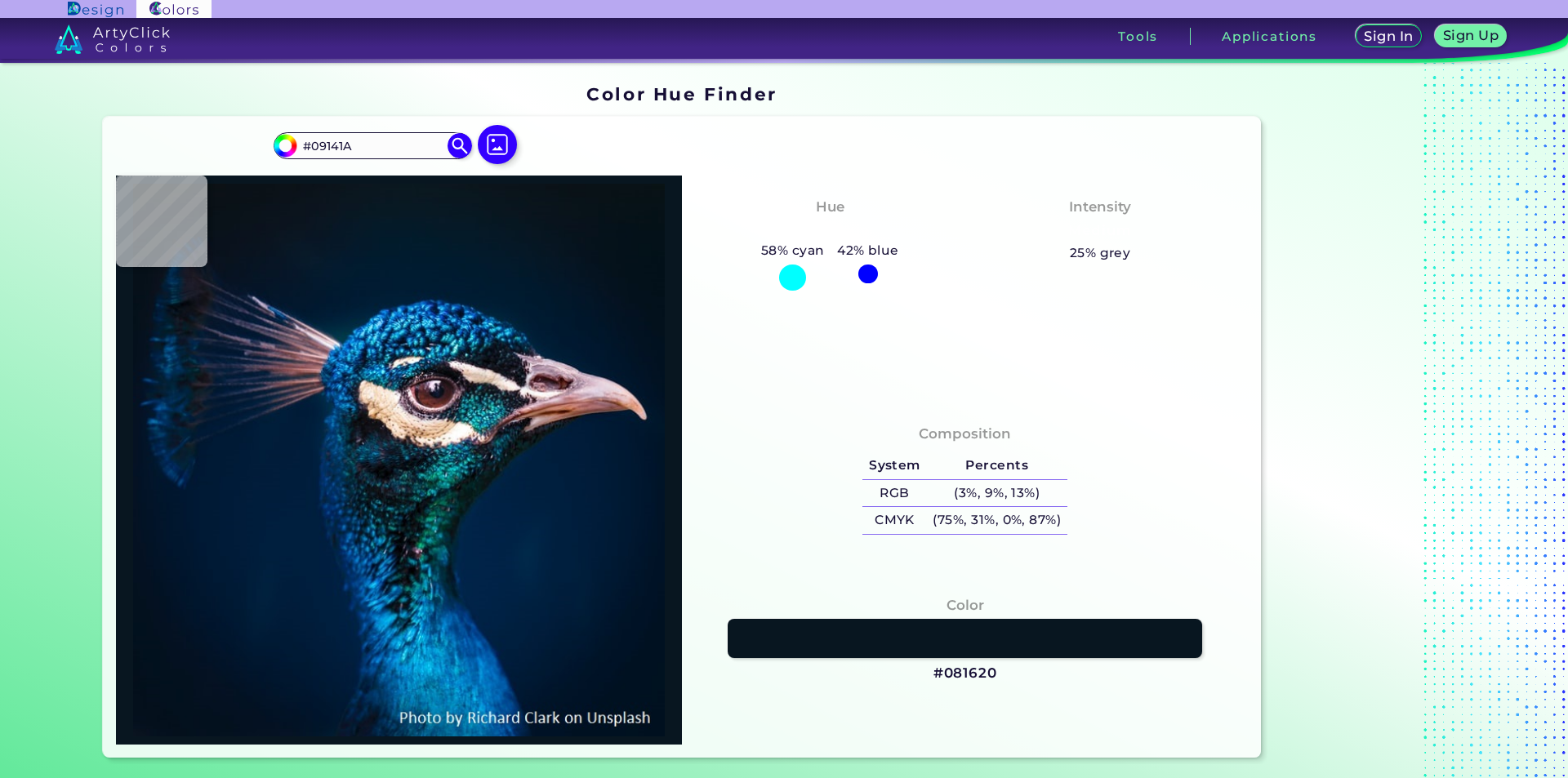
type input "#0A1117"
